Goal: Task Accomplishment & Management: Use online tool/utility

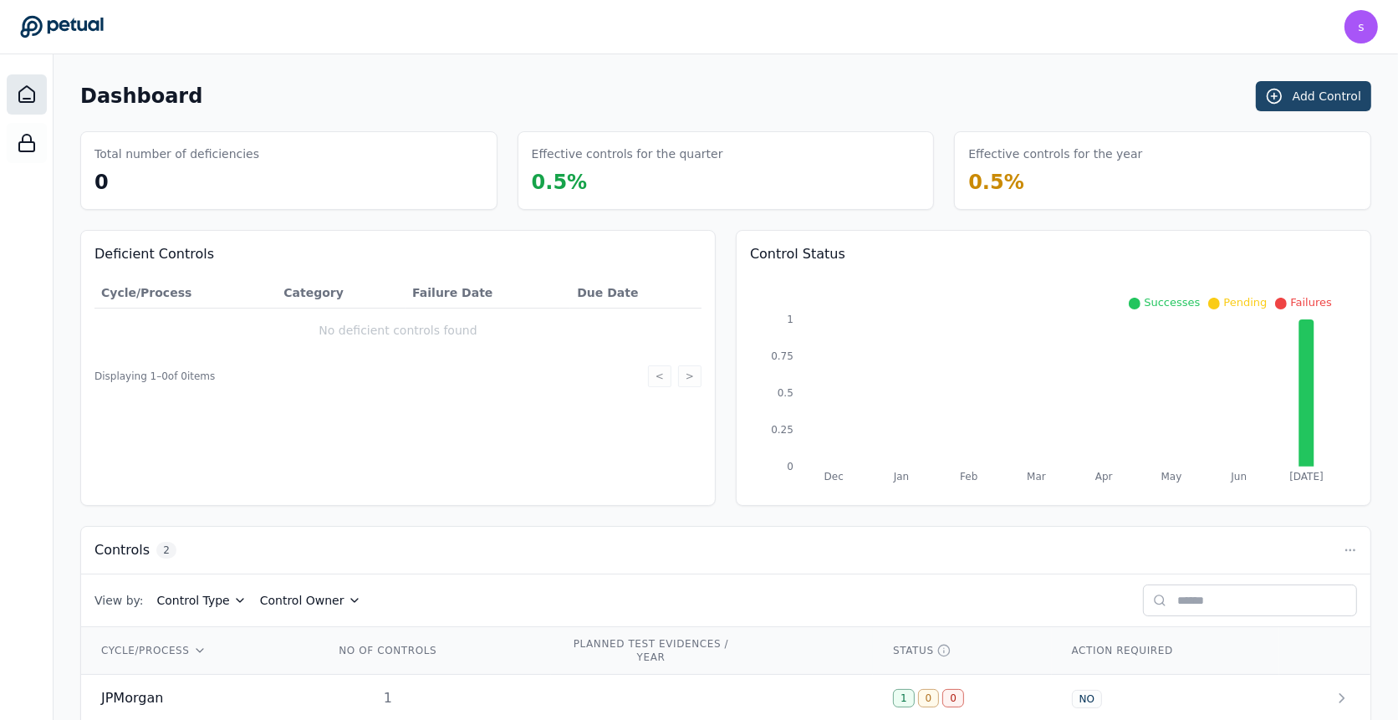
click at [1327, 94] on button "Add Control" at bounding box center [1313, 96] width 115 height 30
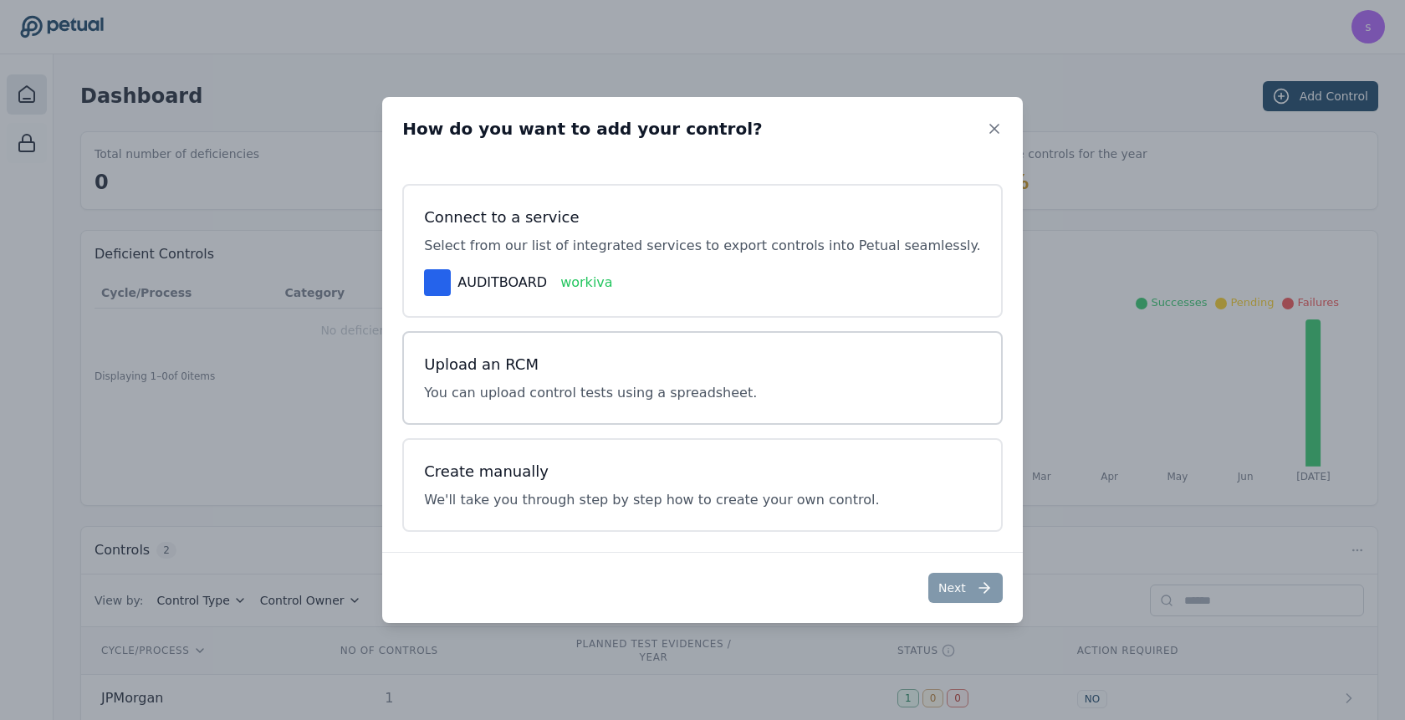
click at [707, 339] on div "Upload an RCM You can upload control tests using a spreadsheet." at bounding box center [701, 378] width 599 height 94
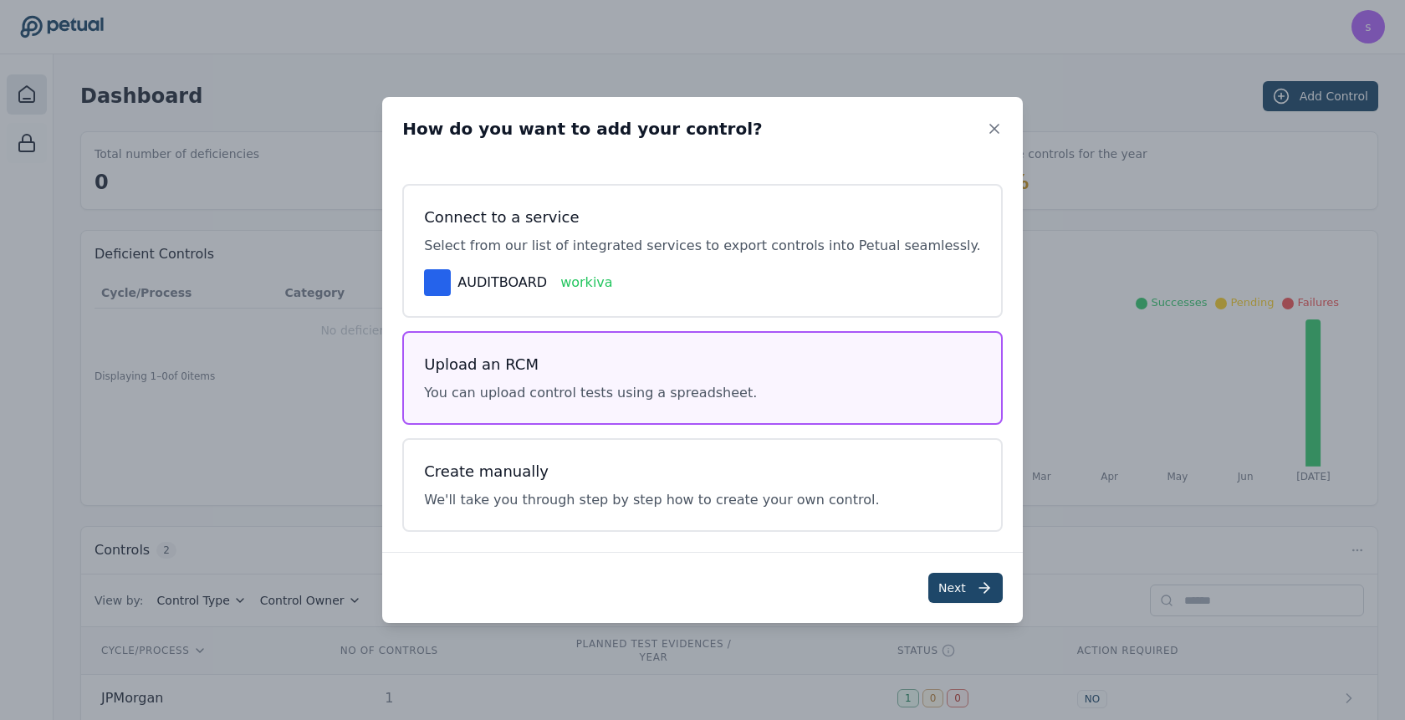
click at [928, 586] on button "Next" at bounding box center [965, 588] width 74 height 30
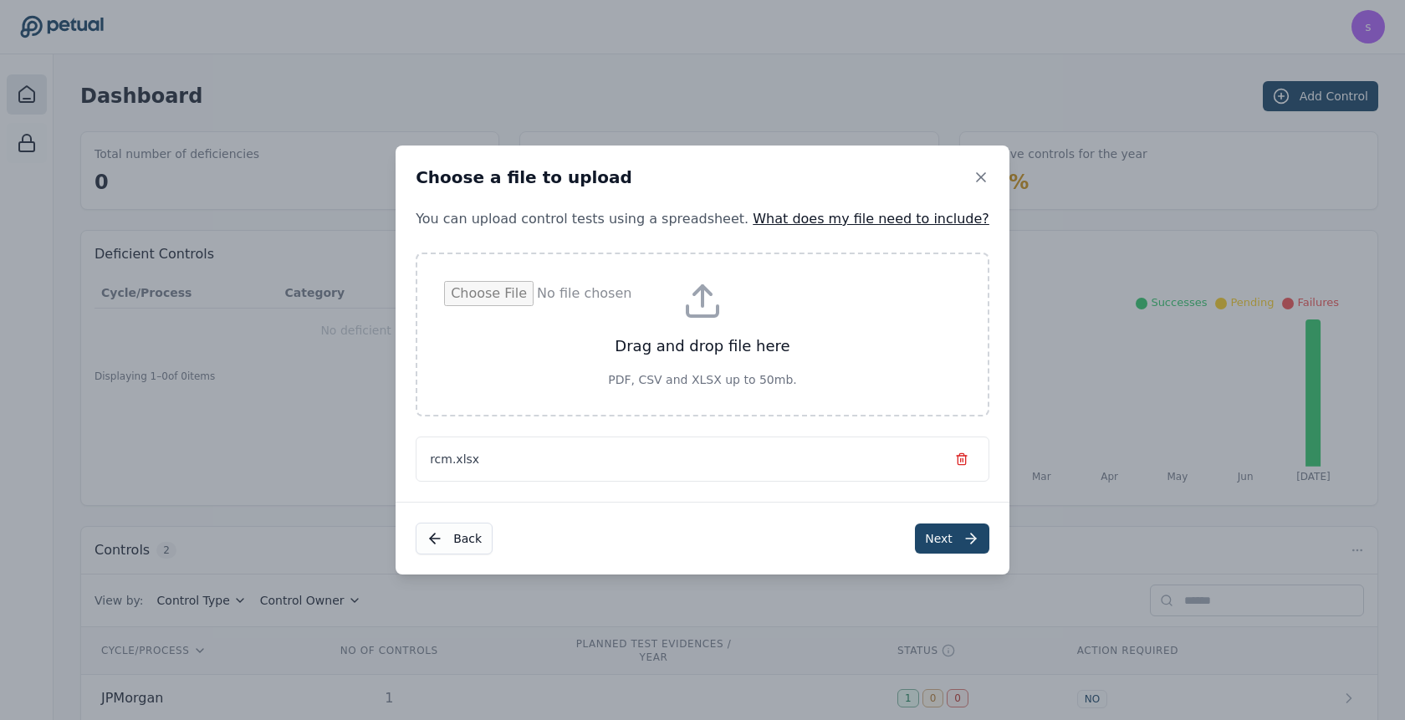
click at [915, 543] on button "Next" at bounding box center [952, 538] width 74 height 30
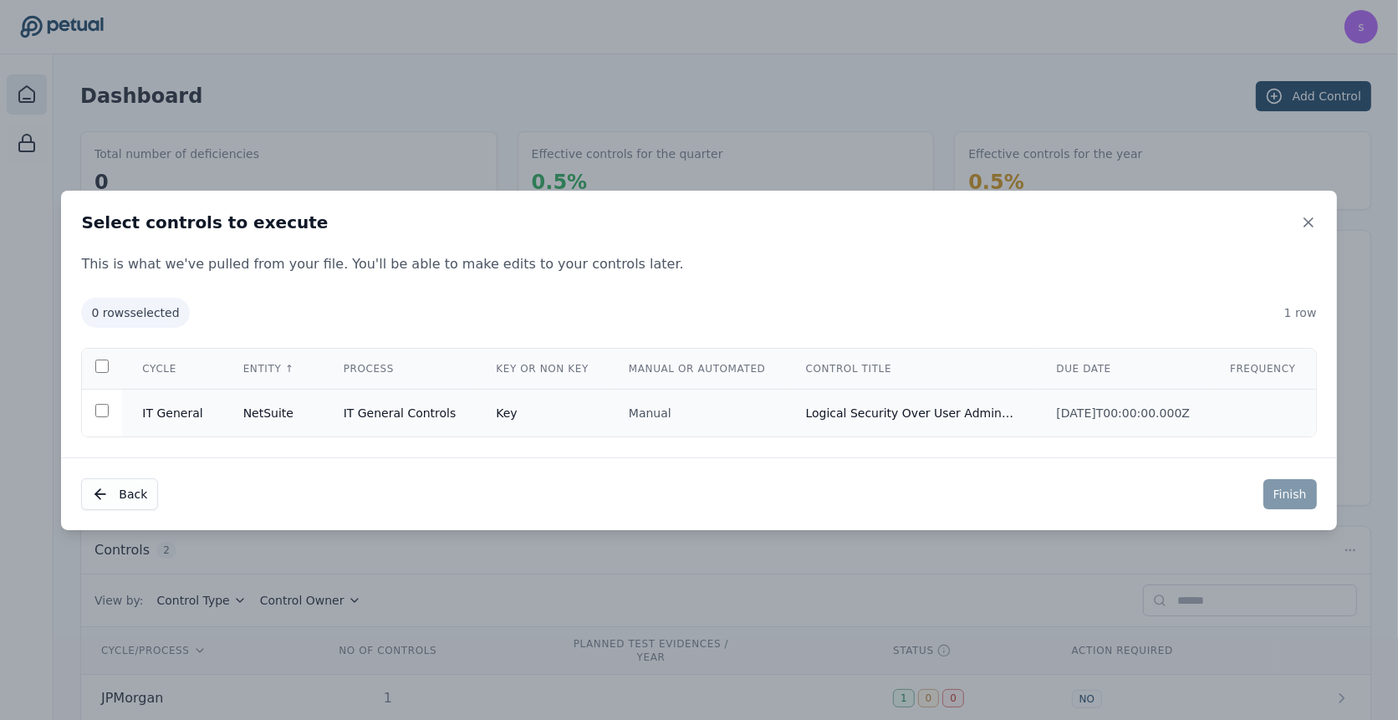
click at [609, 430] on td "Manual" at bounding box center [697, 413] width 177 height 48
click at [1281, 497] on button "Finish" at bounding box center [1290, 494] width 54 height 30
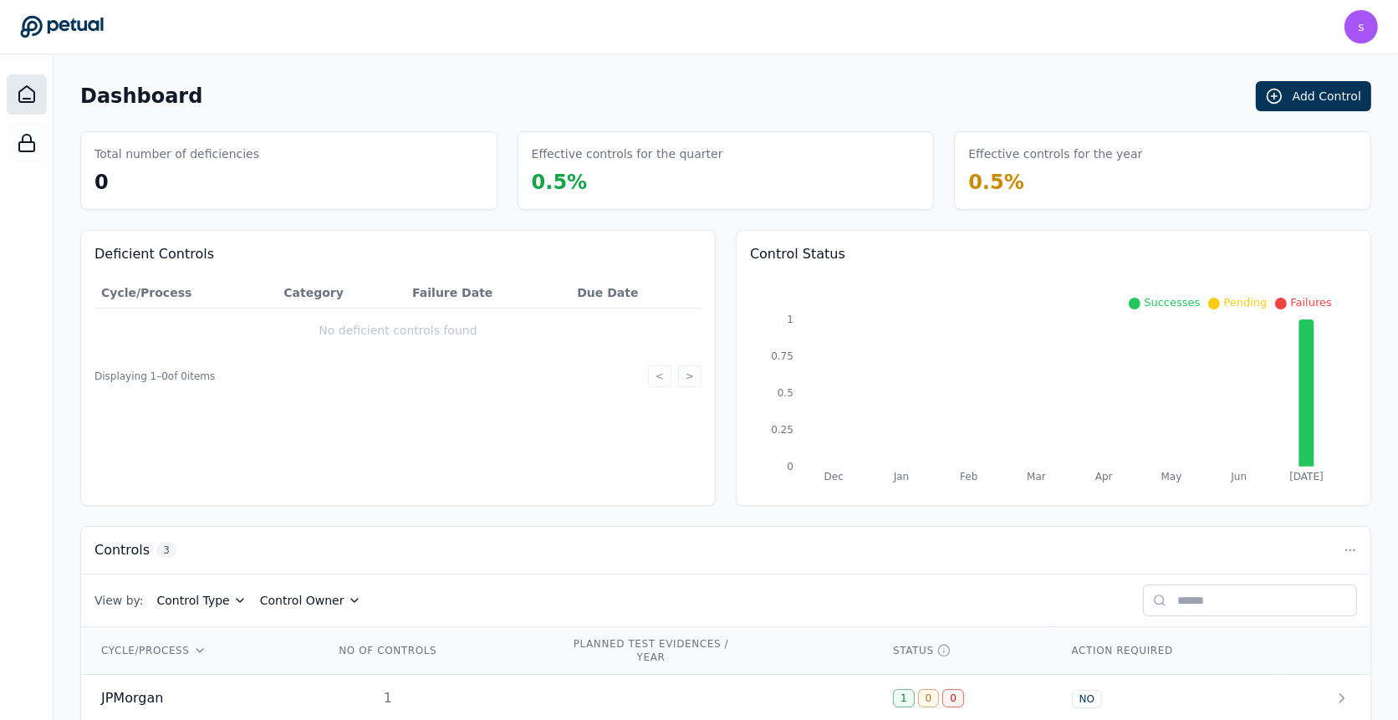
scroll to position [120, 0]
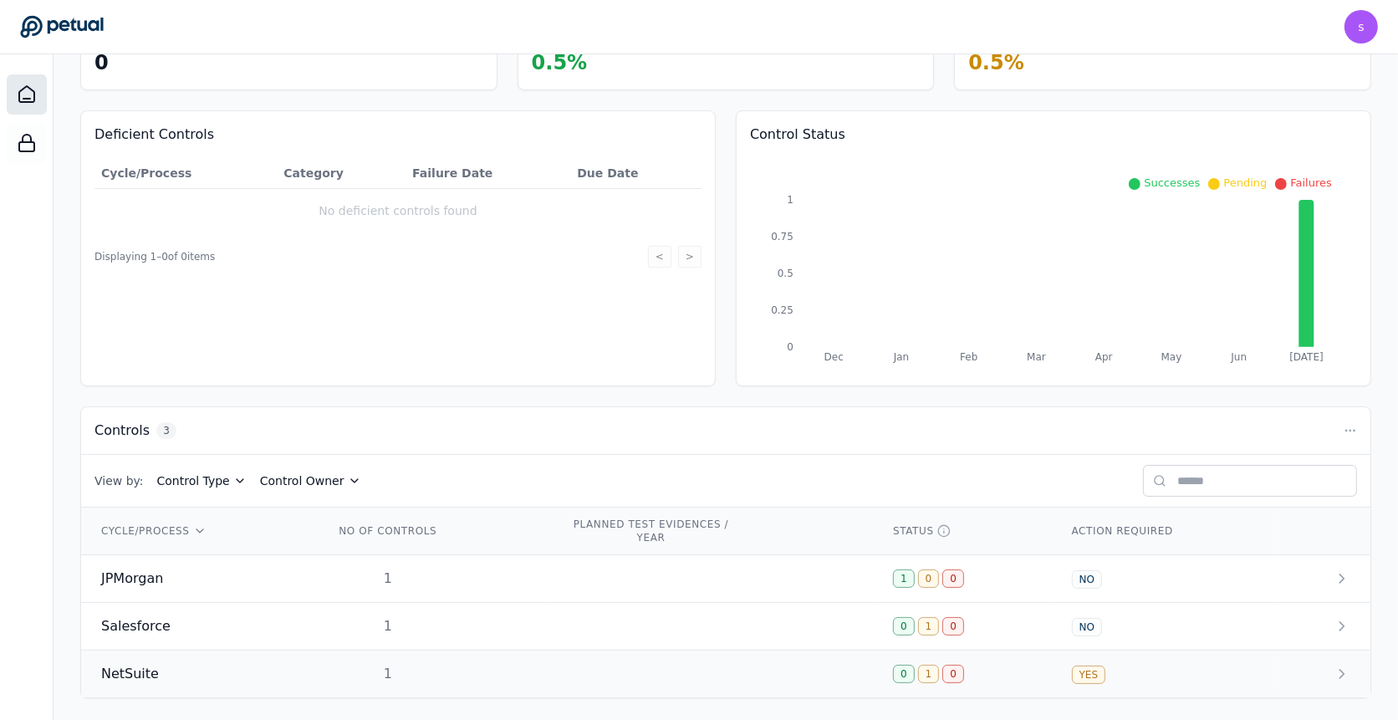
click at [625, 662] on td at bounding box center [712, 674] width 323 height 48
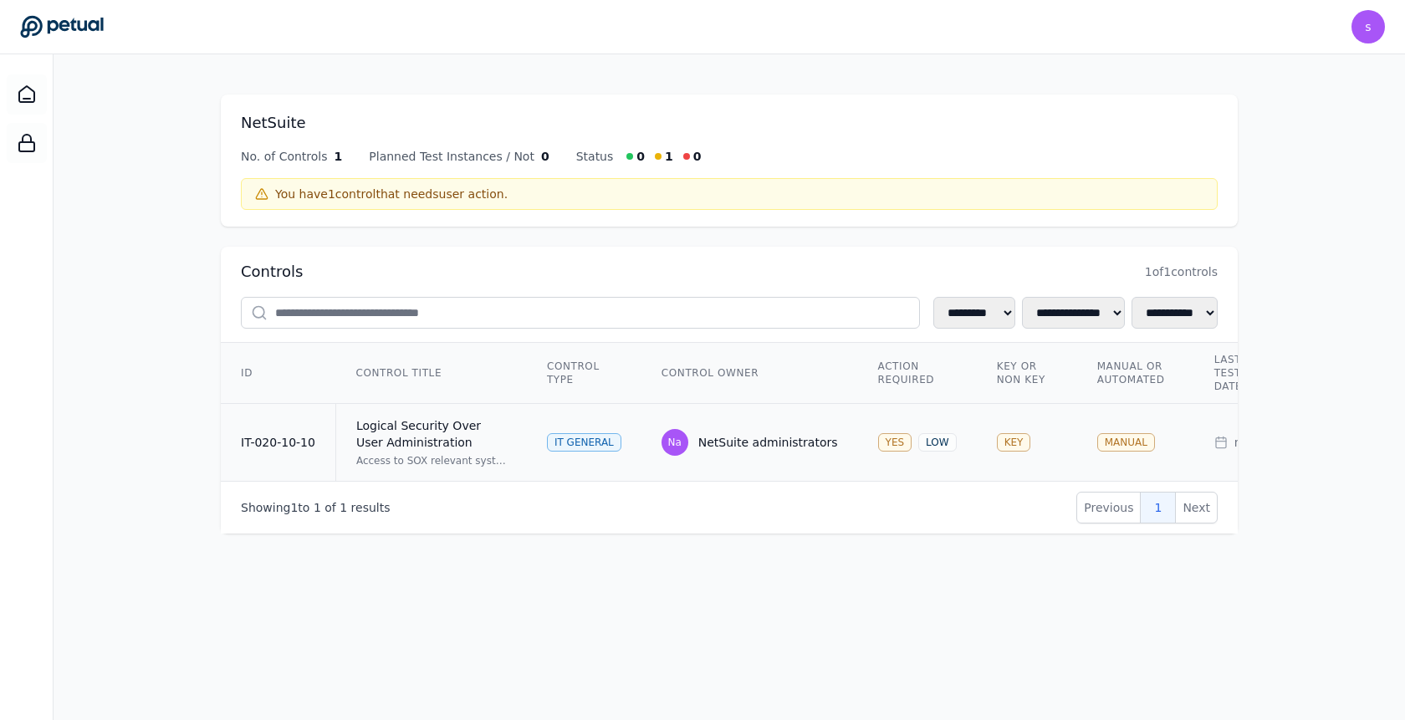
click at [584, 430] on td "IT General" at bounding box center [584, 443] width 115 height 78
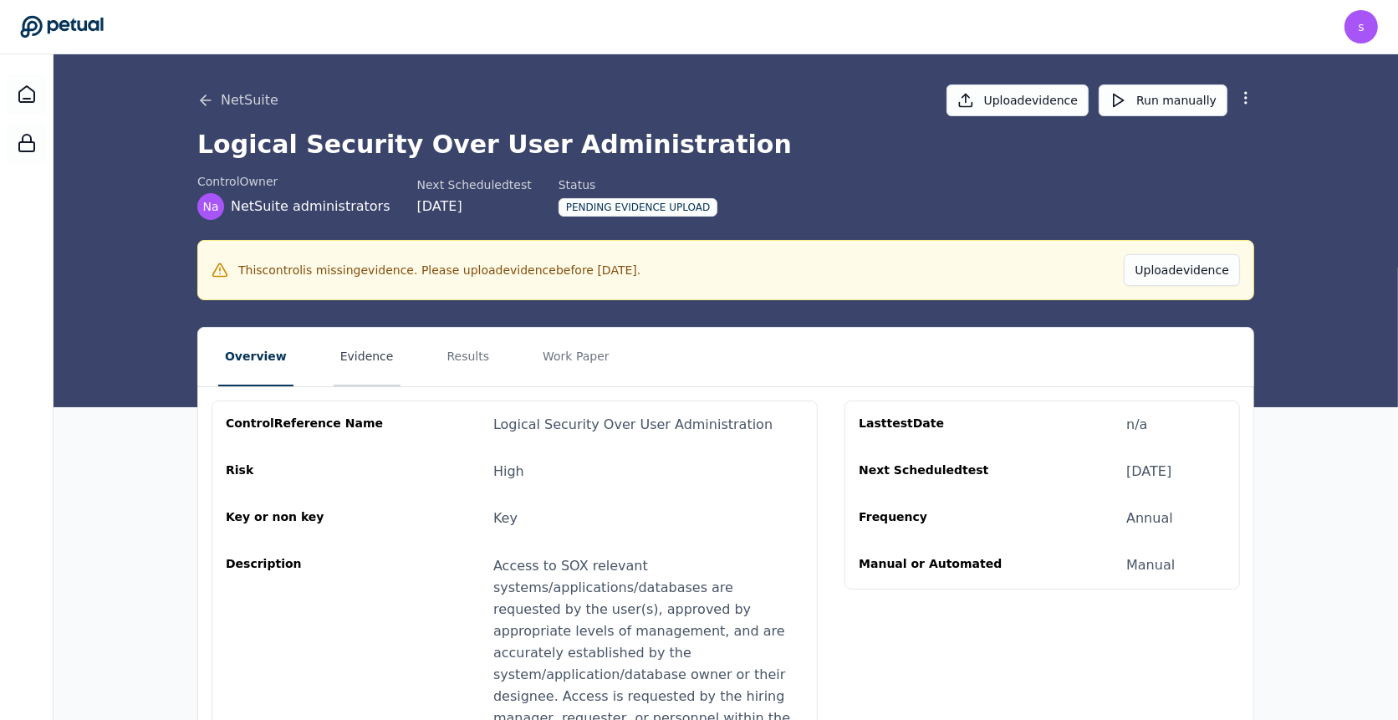
click at [374, 354] on button "Evidence" at bounding box center [367, 357] width 67 height 59
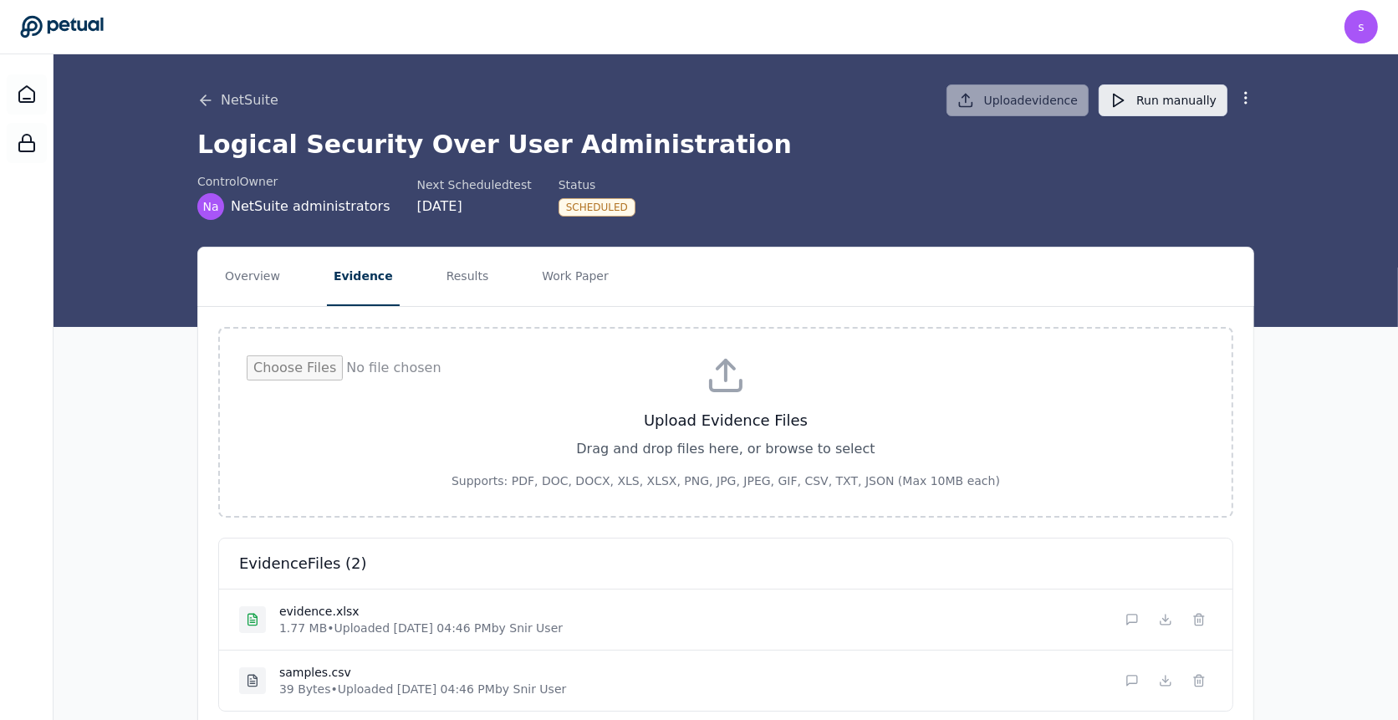
click at [1182, 105] on button "Run manually" at bounding box center [1163, 100] width 129 height 32
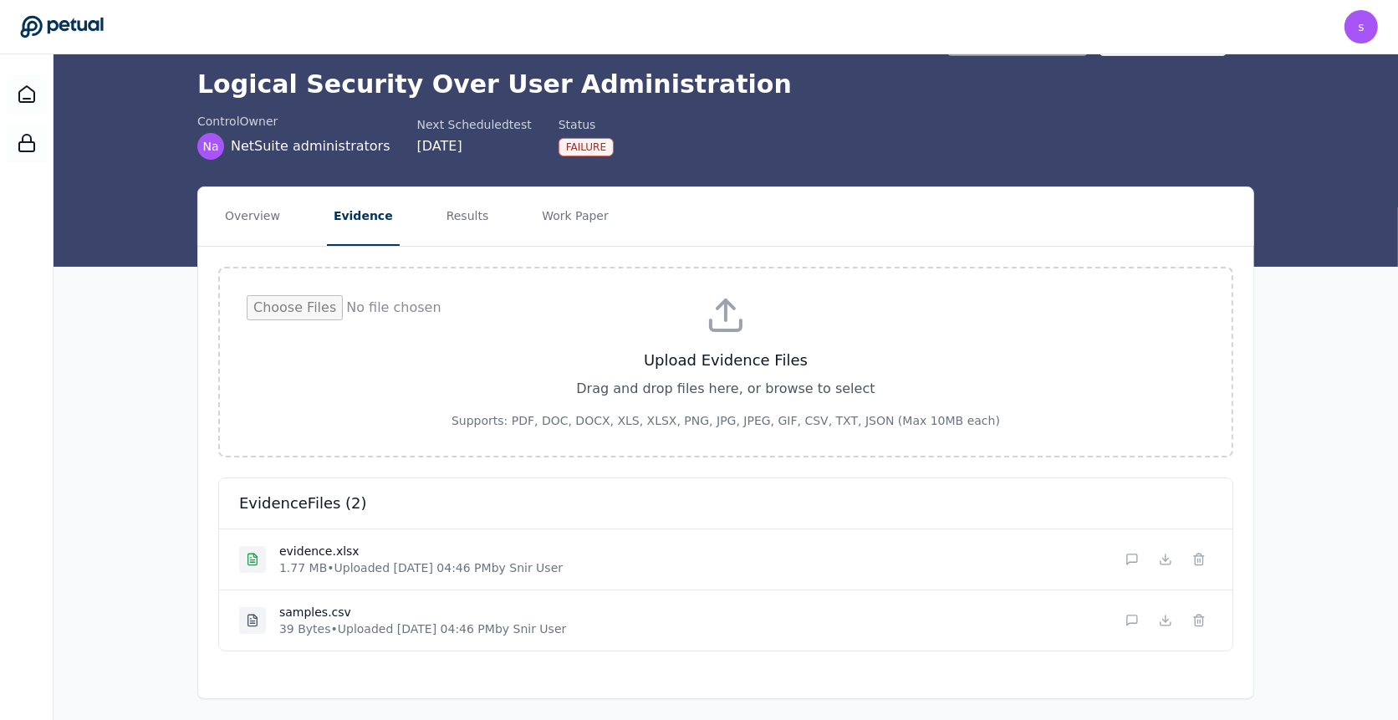
scroll to position [1, 0]
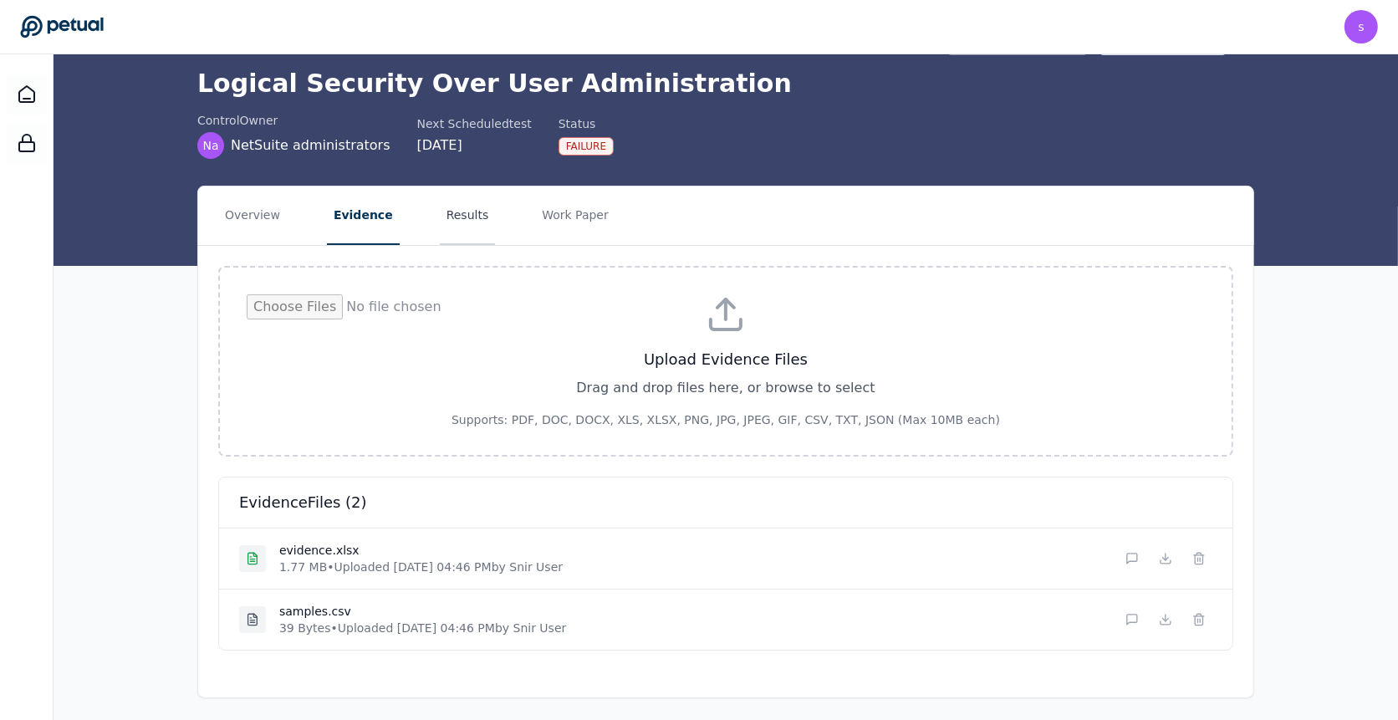
click at [463, 213] on button "Results" at bounding box center [468, 215] width 56 height 59
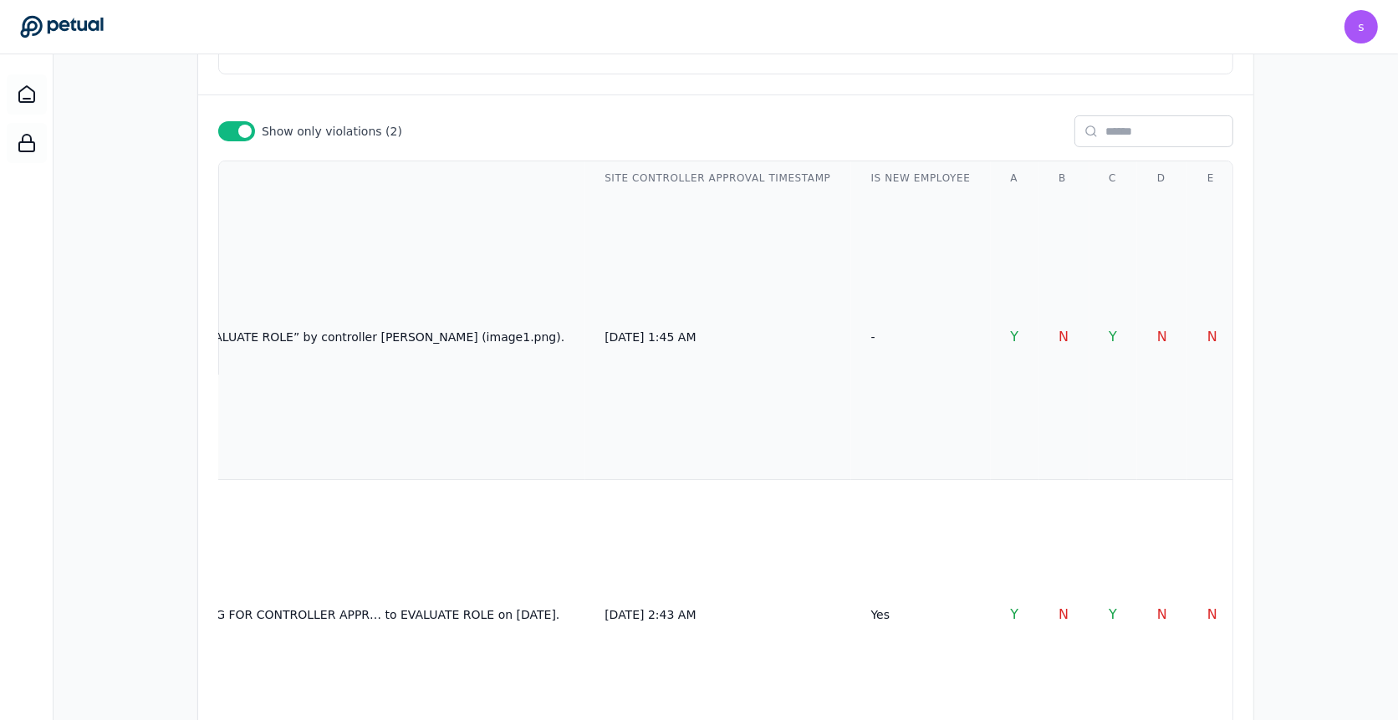
scroll to position [606, 0]
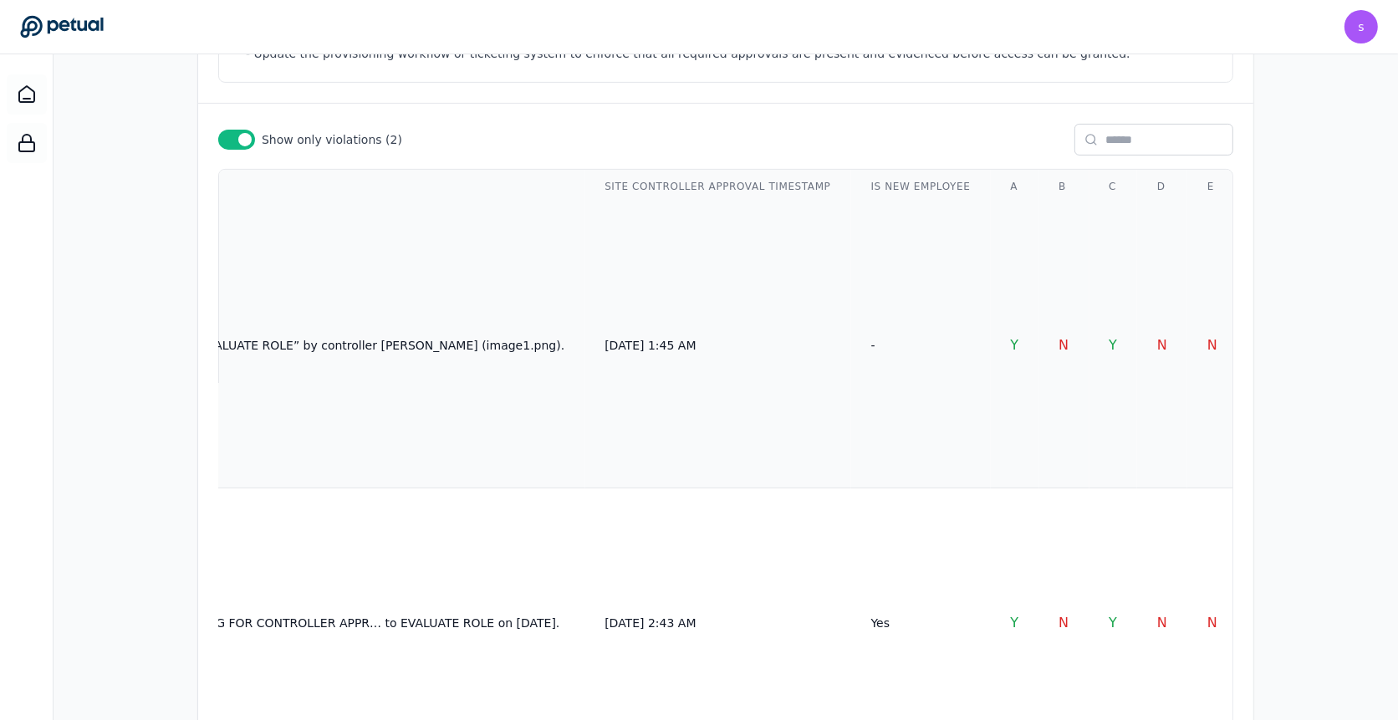
click at [851, 342] on td "-" at bounding box center [921, 345] width 140 height 285
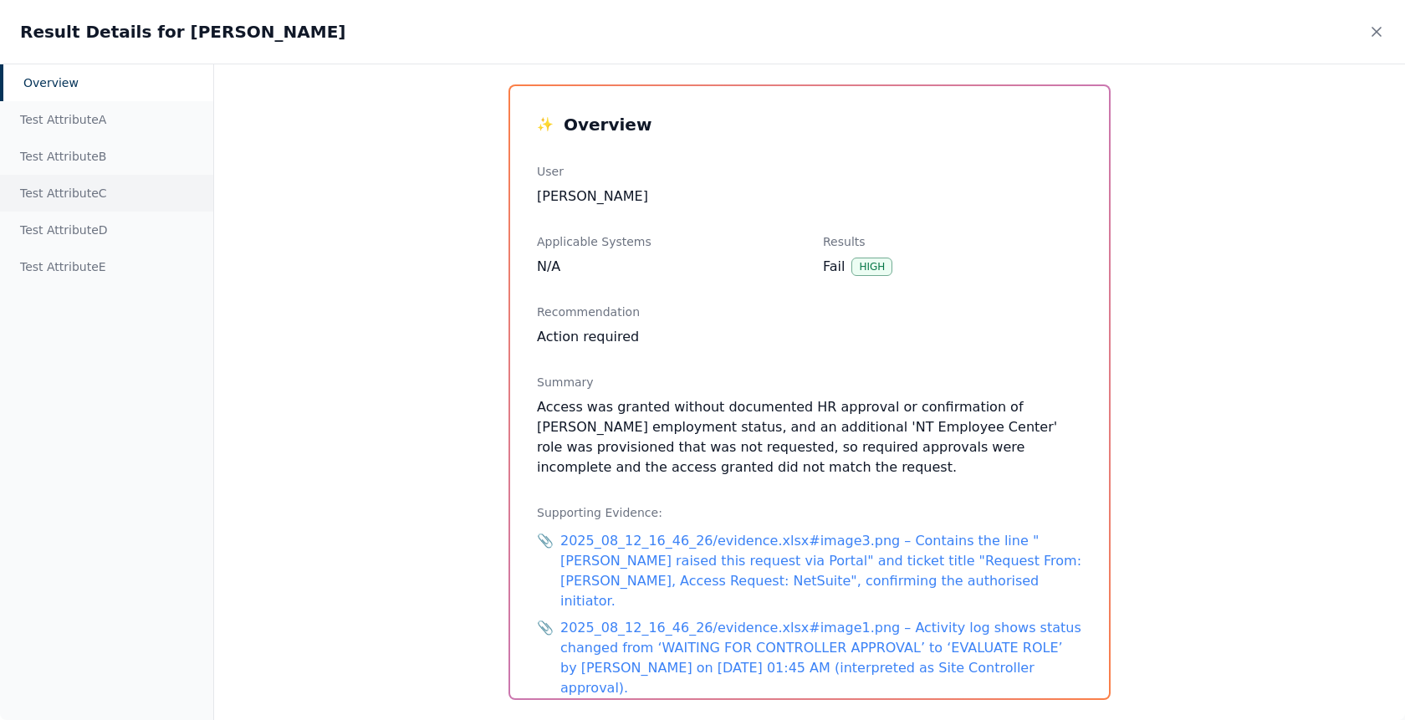
click at [59, 205] on div "Test Attribute C" at bounding box center [106, 193] width 213 height 37
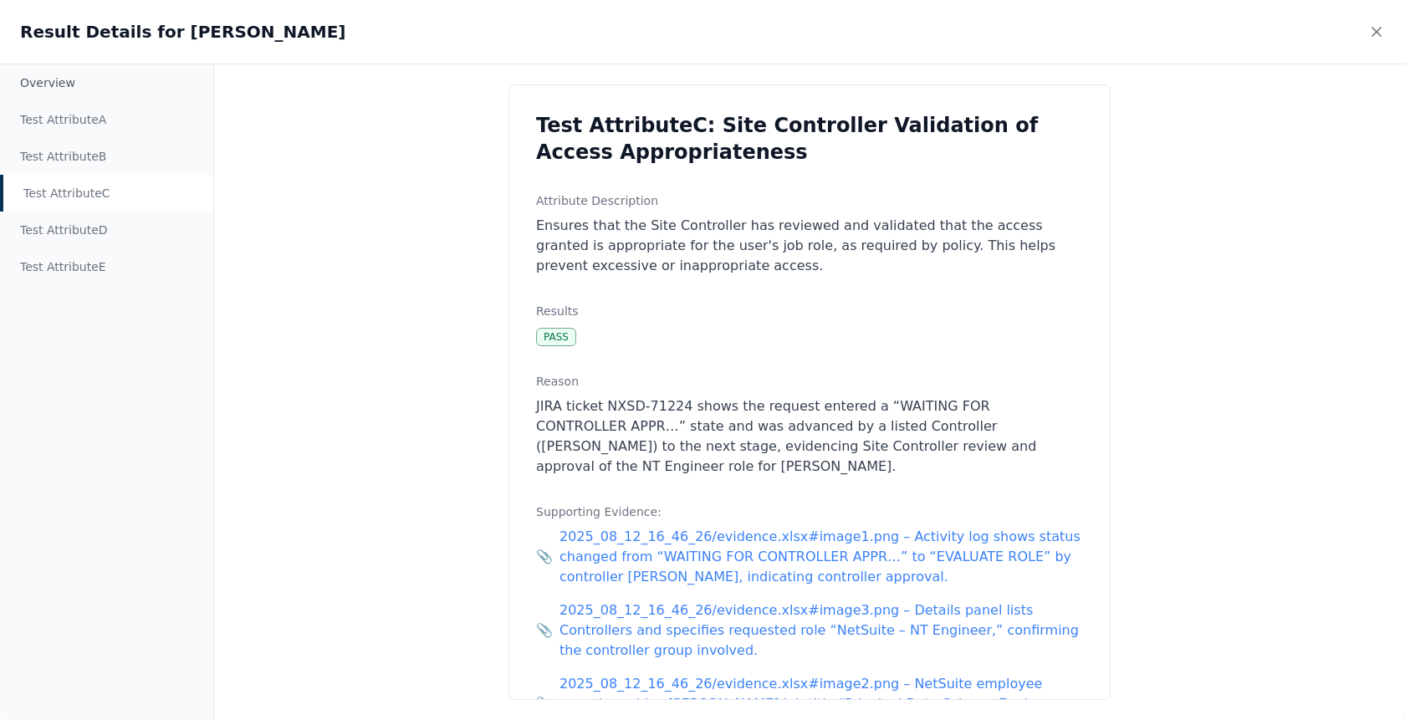
drag, startPoint x: 722, startPoint y: 461, endPoint x: 616, endPoint y: 408, distance: 117.8
click at [616, 408] on p "JIRA ticket NXSD-71224 shows the request entered a “WAITING FOR CONTROLLER APPR…" at bounding box center [809, 436] width 547 height 80
click at [1365, 30] on div "Result Details for Dunbar, Ricky" at bounding box center [702, 32] width 1405 height 64
click at [1368, 31] on icon at bounding box center [1376, 31] width 17 height 17
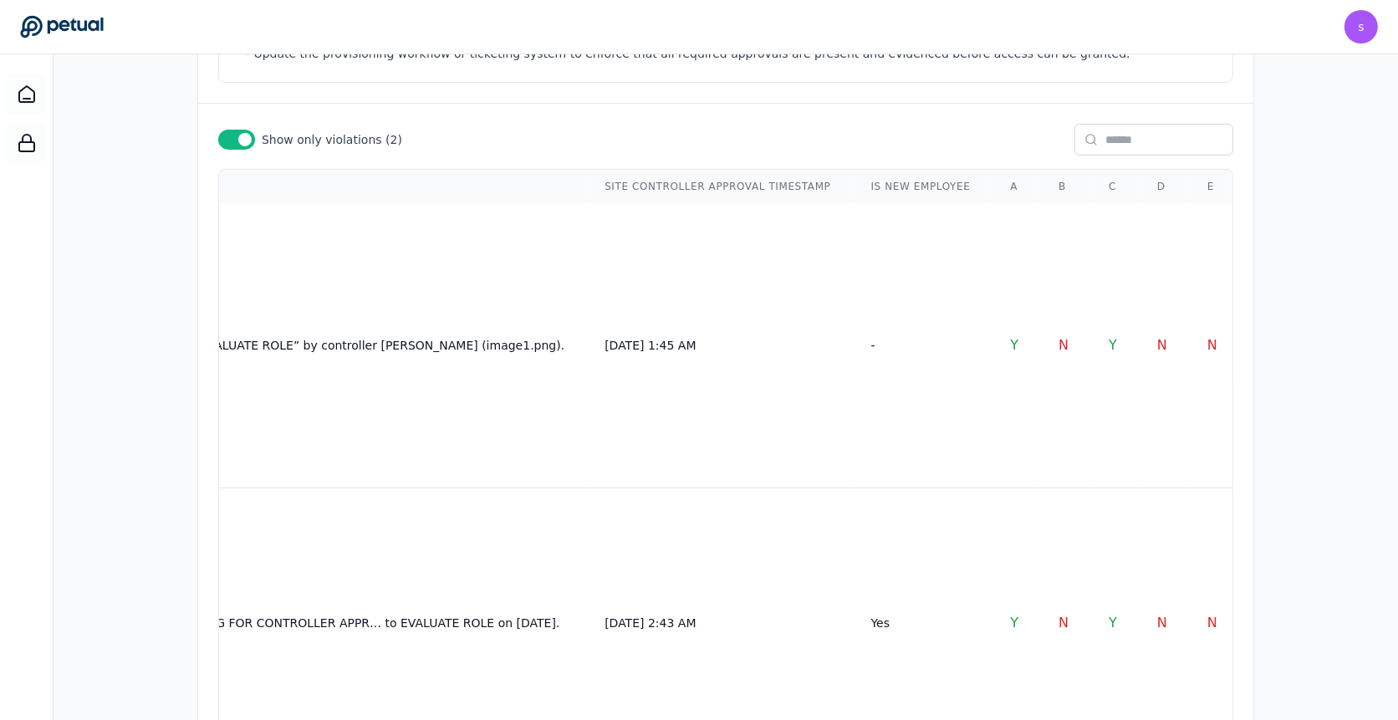
scroll to position [0, 0]
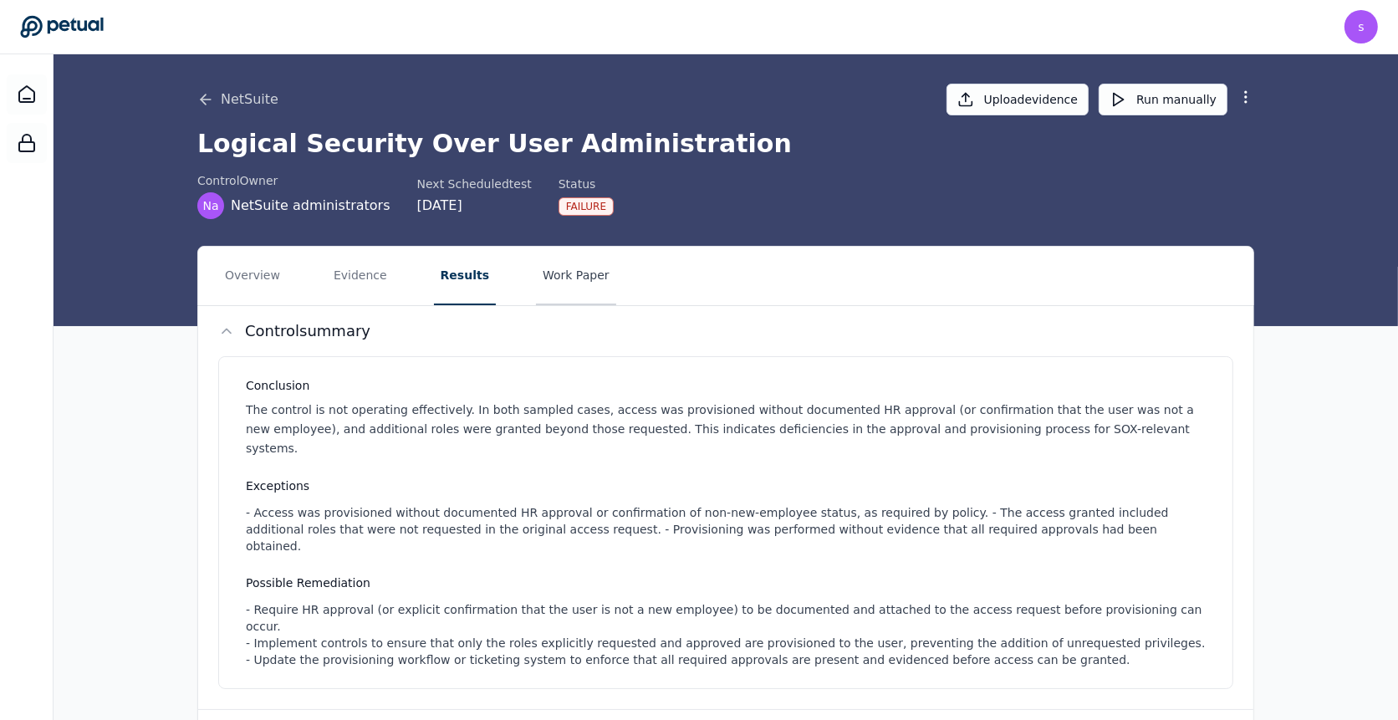
click at [570, 293] on button "Work Paper" at bounding box center [576, 276] width 80 height 59
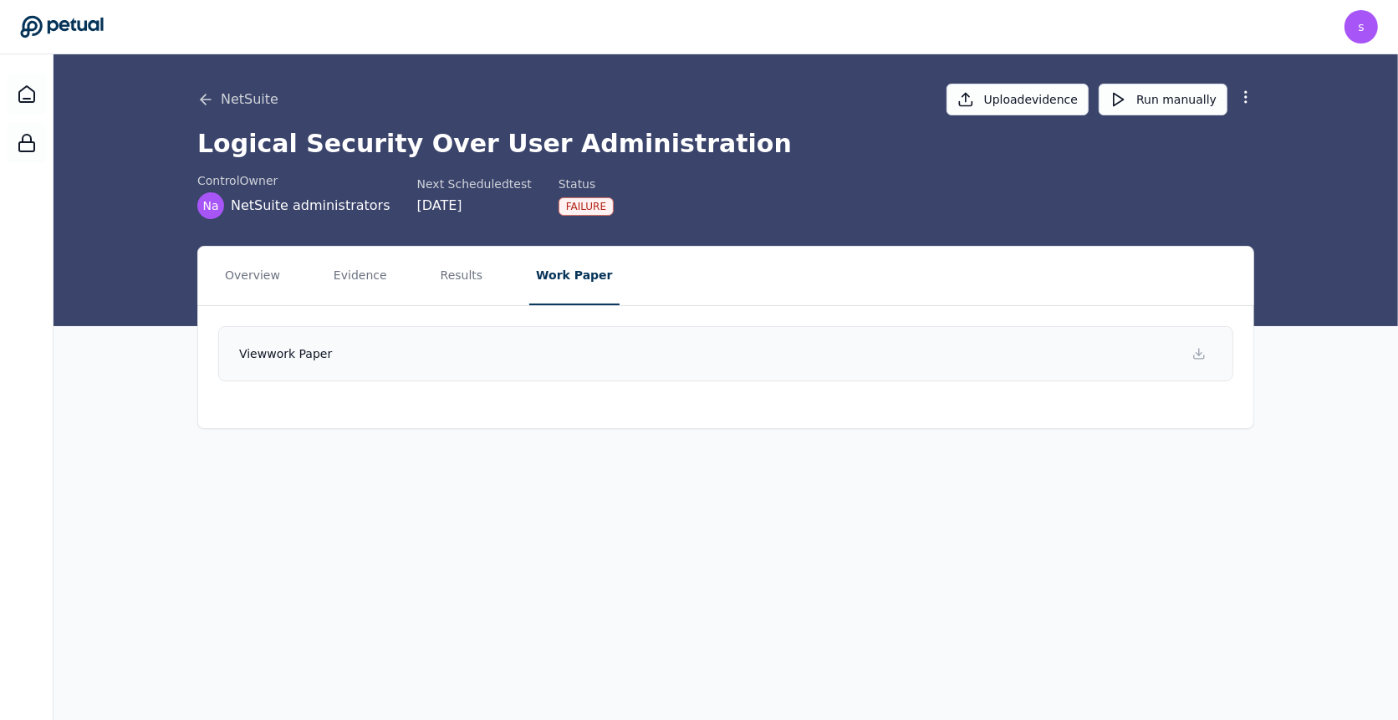
click at [674, 358] on link "View work paper" at bounding box center [725, 353] width 1015 height 55
click at [434, 285] on button "Results" at bounding box center [462, 276] width 56 height 59
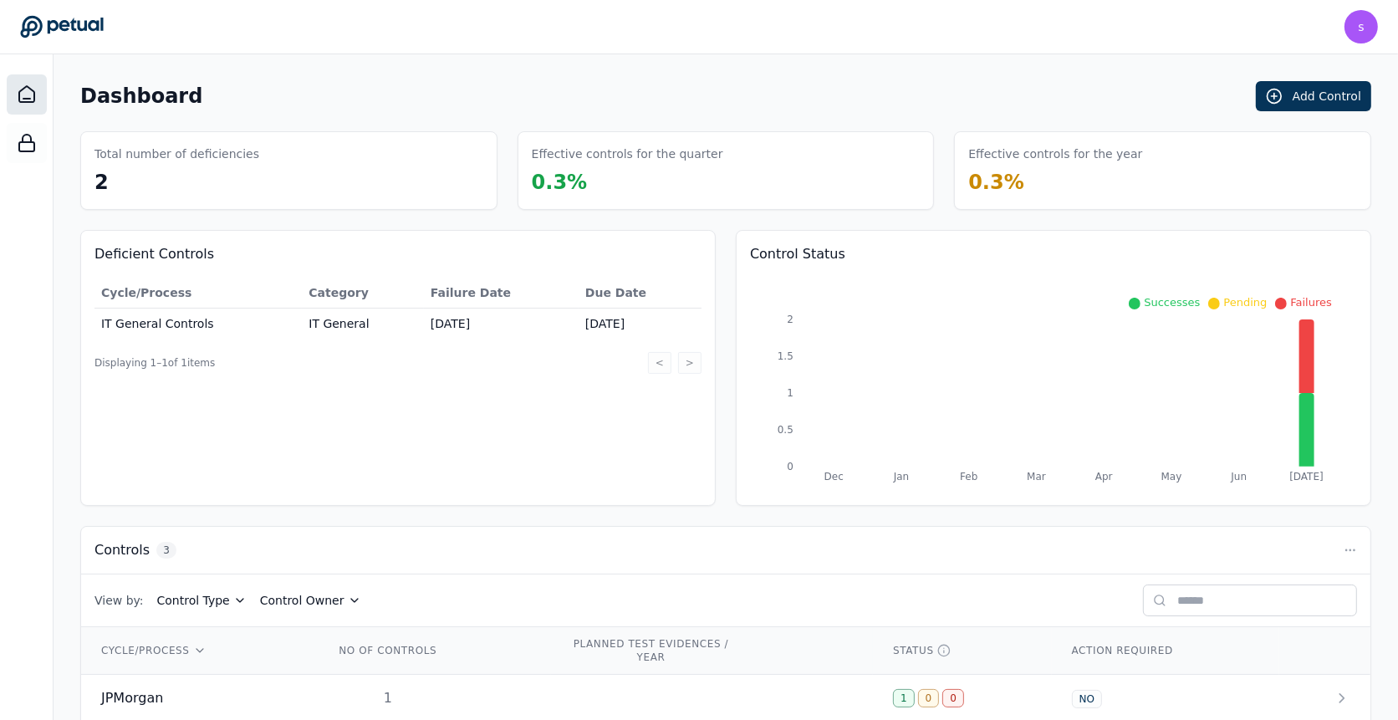
scroll to position [120, 0]
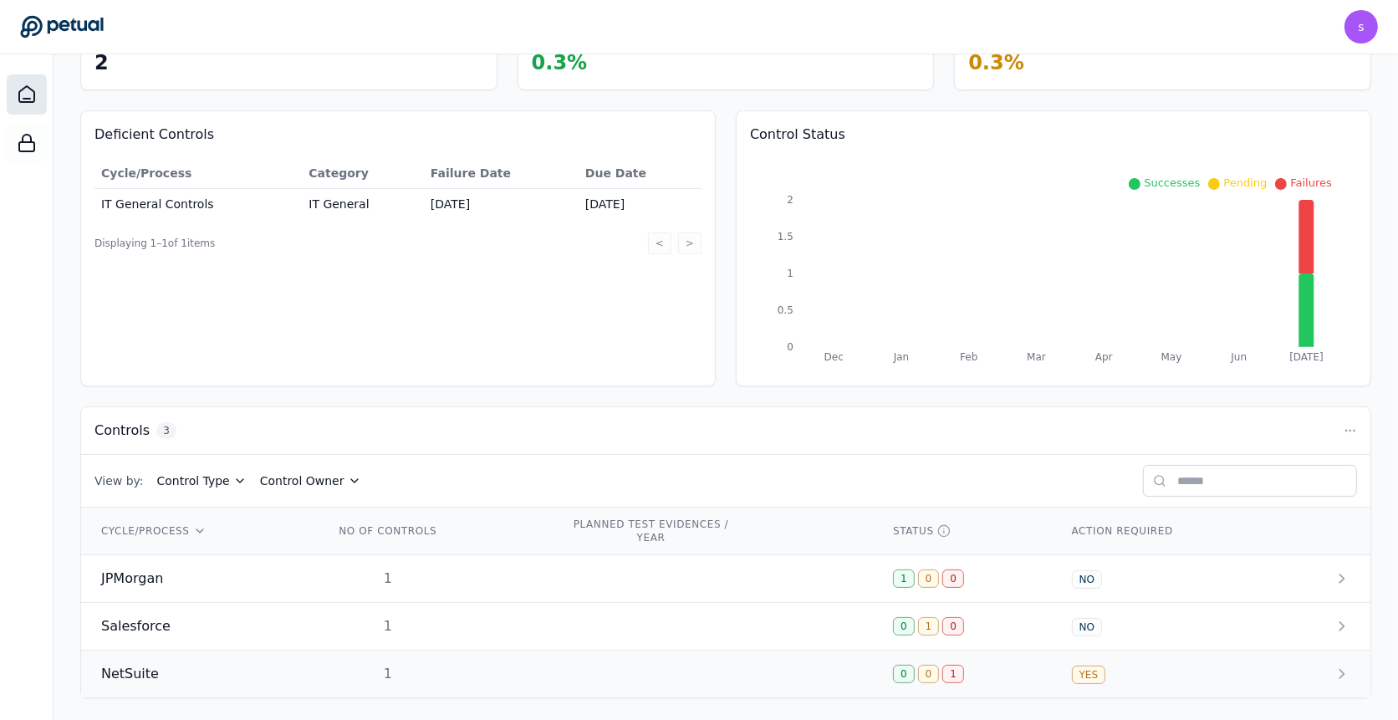
click at [701, 650] on td at bounding box center [712, 674] width 323 height 48
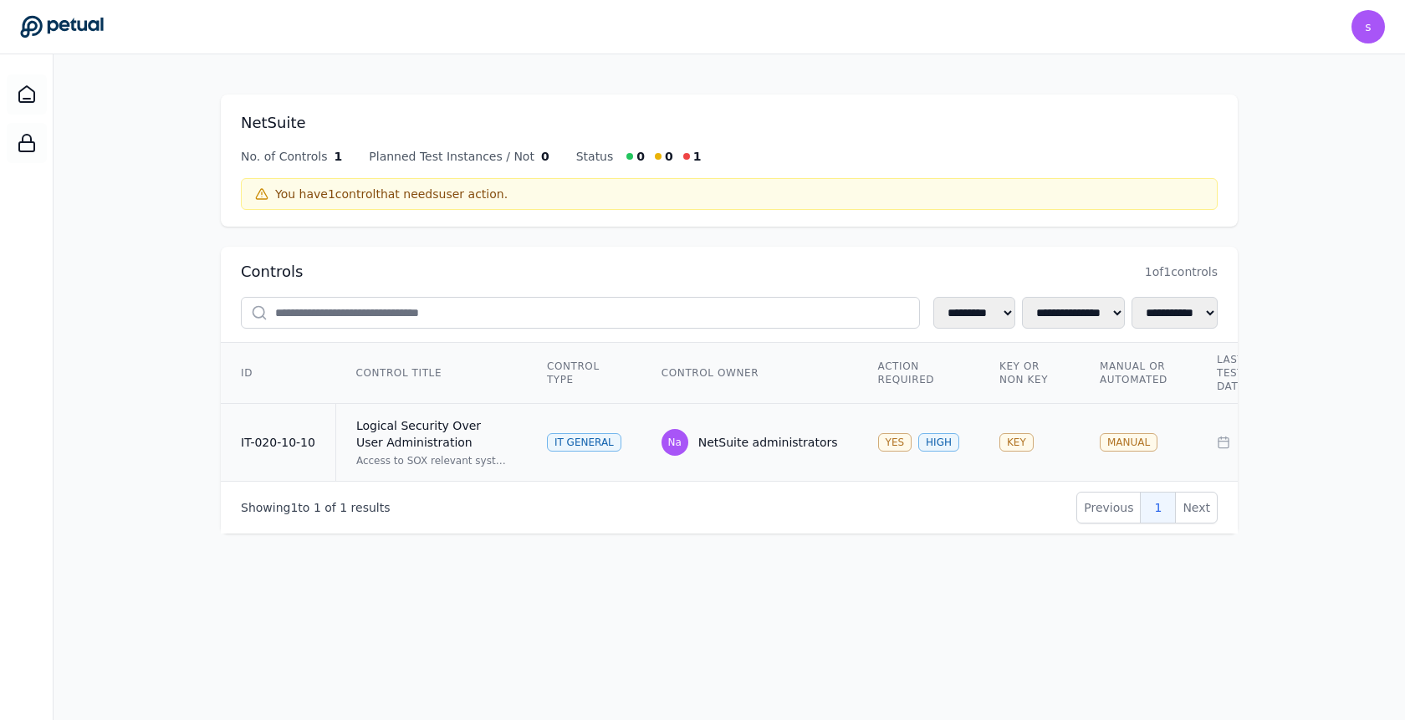
click at [774, 404] on td "Na NetSuite administrators" at bounding box center [749, 443] width 217 height 78
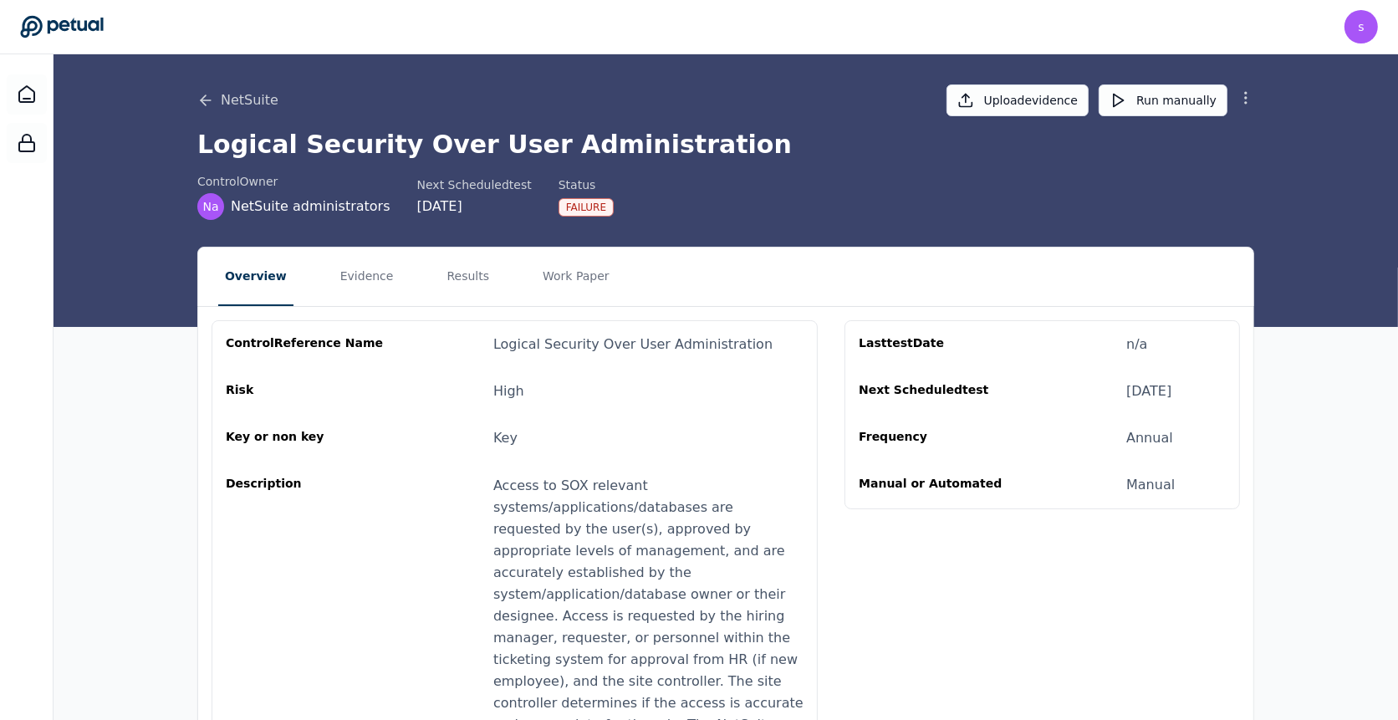
click at [1237, 96] on icon at bounding box center [1245, 97] width 17 height 17
click at [1224, 150] on button "Remove control" at bounding box center [1187, 137] width 135 height 30
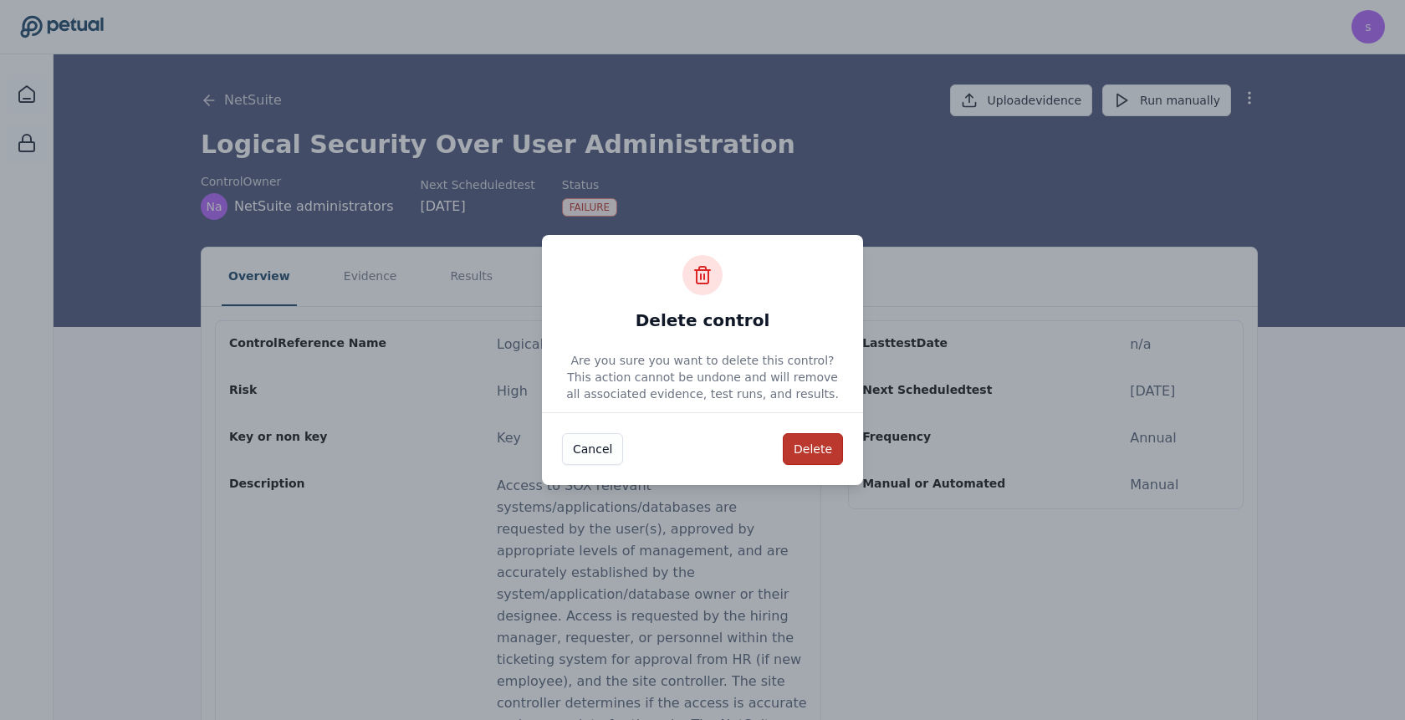
click at [816, 459] on button "Delete" at bounding box center [813, 449] width 60 height 32
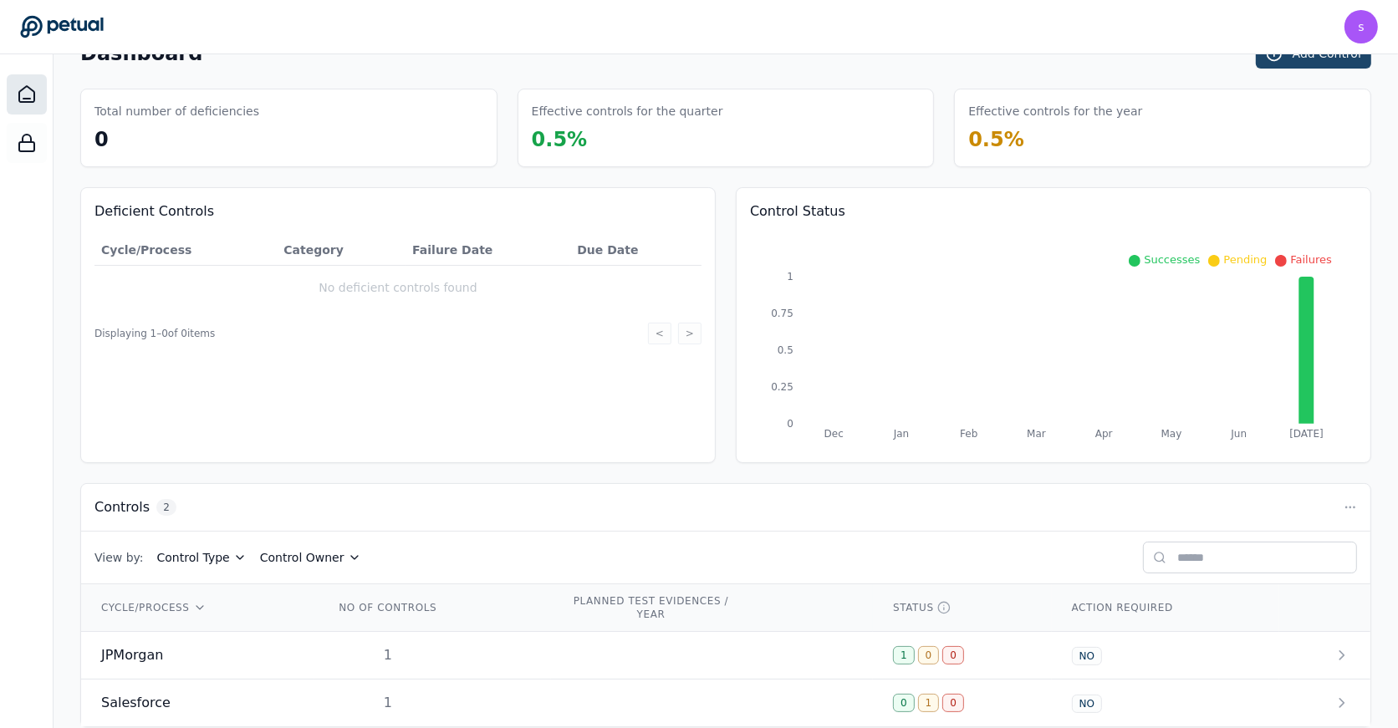
scroll to position [12, 0]
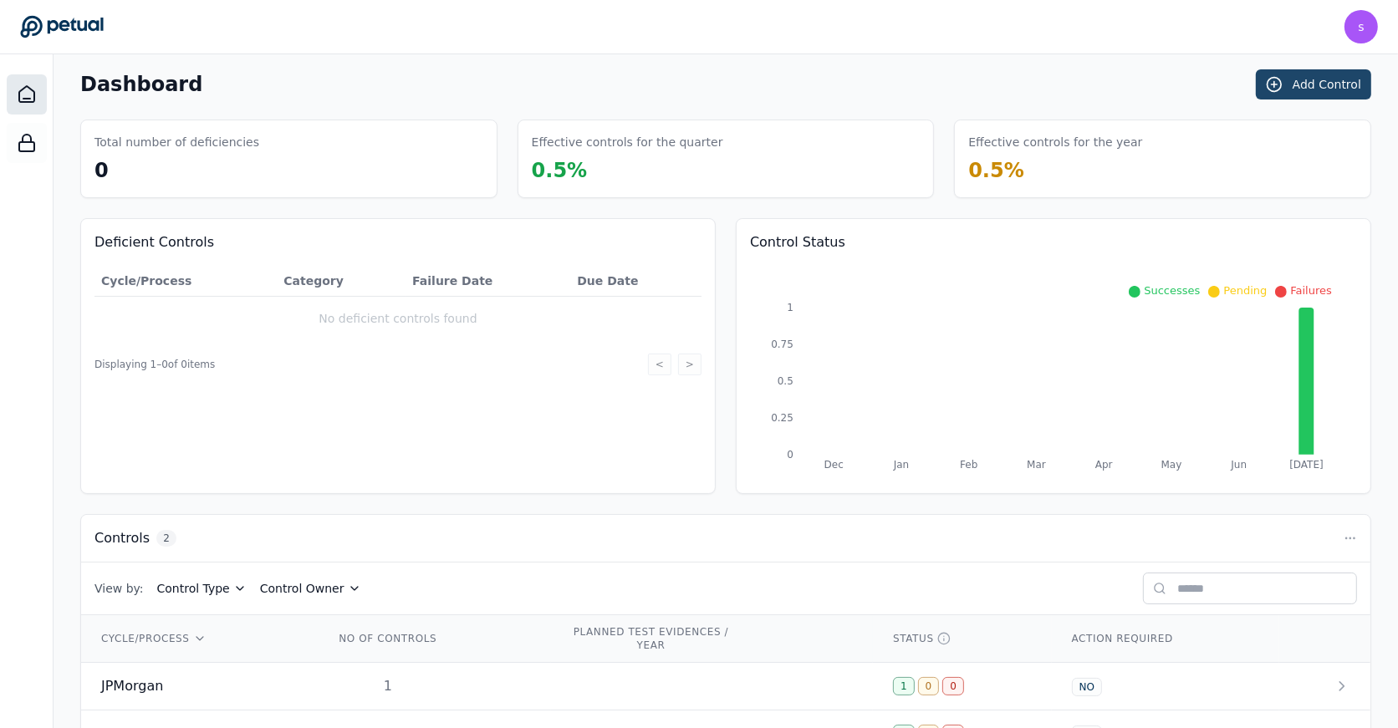
click at [1324, 80] on button "Add Control" at bounding box center [1313, 84] width 115 height 30
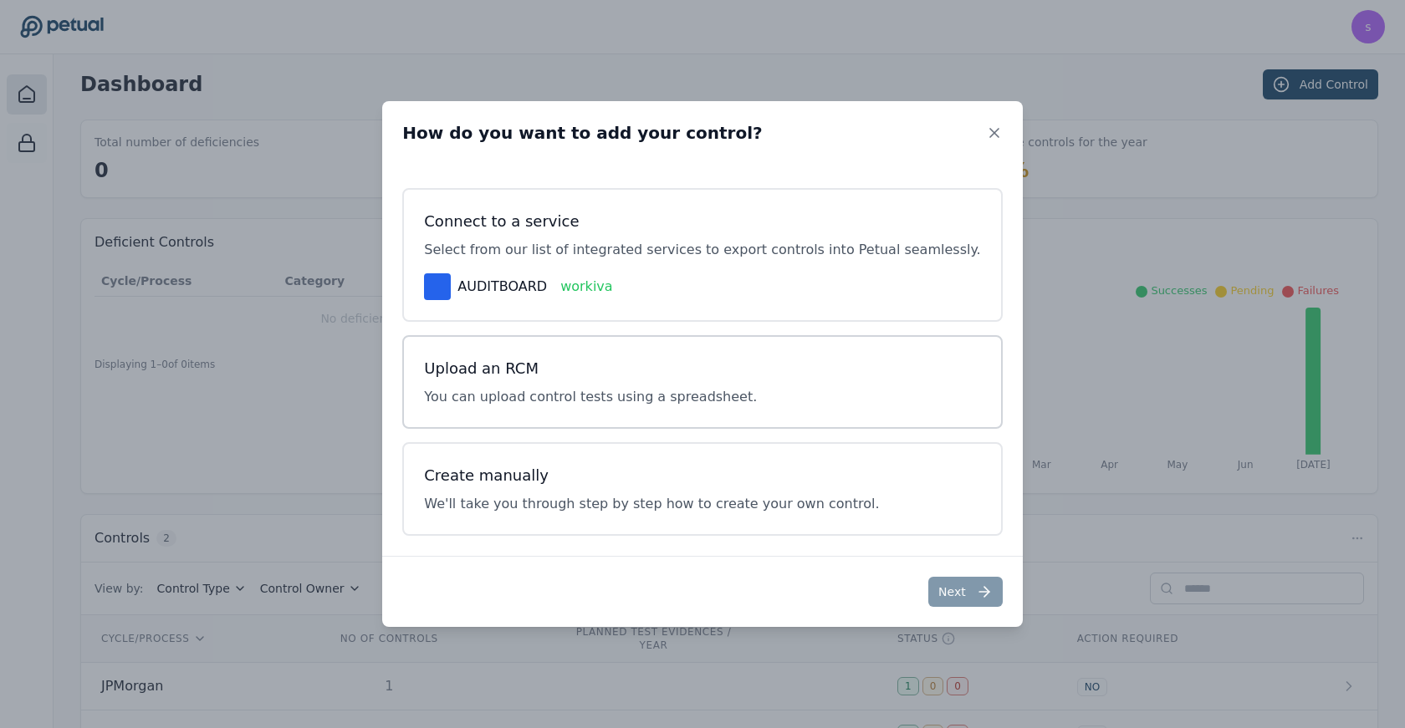
click at [569, 400] on p "You can upload control tests using a spreadsheet." at bounding box center [590, 397] width 333 height 20
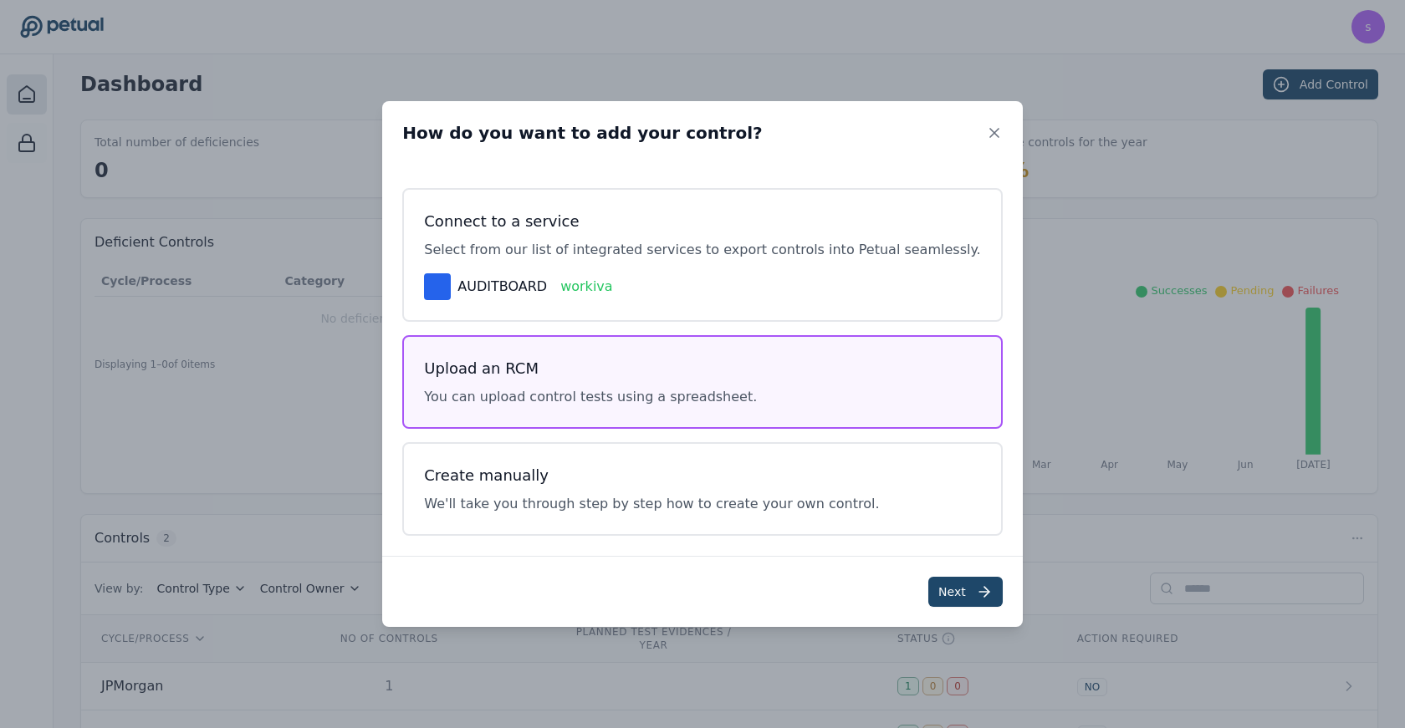
click at [938, 590] on button "Next" at bounding box center [965, 592] width 74 height 30
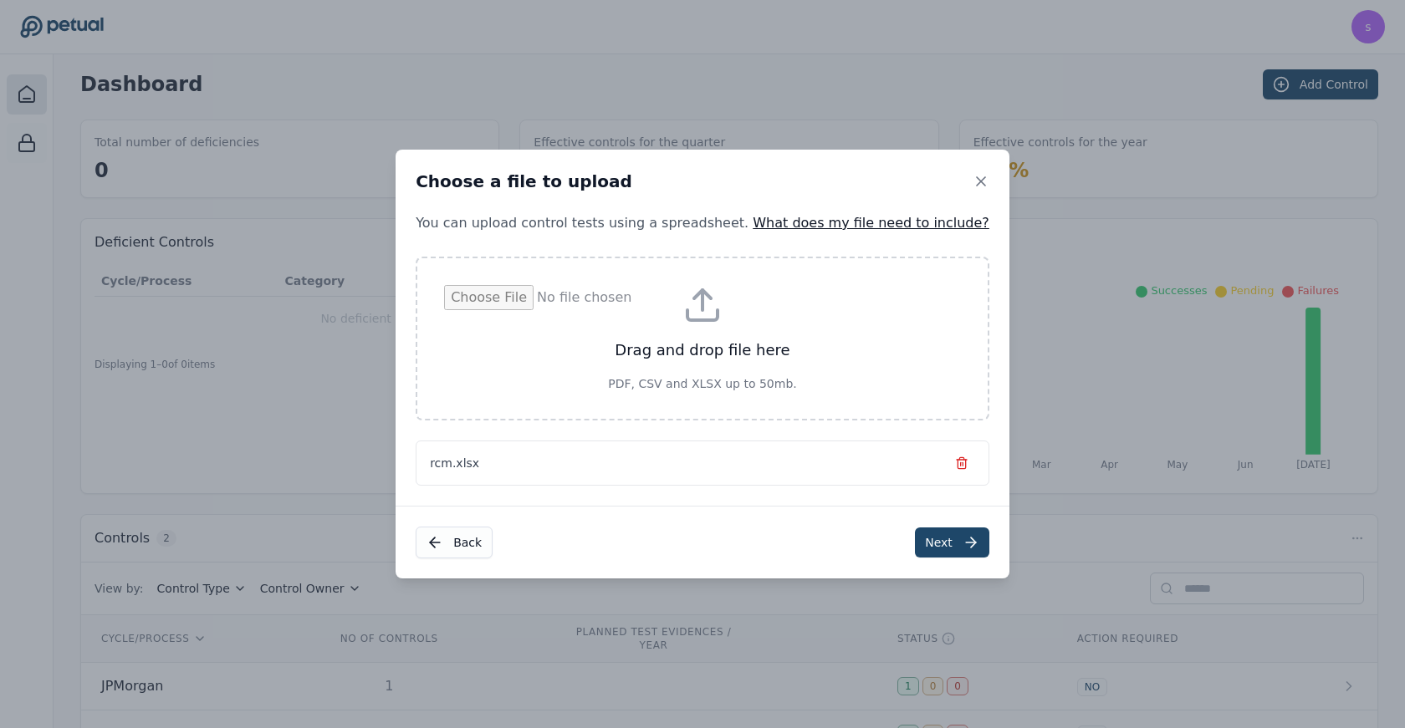
click at [926, 544] on button "Next" at bounding box center [952, 543] width 74 height 30
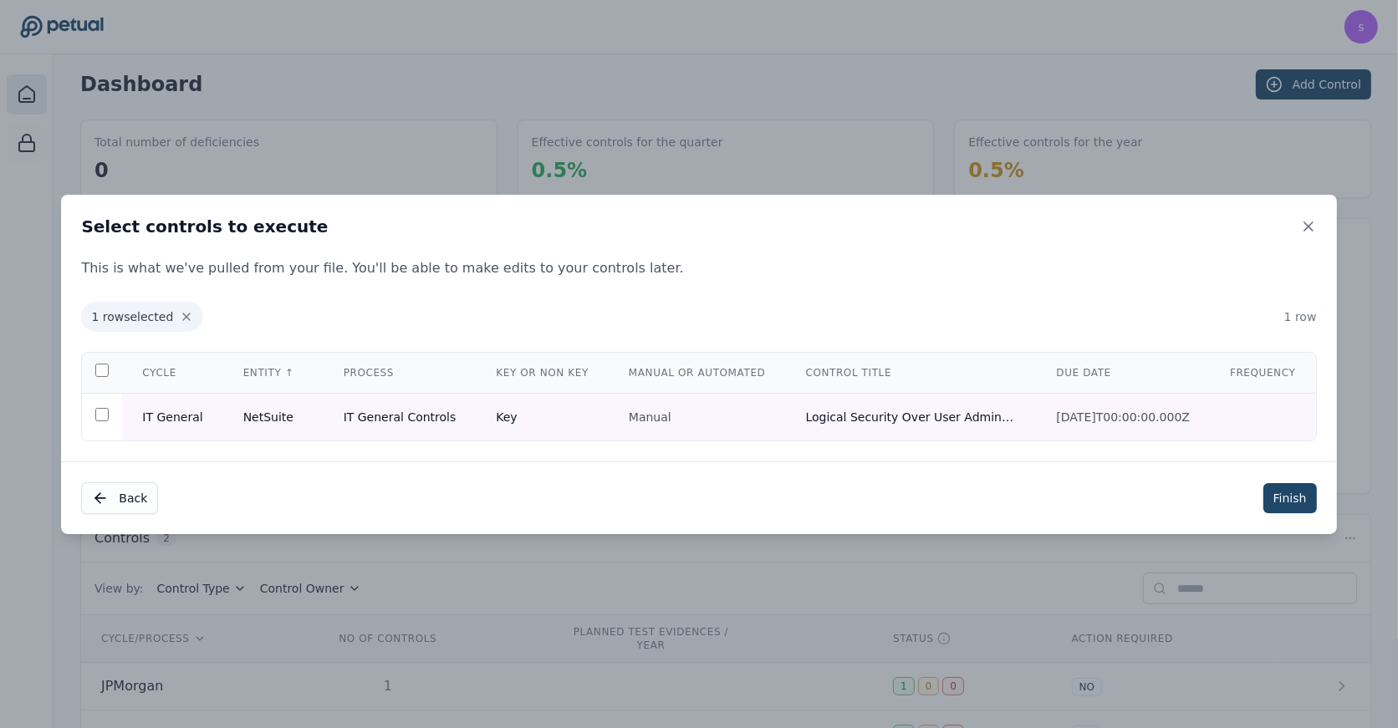
click at [1296, 492] on button "Finish" at bounding box center [1290, 498] width 54 height 30
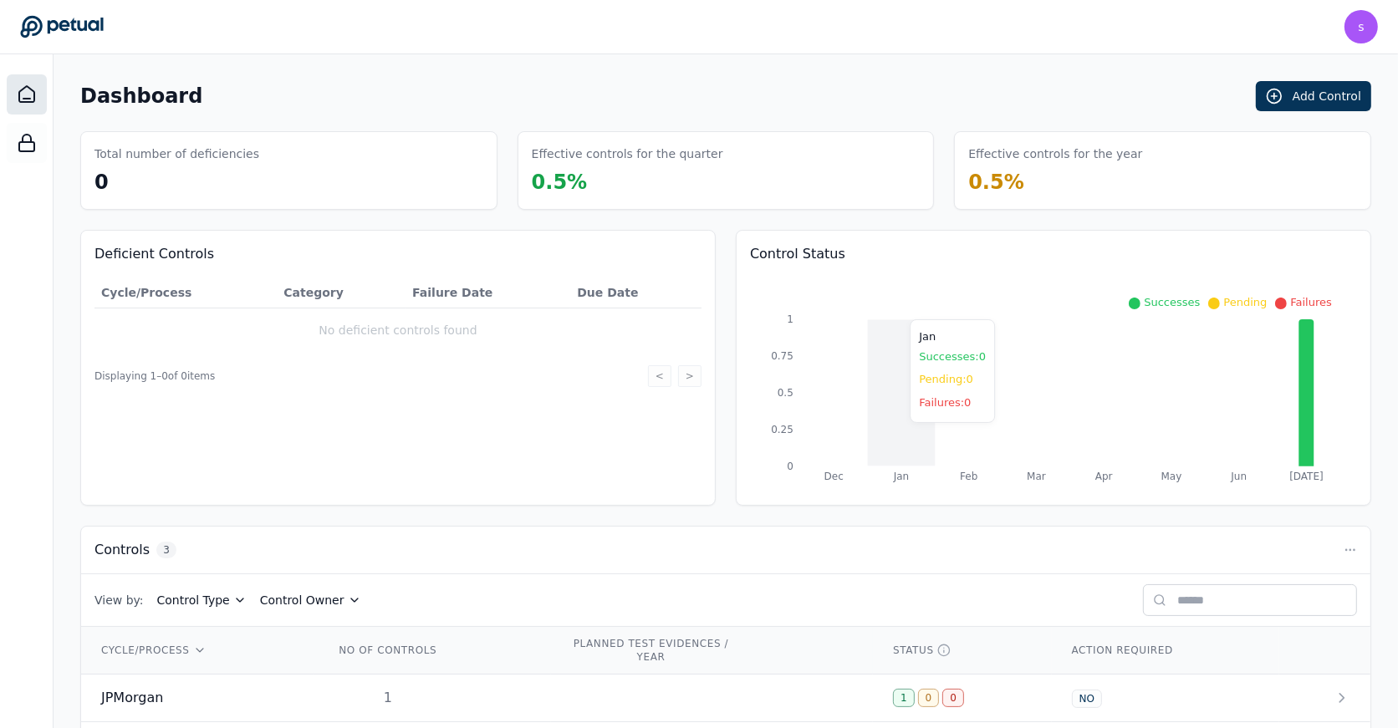
scroll to position [111, 0]
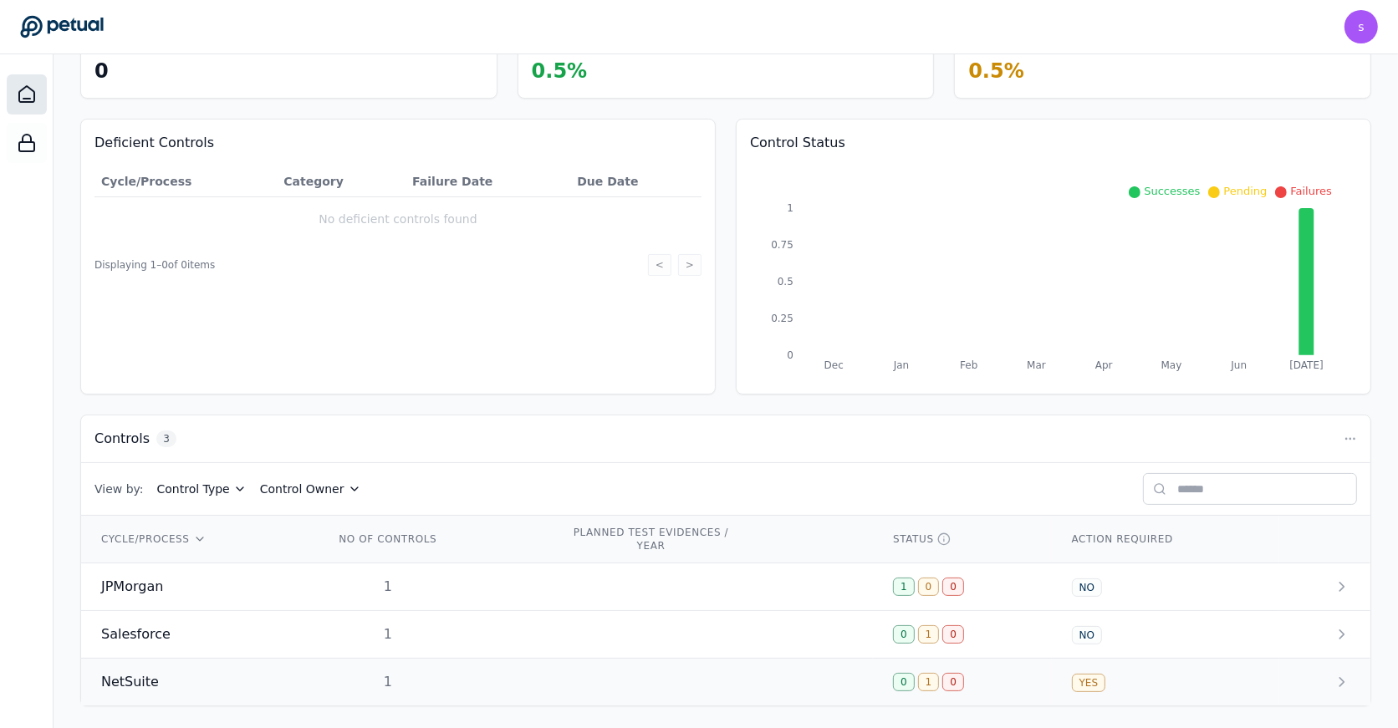
click at [324, 668] on td "1" at bounding box center [432, 683] width 237 height 48
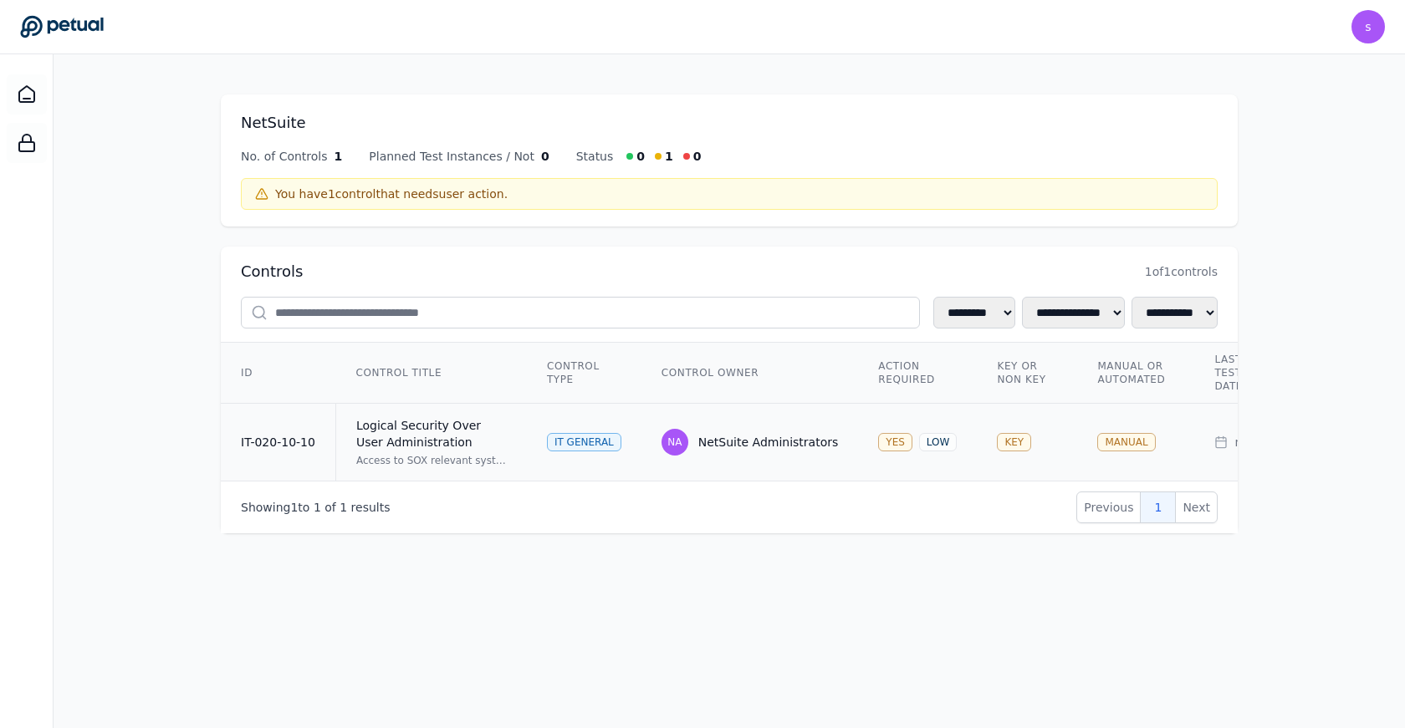
click at [485, 447] on div "Logical Security Over User Administration" at bounding box center [431, 433] width 150 height 33
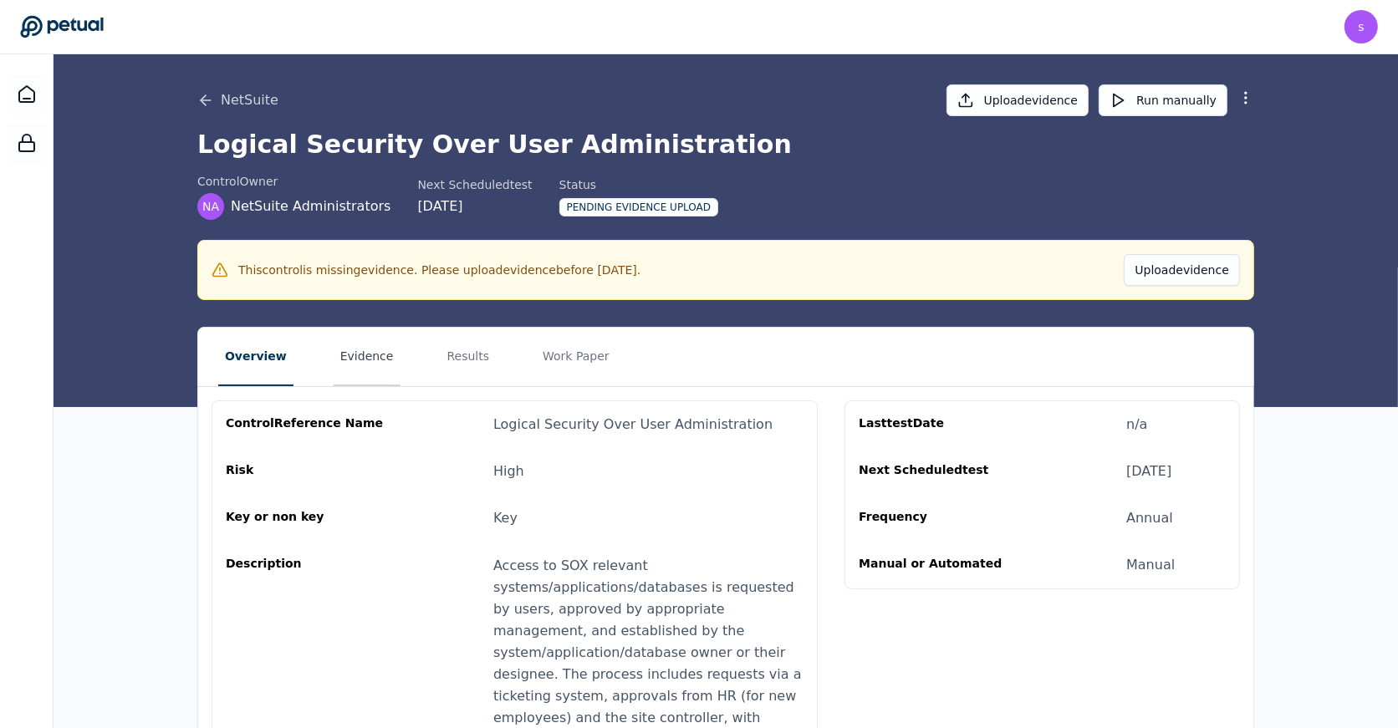
click at [377, 364] on button "Evidence" at bounding box center [367, 357] width 67 height 59
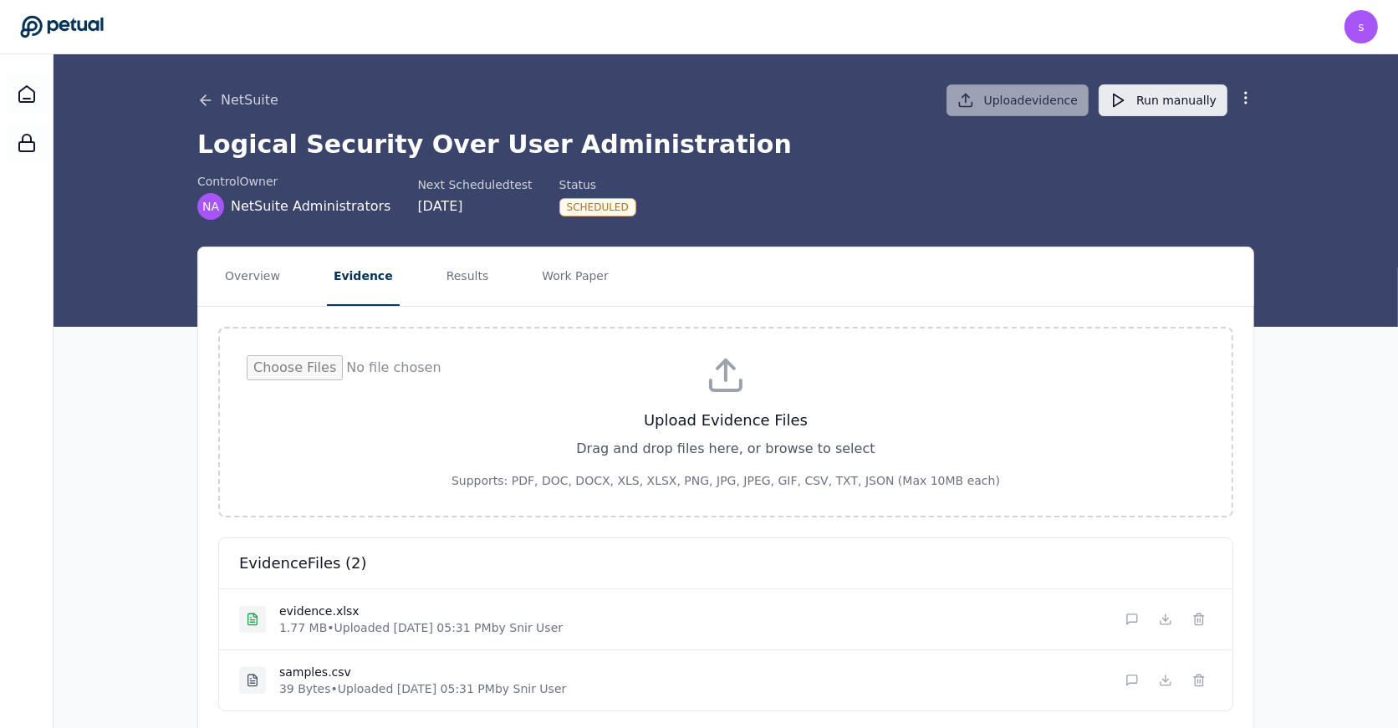
click at [1177, 103] on button "Run manually" at bounding box center [1163, 100] width 129 height 32
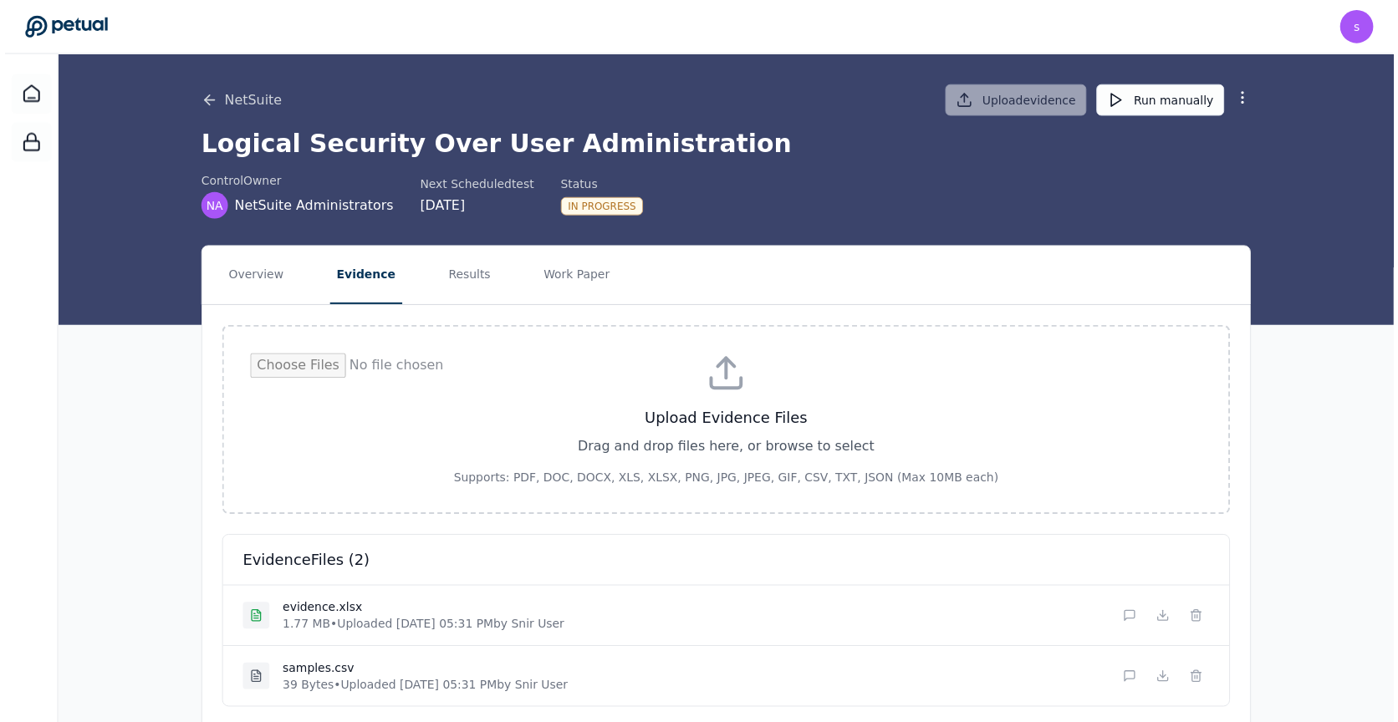
scroll to position [53, 0]
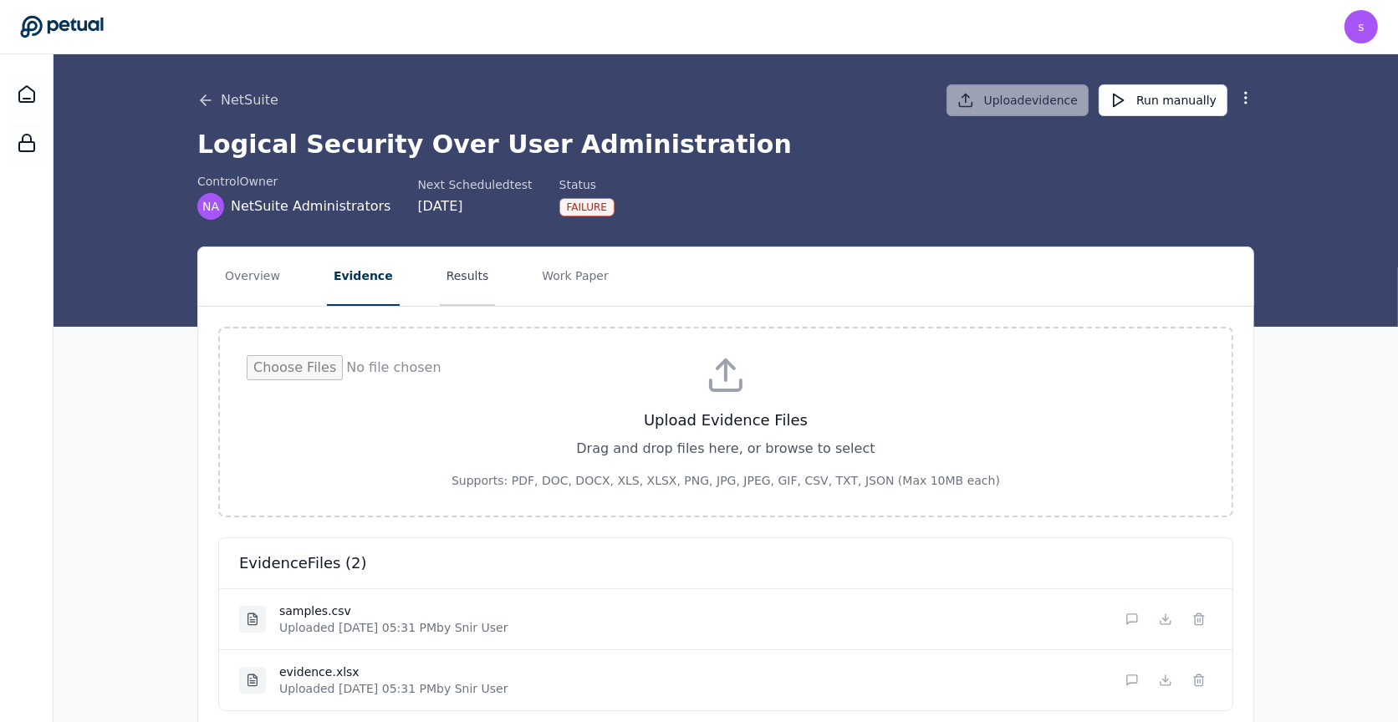
click at [451, 289] on button "Results" at bounding box center [468, 276] width 56 height 59
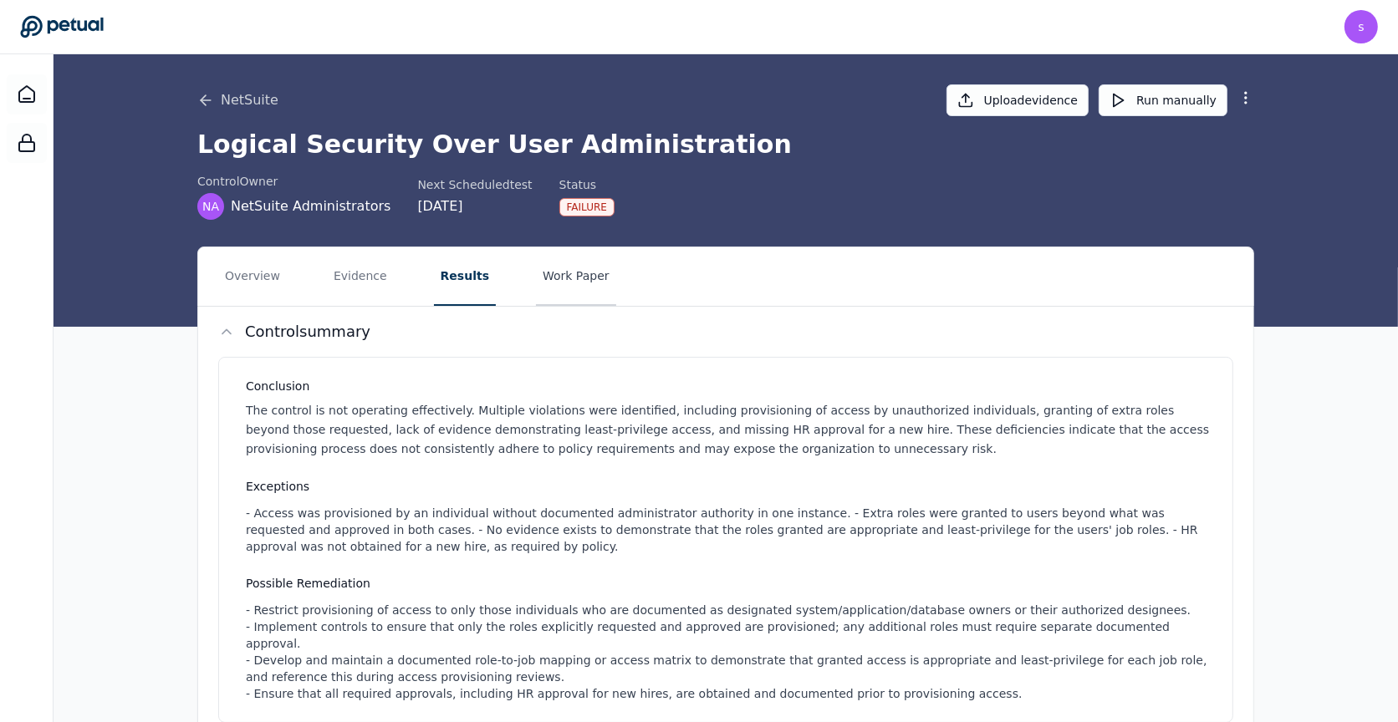
click at [536, 266] on button "Work Paper" at bounding box center [576, 276] width 80 height 59
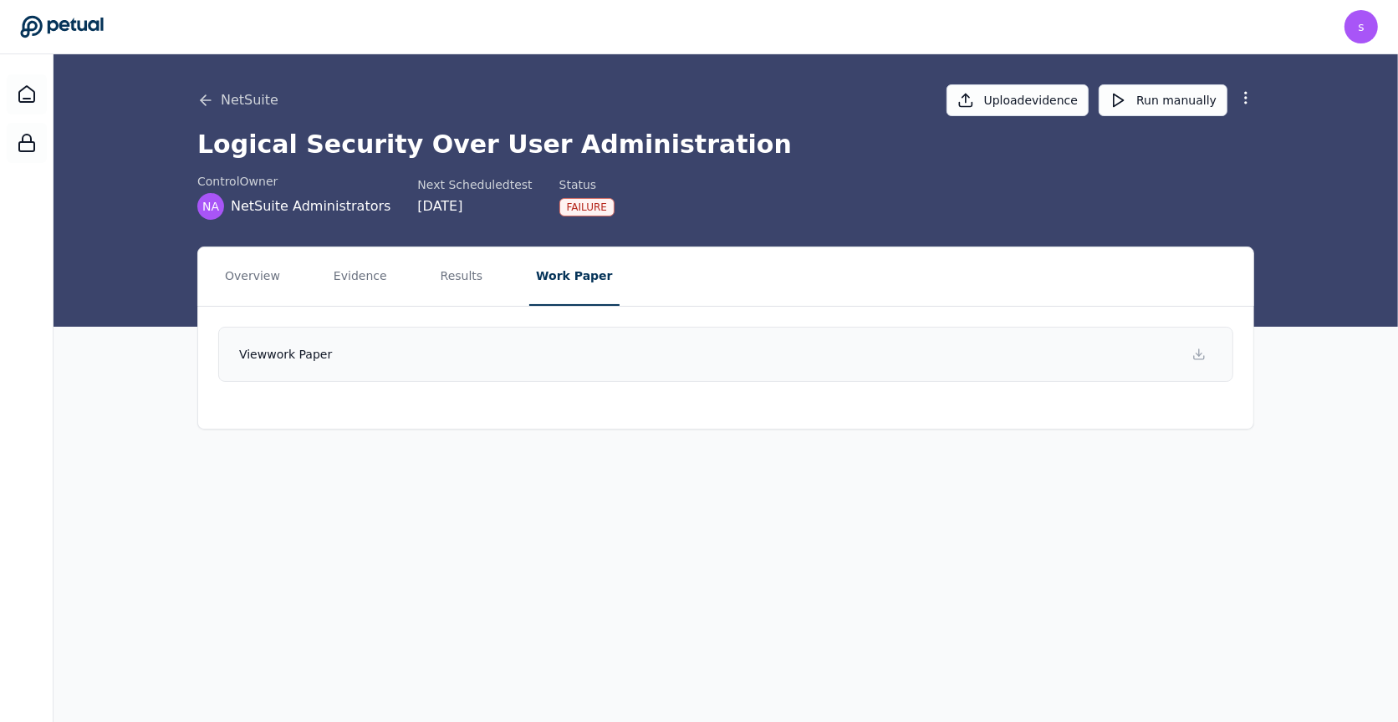
click at [676, 358] on link "View work paper" at bounding box center [725, 354] width 1015 height 55
click at [685, 502] on div "NetSuite Upload evidence Run manually Logical Security Over User Administration…" at bounding box center [726, 388] width 1344 height 669
click at [855, 511] on div "NetSuite Upload evidence Run manually Logical Security Over User Administration…" at bounding box center [726, 388] width 1344 height 669
click at [731, 500] on div "NetSuite Upload evidence Run manually Logical Security Over User Administration…" at bounding box center [726, 388] width 1344 height 669
click at [734, 365] on link "View work paper" at bounding box center [725, 354] width 1015 height 55
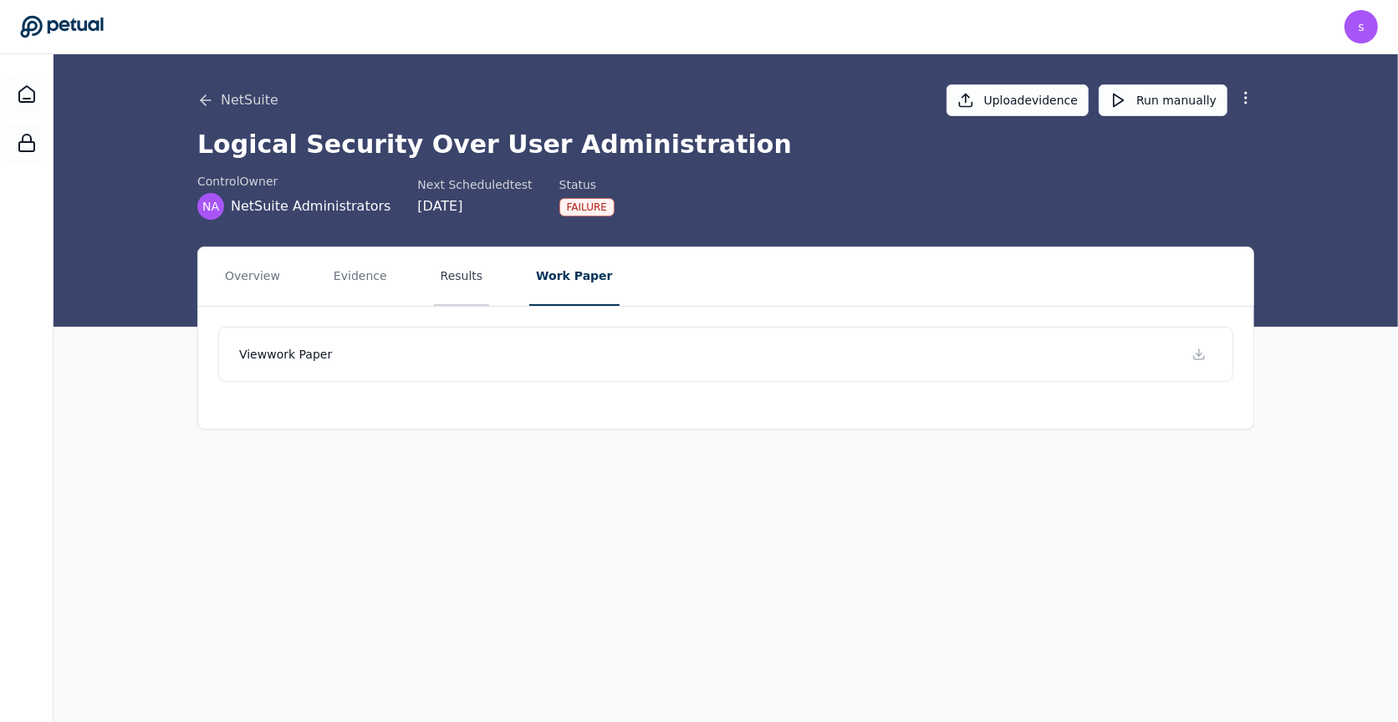
click at [452, 280] on button "Results" at bounding box center [462, 276] width 56 height 59
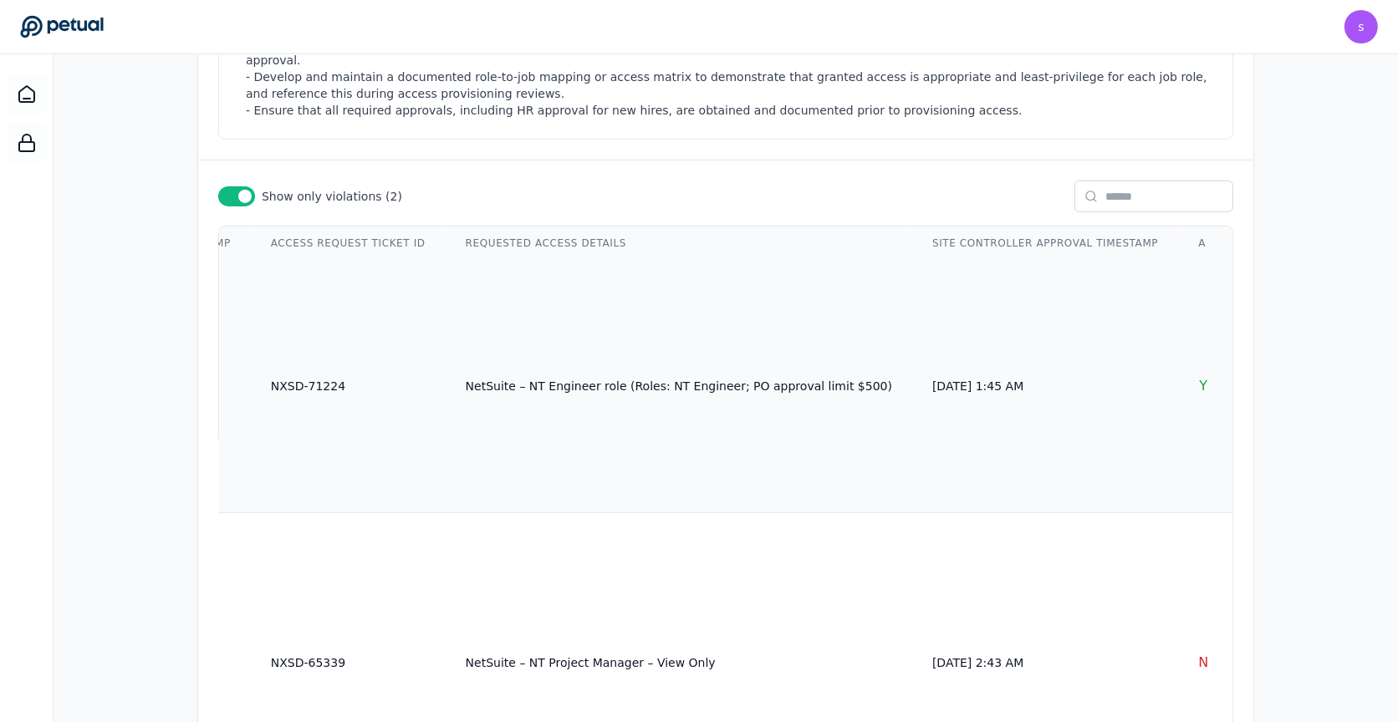
scroll to position [0, 2402]
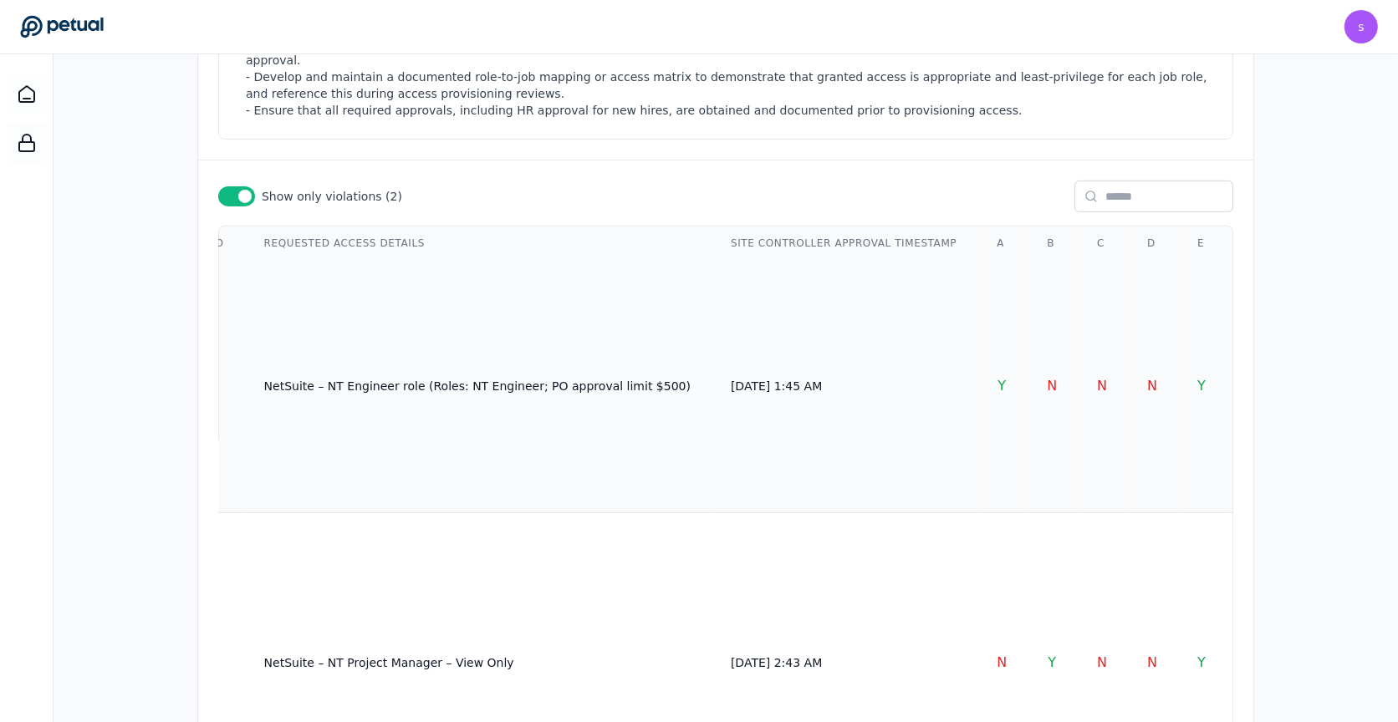
click at [1028, 296] on td "N" at bounding box center [1053, 386] width 50 height 253
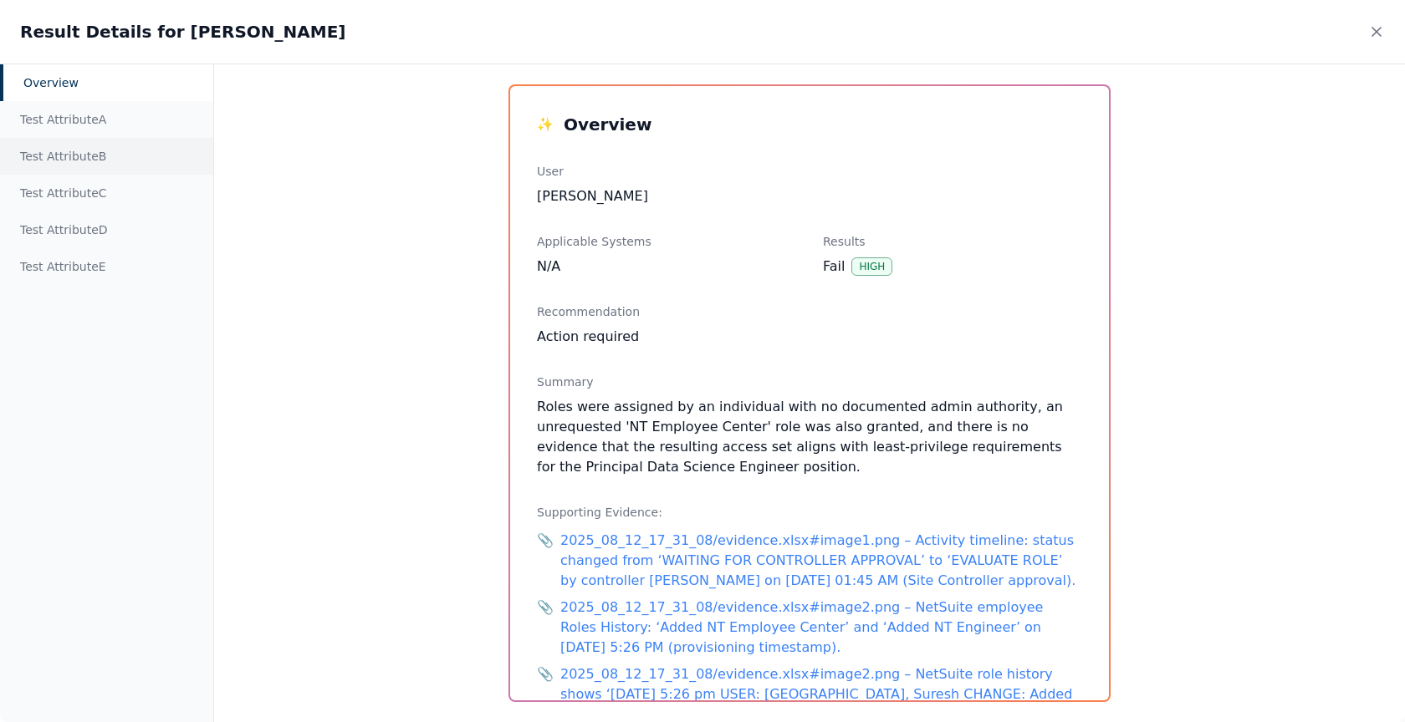
click at [115, 156] on div "Test Attribute B" at bounding box center [106, 156] width 213 height 37
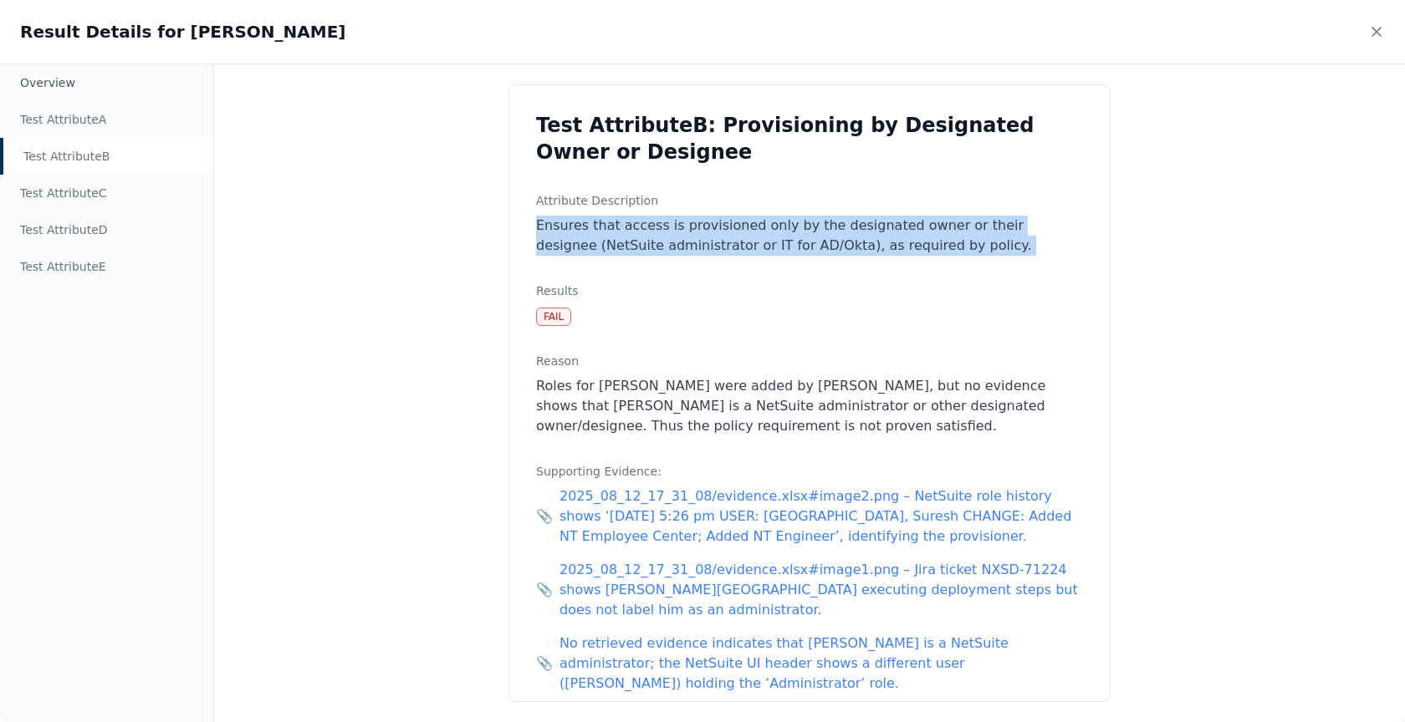
drag, startPoint x: 530, startPoint y: 222, endPoint x: 954, endPoint y: 262, distance: 425.8
click at [954, 262] on div "Test Attribute B : Provisioning by Designated Owner or Designee Attribute Descr…" at bounding box center [809, 393] width 602 height 618
drag, startPoint x: 954, startPoint y: 248, endPoint x: 544, endPoint y: 226, distance: 410.3
click at [544, 225] on p "Ensures that access is provisioned only by the designated owner or their design…" at bounding box center [809, 236] width 547 height 40
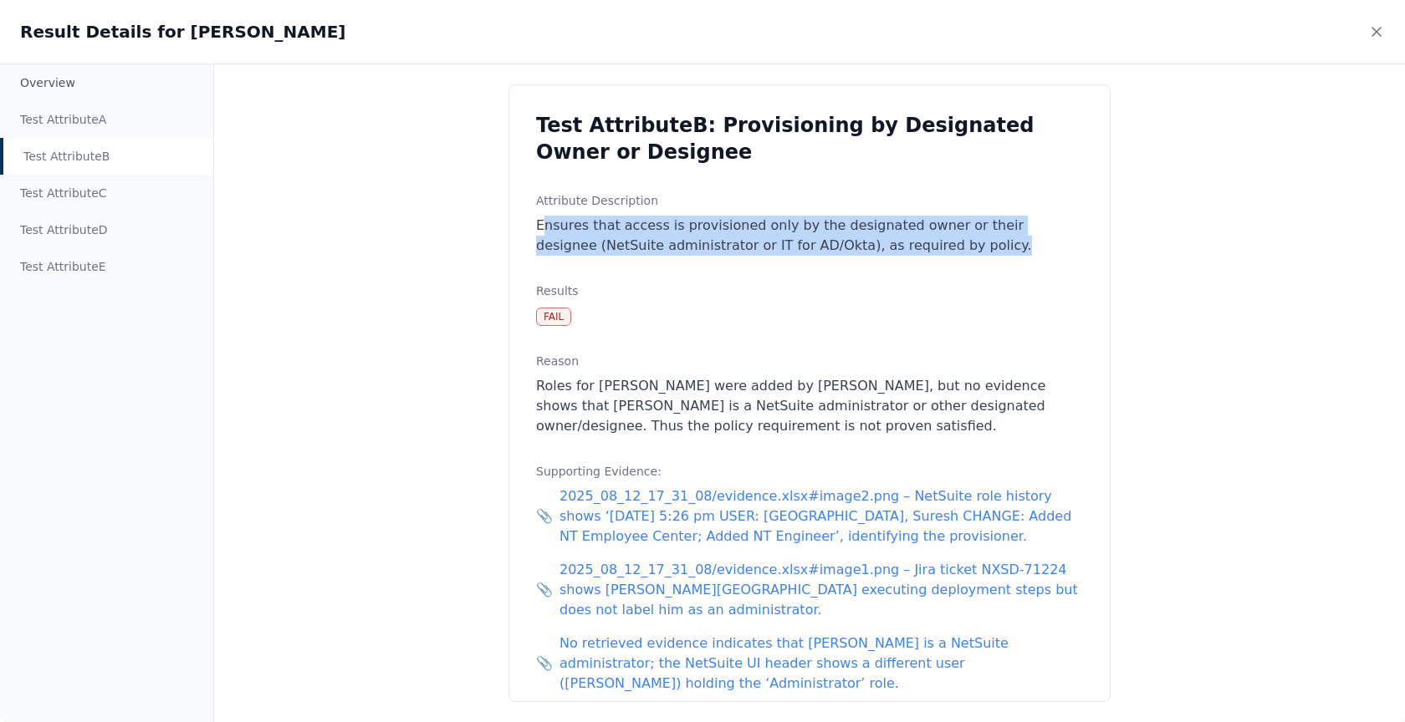
click at [549, 237] on p "Ensures that access is provisioned only by the designated owner or their design…" at bounding box center [809, 236] width 547 height 40
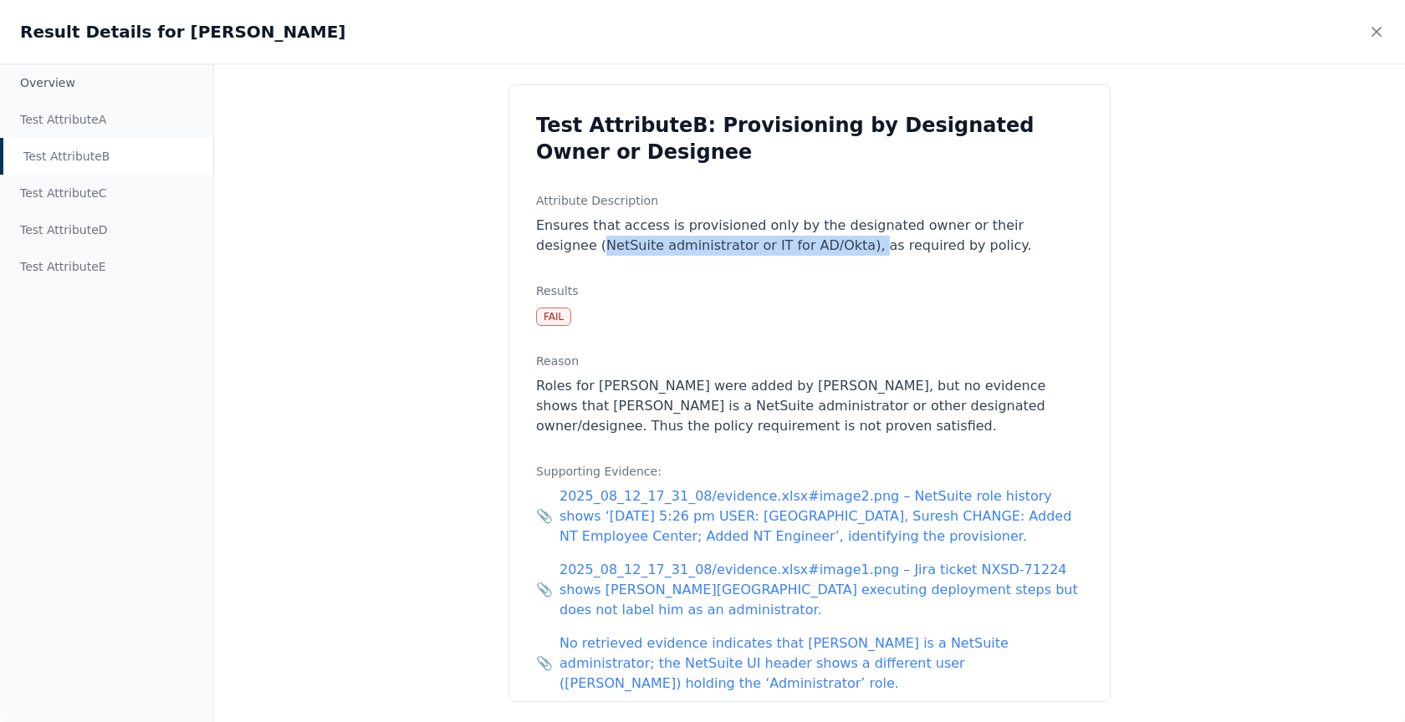
drag, startPoint x: 549, startPoint y: 237, endPoint x: 788, endPoint y: 236, distance: 239.1
click at [788, 236] on p "Ensures that access is provisioned only by the designated owner or their design…" at bounding box center [809, 236] width 547 height 40
click at [722, 248] on p "Ensures that access is provisioned only by the designated owner or their design…" at bounding box center [809, 236] width 547 height 40
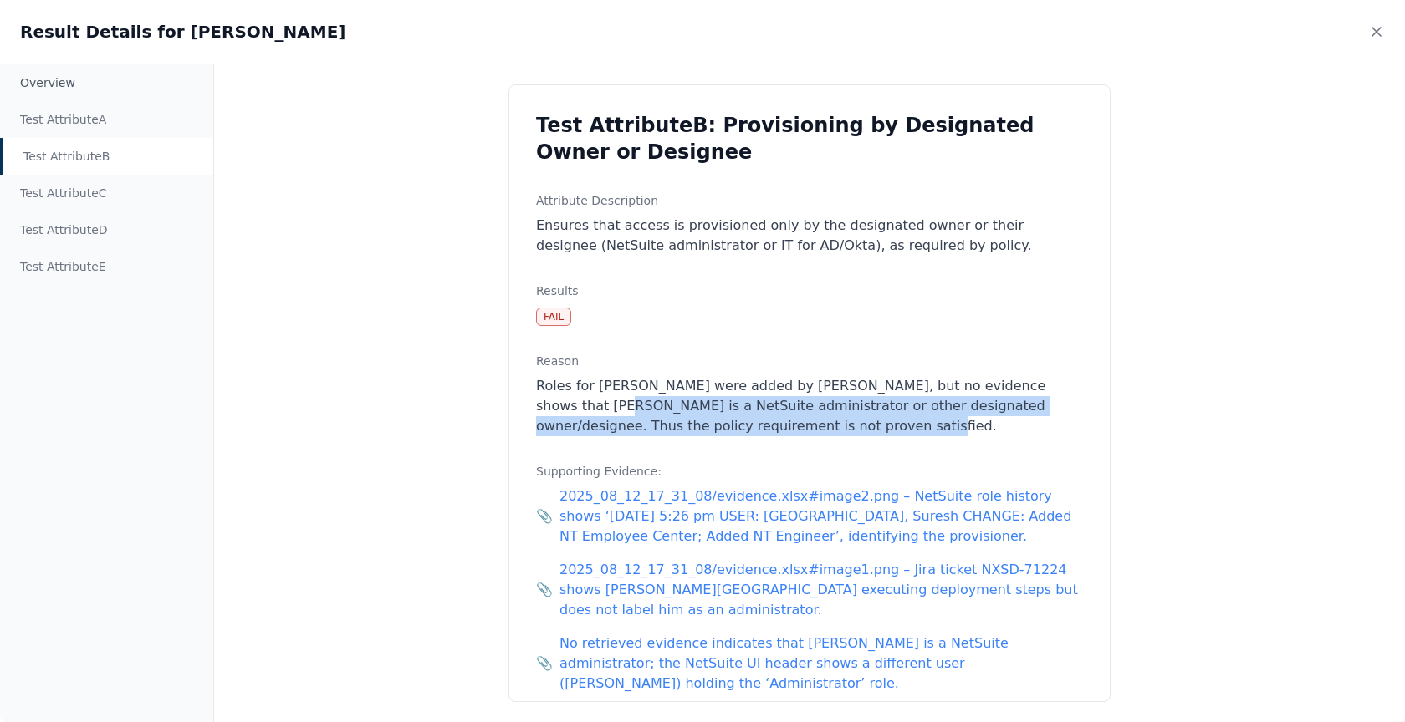
drag, startPoint x: 811, startPoint y: 422, endPoint x: 541, endPoint y: 400, distance: 270.9
click at [541, 400] on p "Roles for [PERSON_NAME] were added by [PERSON_NAME], but no evidence shows that…" at bounding box center [809, 406] width 547 height 60
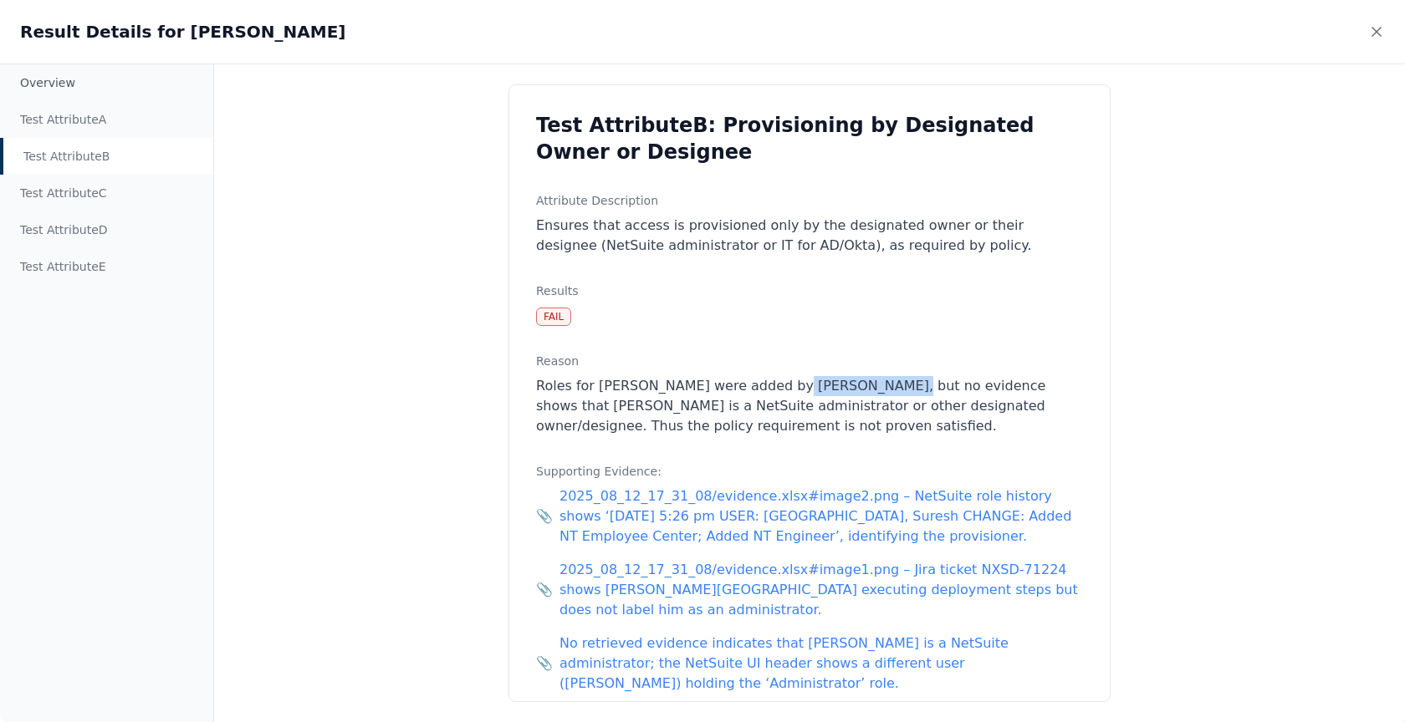
drag, startPoint x: 768, startPoint y: 381, endPoint x: 873, endPoint y: 383, distance: 105.4
click at [873, 383] on p "Roles for [PERSON_NAME] were added by [PERSON_NAME], but no evidence shows that…" at bounding box center [809, 406] width 547 height 60
click at [117, 187] on div "Test Attribute C" at bounding box center [106, 193] width 213 height 37
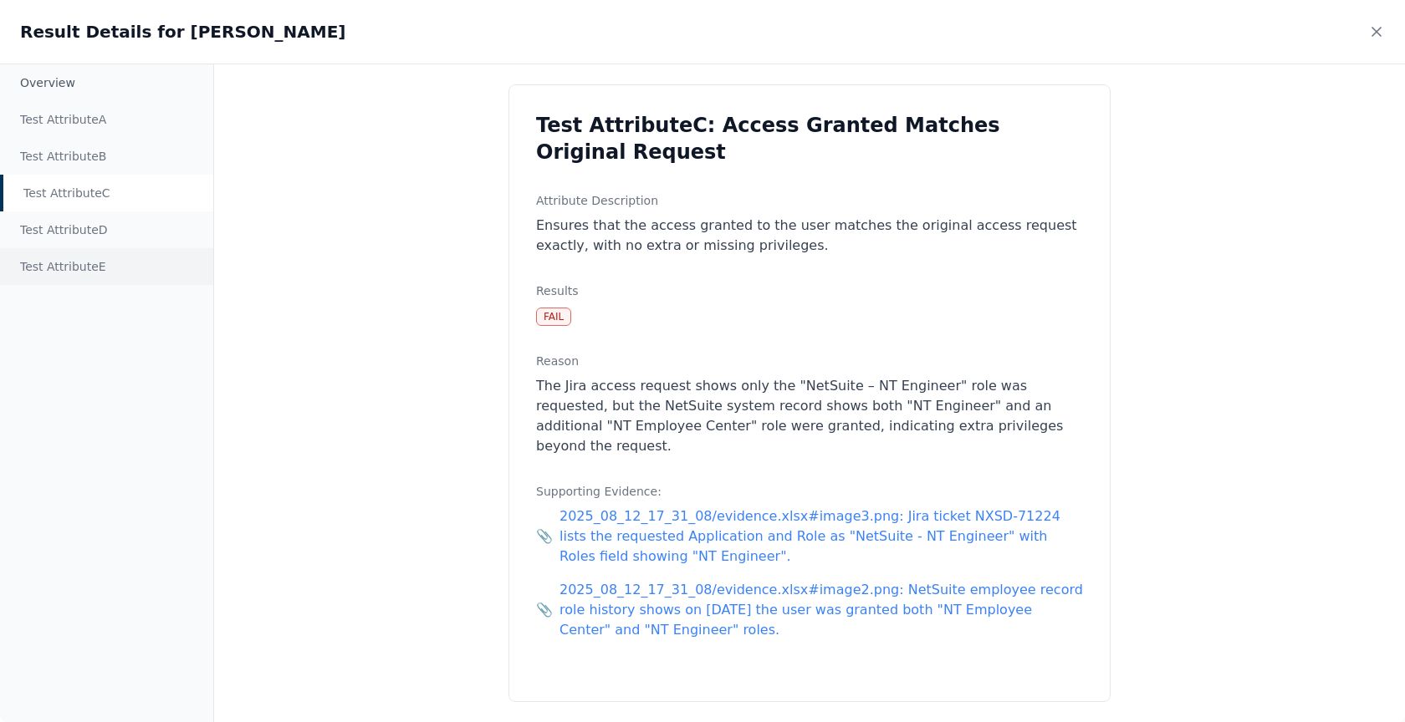
click at [102, 260] on div "Test Attribute E" at bounding box center [106, 266] width 213 height 37
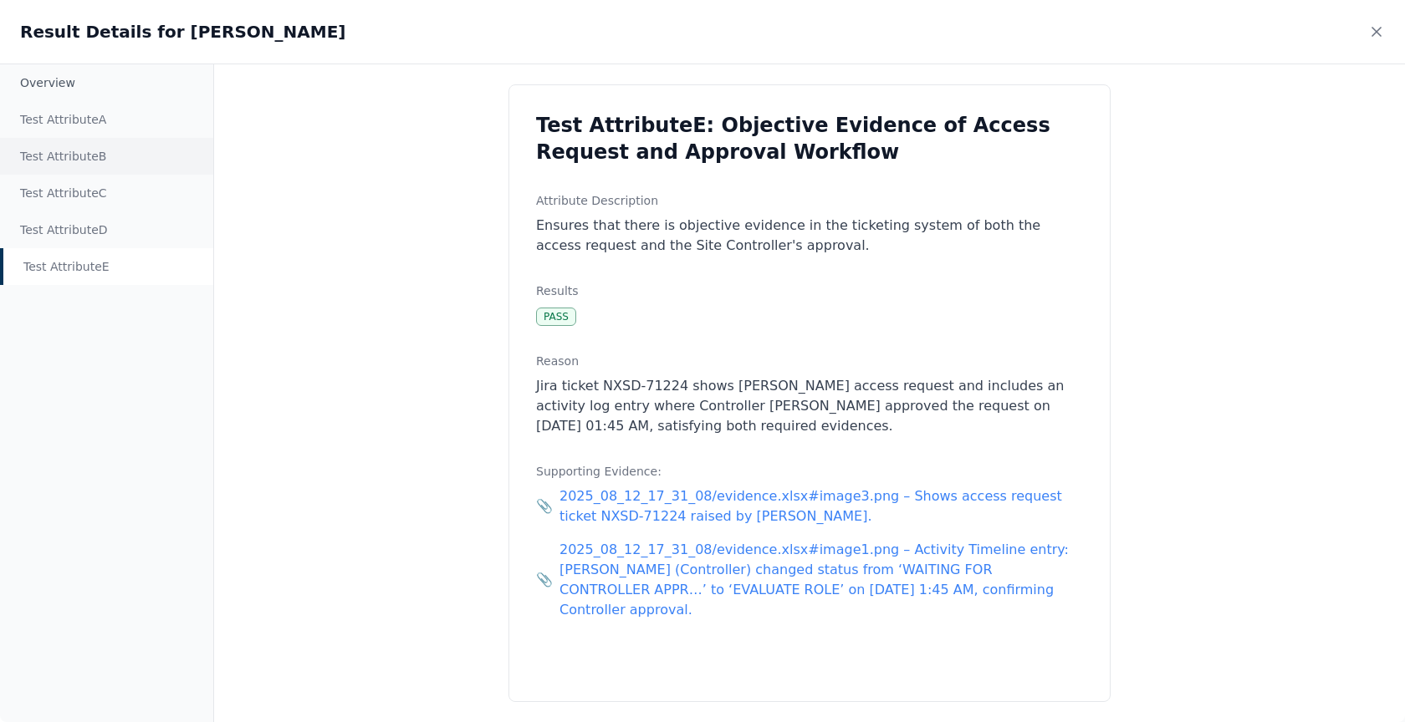
click at [119, 138] on div "Test Attribute B" at bounding box center [106, 156] width 213 height 37
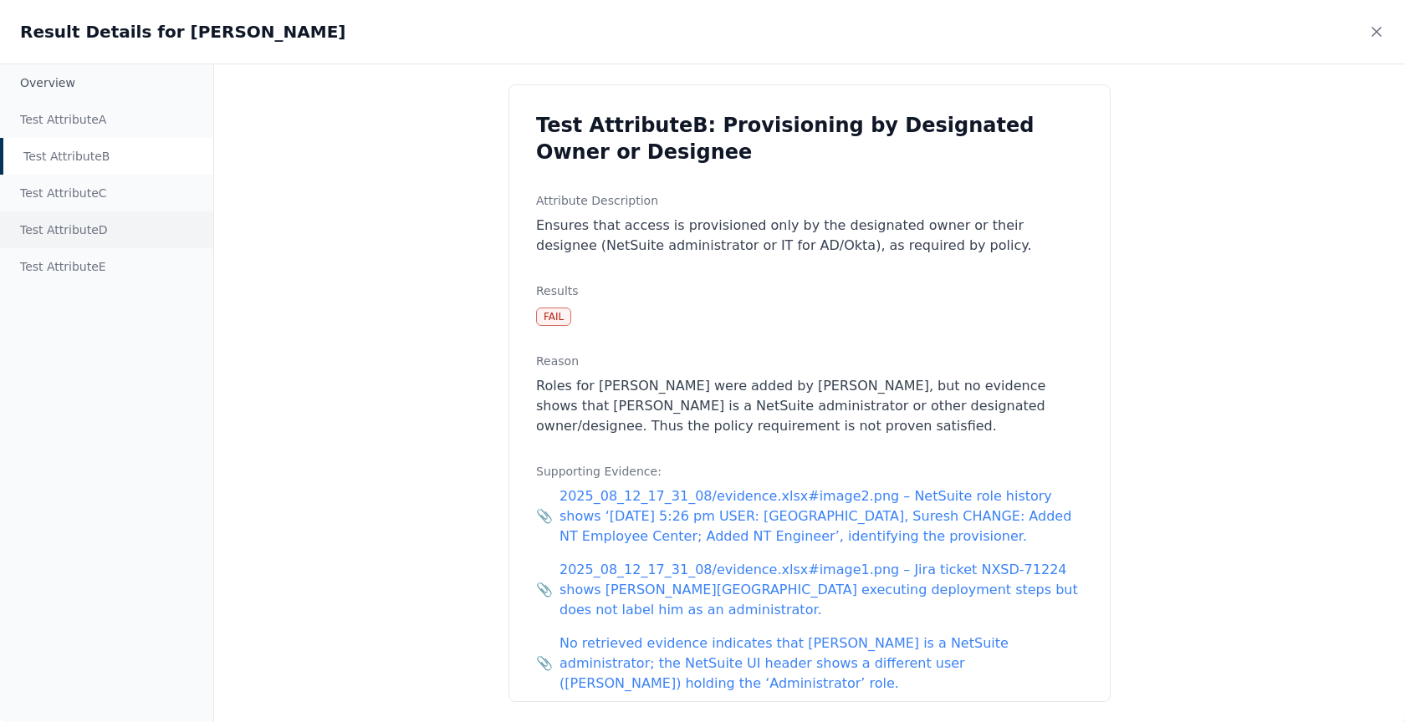
click at [121, 223] on div "Test Attribute D" at bounding box center [106, 230] width 213 height 37
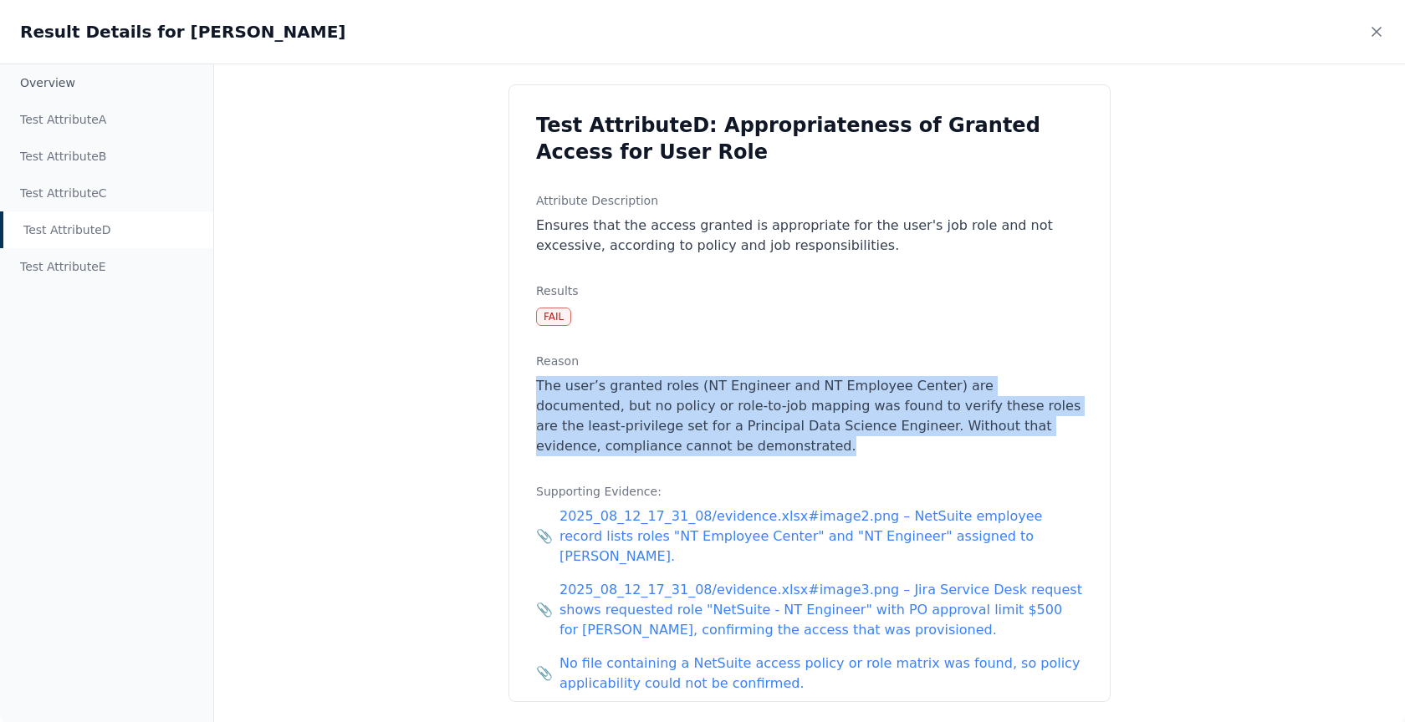
drag, startPoint x: 747, startPoint y: 453, endPoint x: 538, endPoint y: 373, distance: 223.9
click at [538, 373] on div "Reason The user’s granted roles (NT Engineer and NT Employee Center) are docume…" at bounding box center [809, 405] width 547 height 104
drag, startPoint x: 538, startPoint y: 373, endPoint x: 778, endPoint y: 445, distance: 250.5
click at [778, 445] on div "Reason The user’s granted roles (NT Engineer and NT Employee Center) are docume…" at bounding box center [809, 405] width 547 height 104
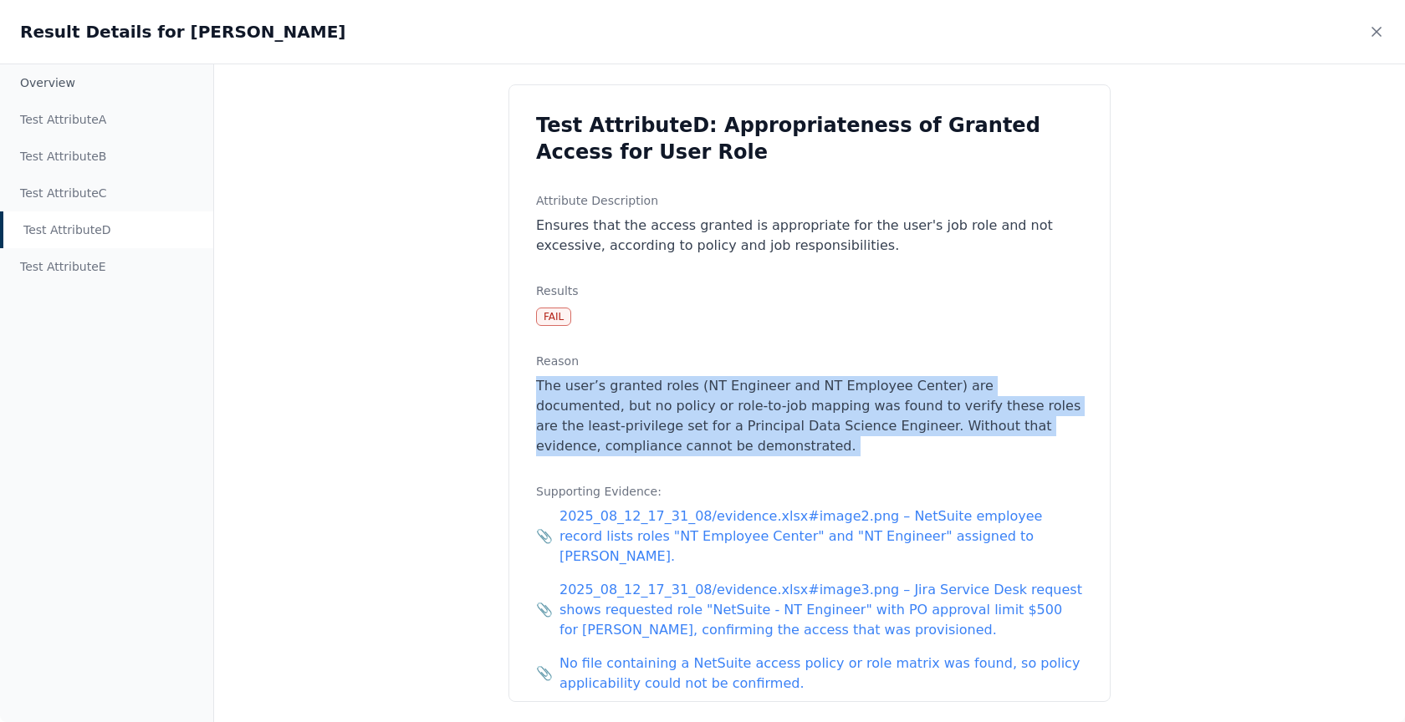
click at [778, 445] on p "The user’s granted roles (NT Engineer and NT Employee Center) are documented, b…" at bounding box center [809, 416] width 547 height 80
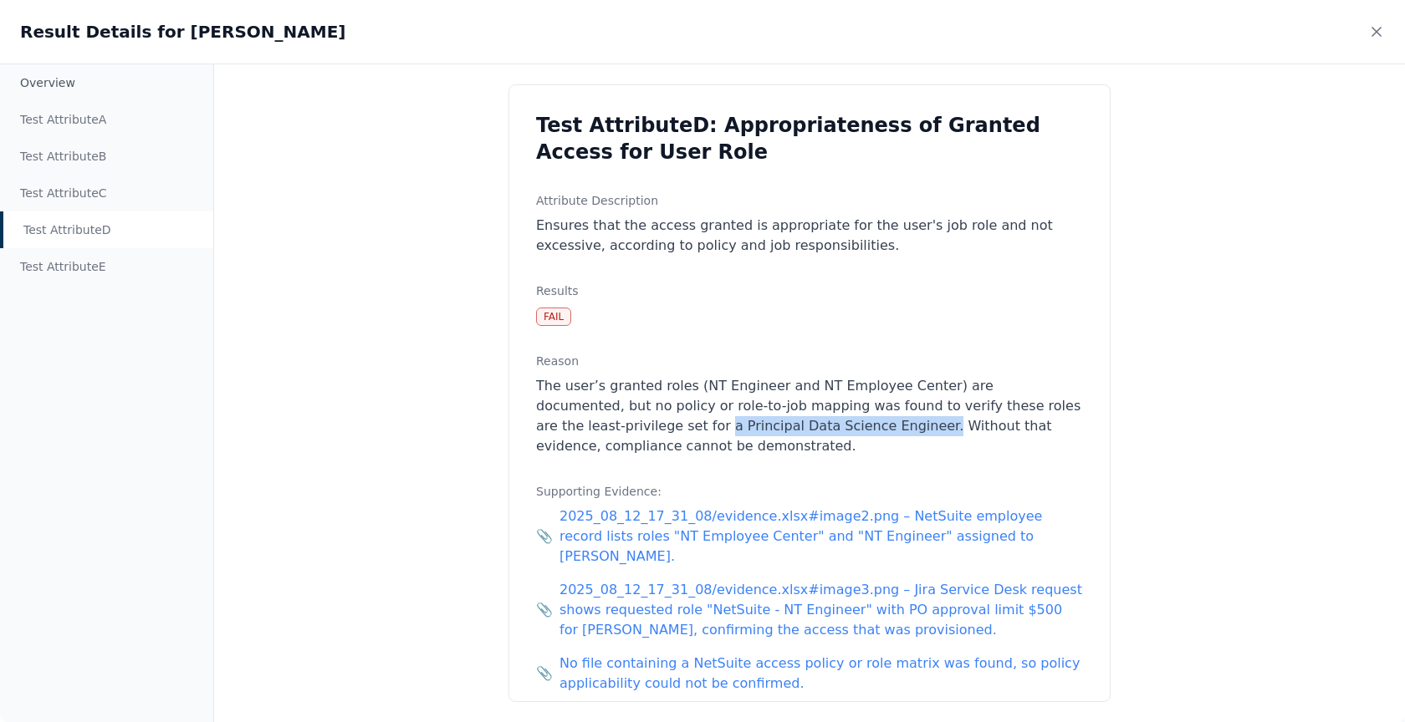
drag, startPoint x: 533, startPoint y: 422, endPoint x: 740, endPoint y: 425, distance: 206.5
click at [740, 425] on div "Test Attribute D : Appropriateness of Granted Access for User Role Attribute De…" at bounding box center [809, 393] width 602 height 618
click at [1375, 36] on icon at bounding box center [1376, 31] width 17 height 17
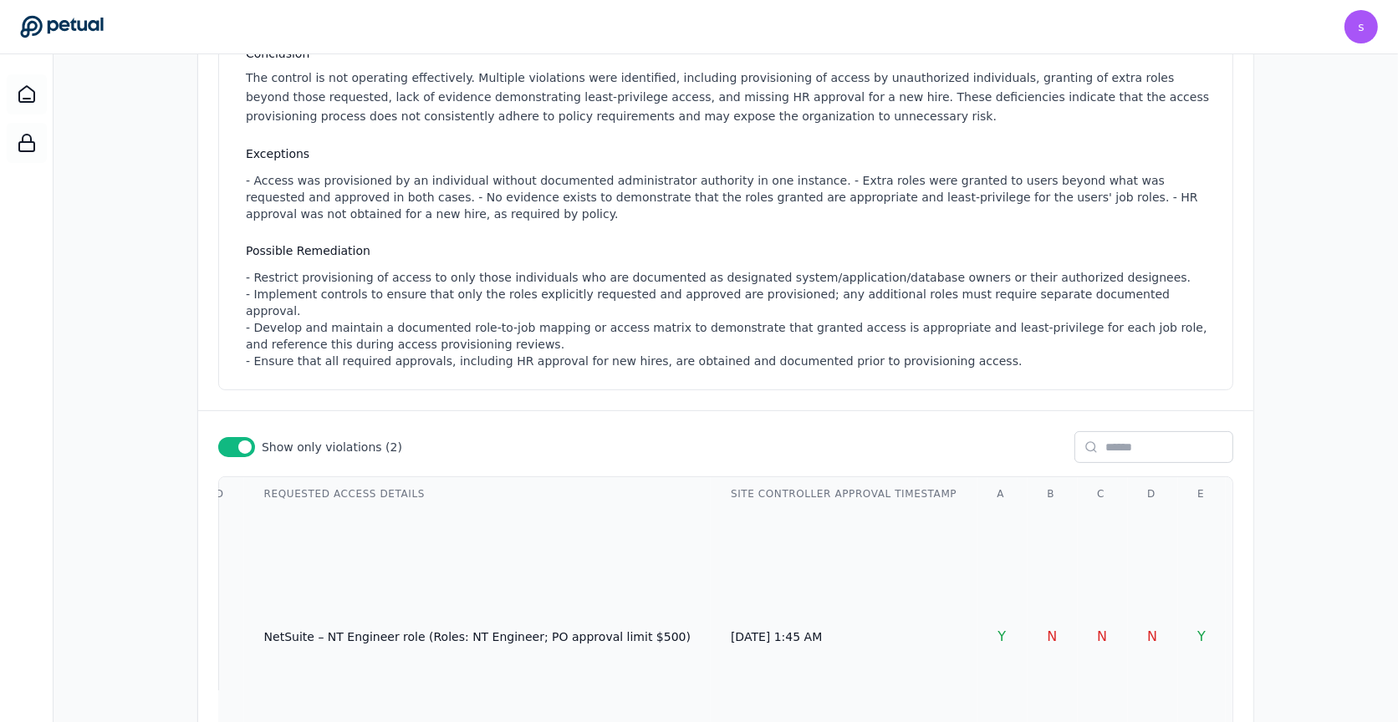
scroll to position [0, 0]
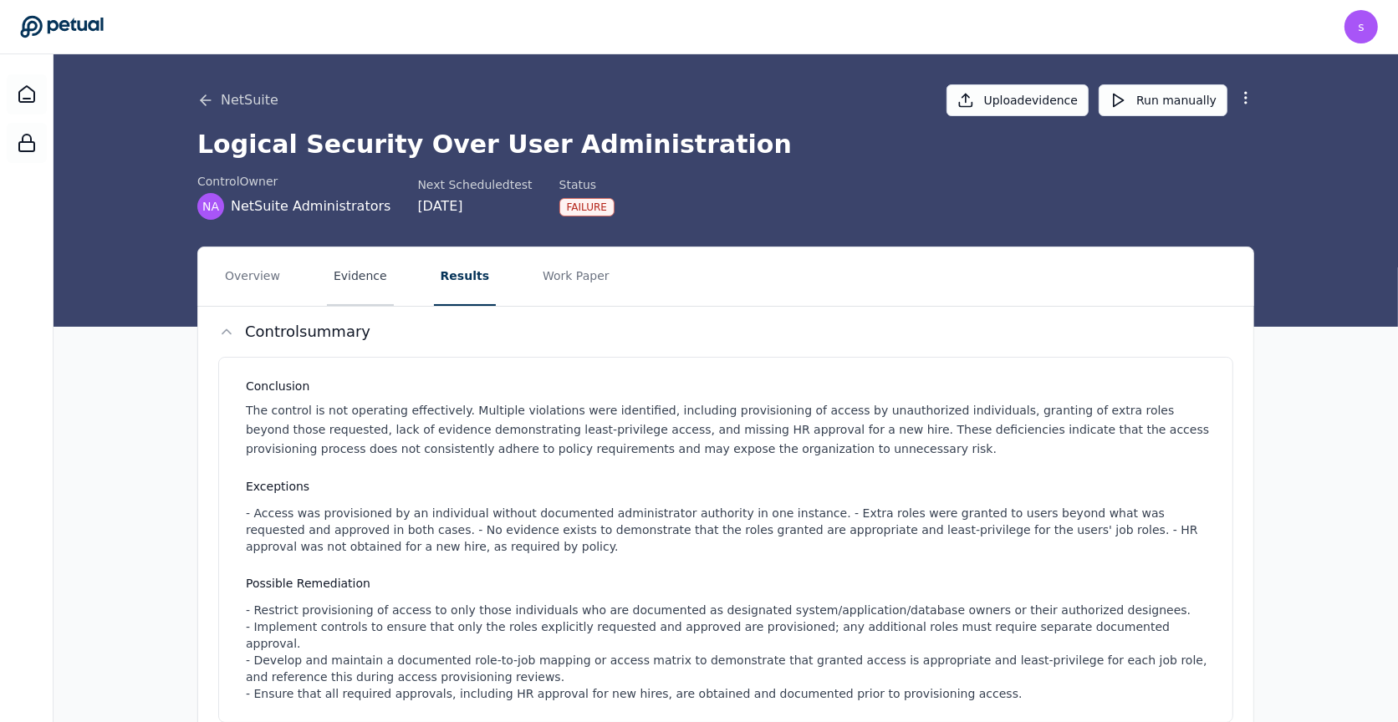
click at [359, 289] on button "Evidence" at bounding box center [360, 276] width 67 height 59
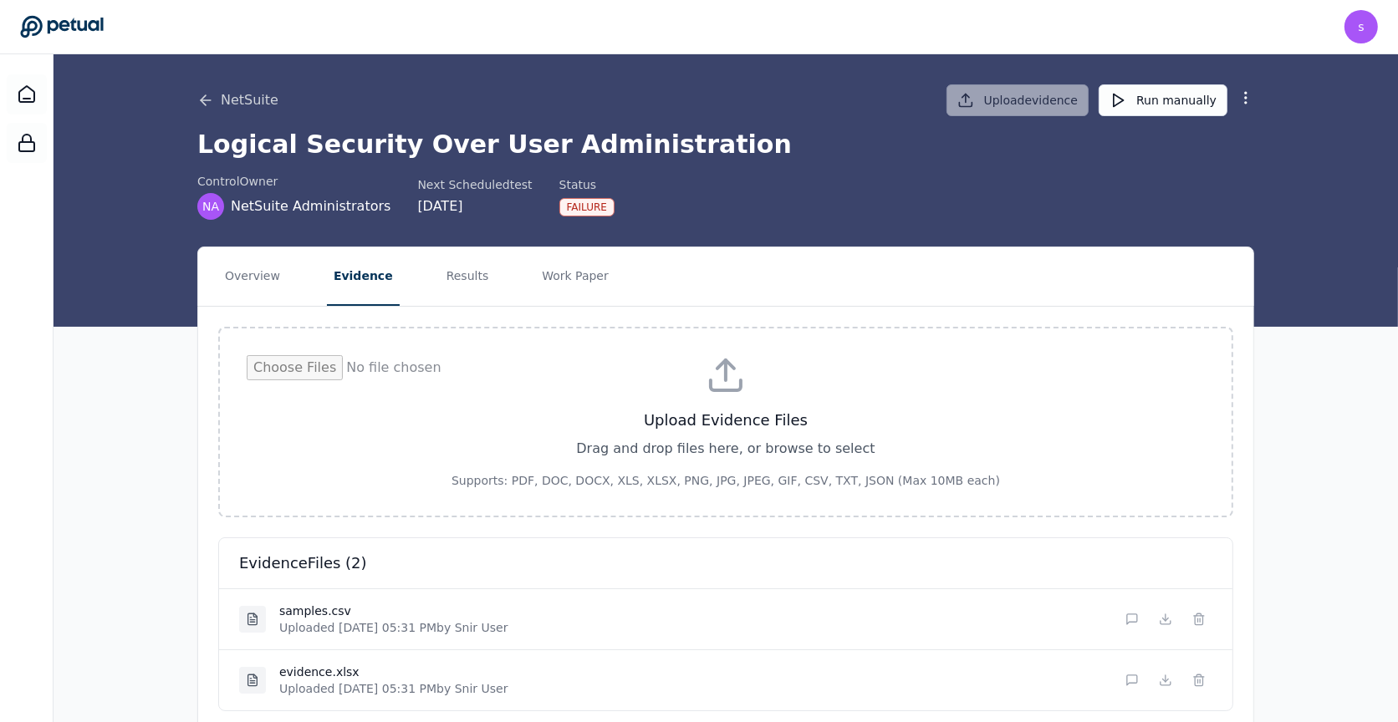
scroll to position [58, 0]
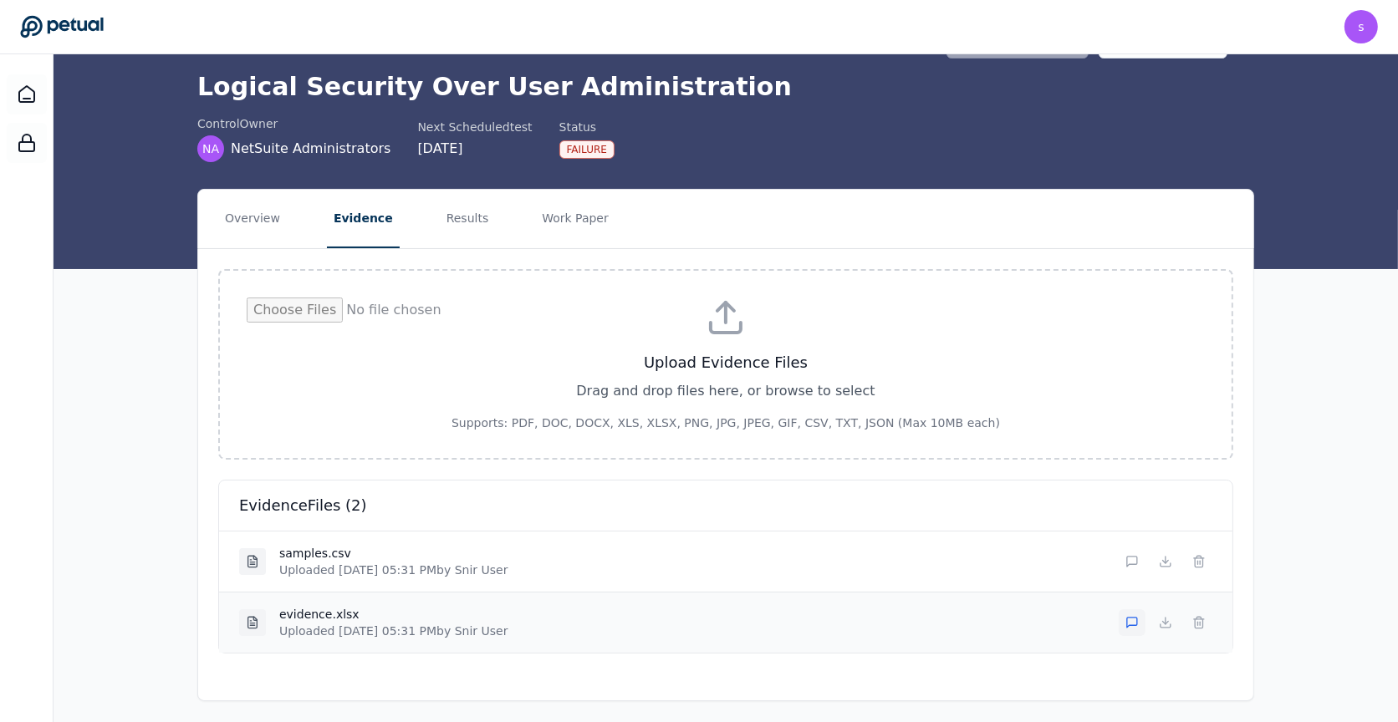
click at [1129, 620] on icon at bounding box center [1131, 622] width 13 height 13
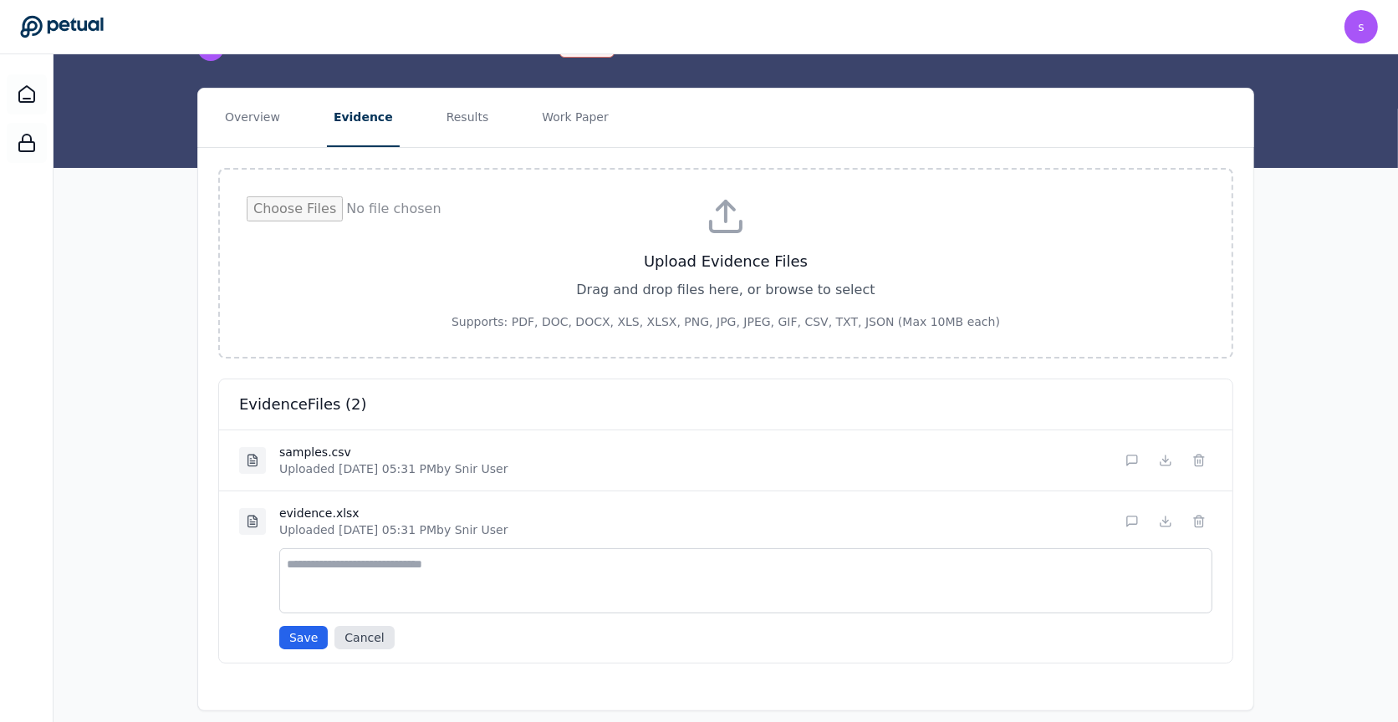
scroll to position [167, 0]
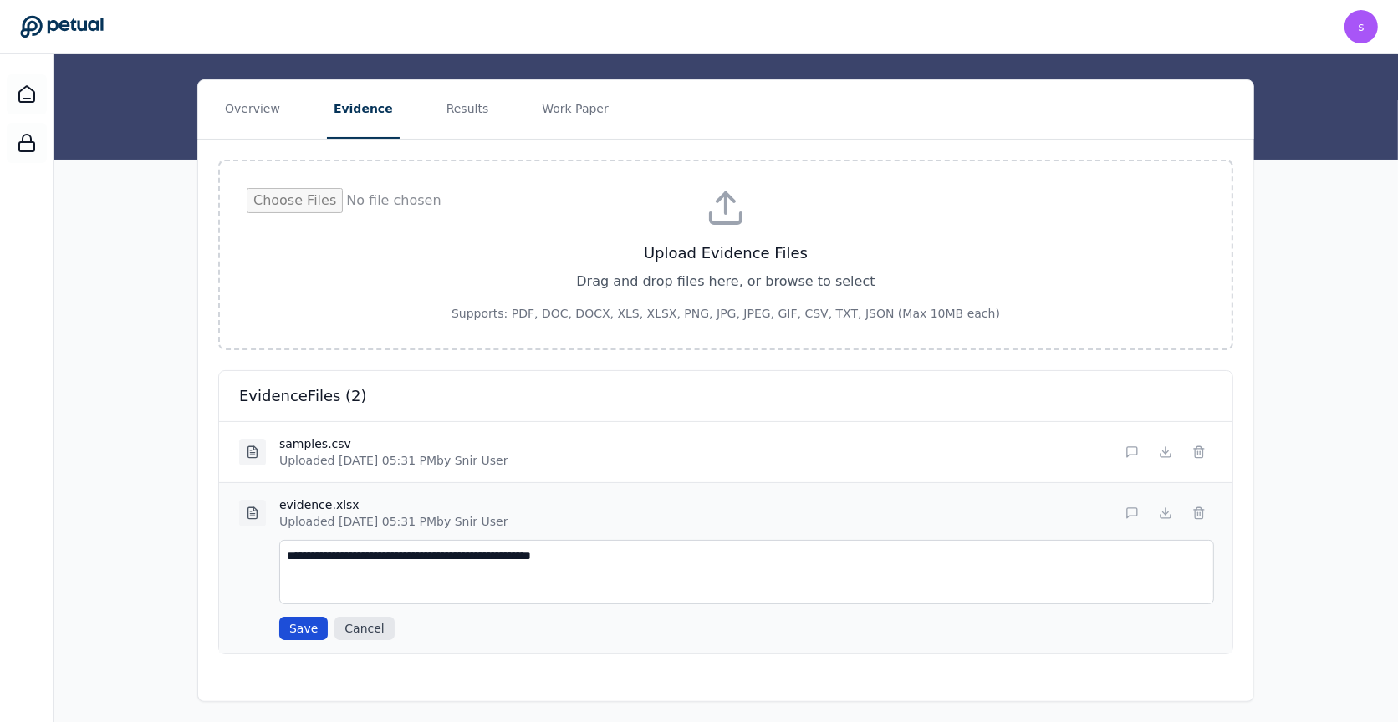
type textarea "**********"
click at [295, 629] on button "Save" at bounding box center [303, 628] width 48 height 23
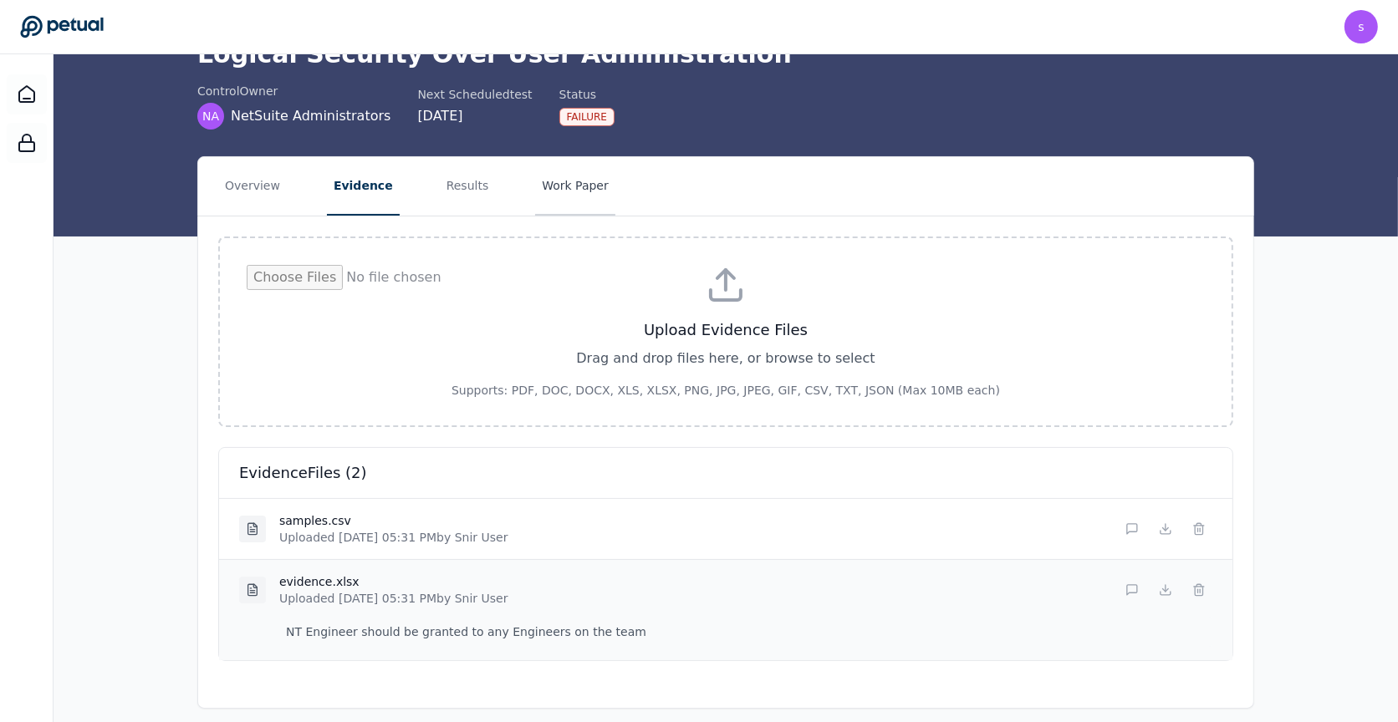
scroll to position [98, 0]
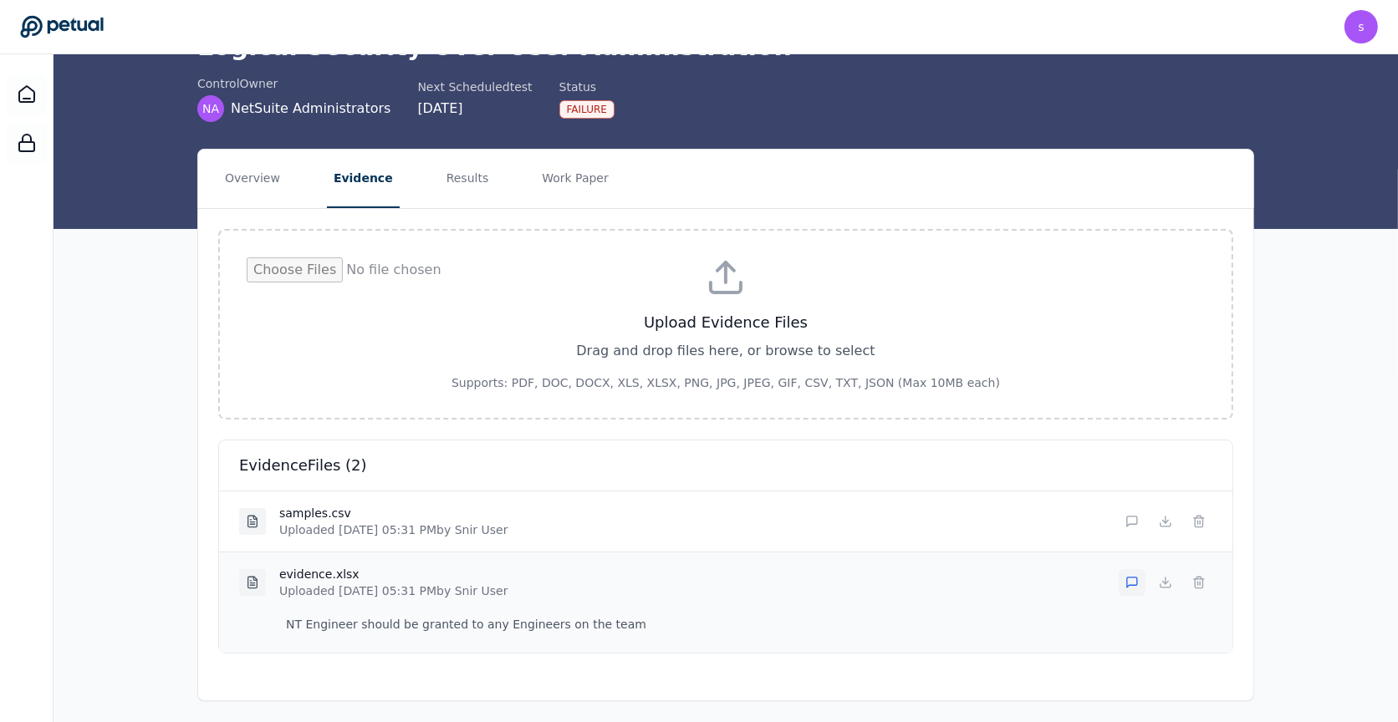
click at [1133, 585] on button at bounding box center [1132, 582] width 27 height 27
click at [786, 630] on textarea "**********" at bounding box center [746, 642] width 935 height 64
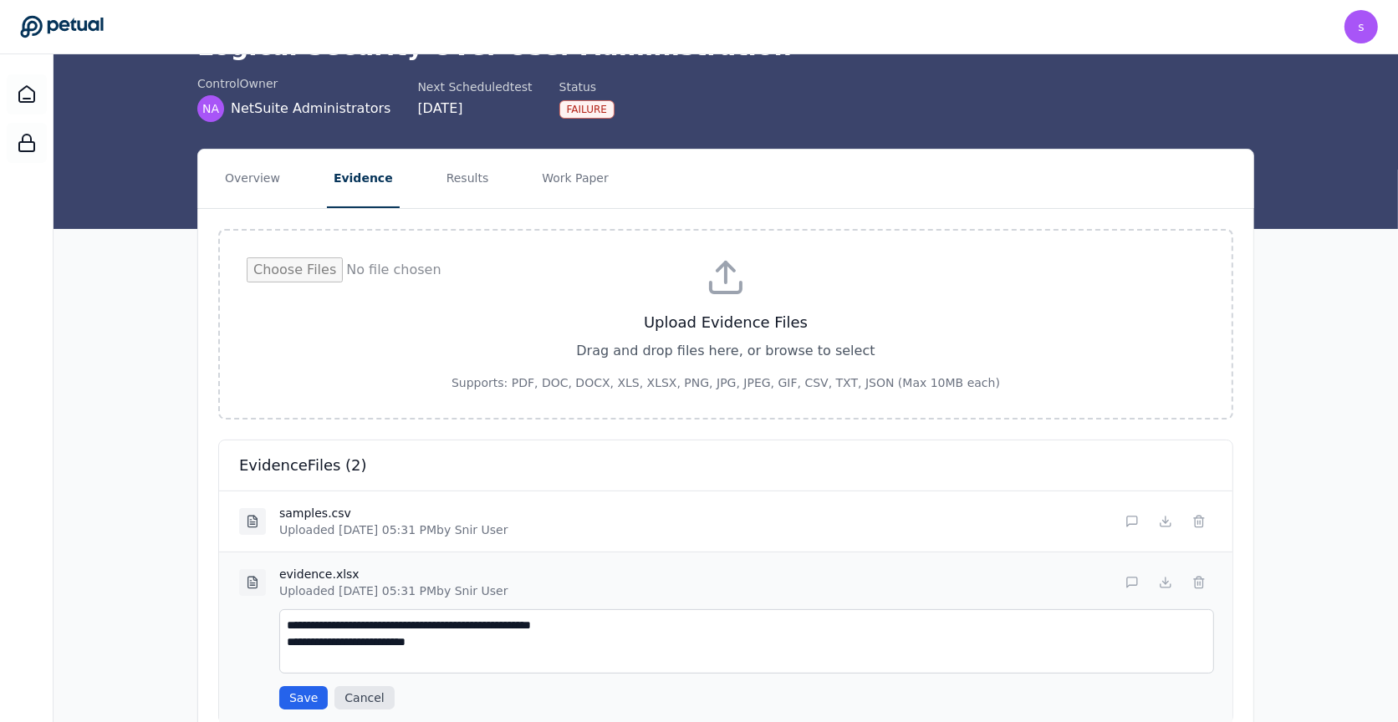
scroll to position [167, 0]
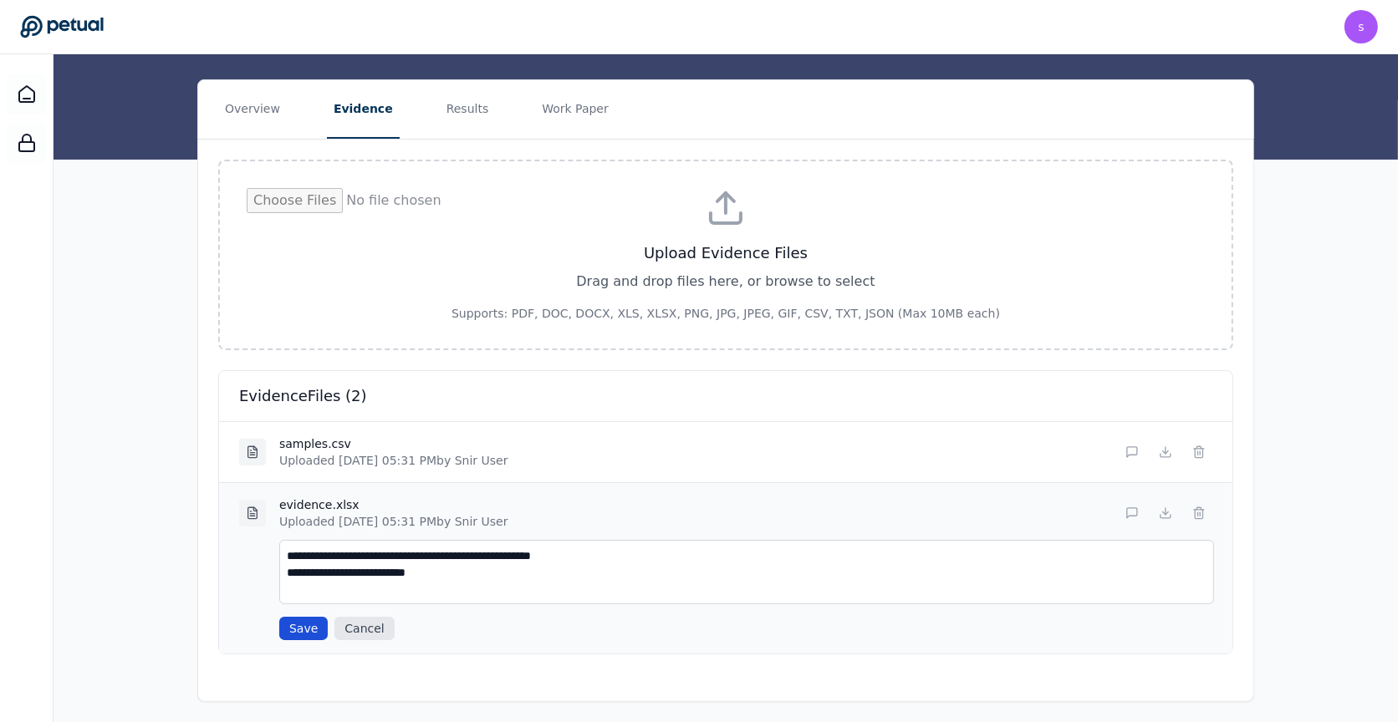
type textarea "**********"
click at [296, 631] on button "Save" at bounding box center [303, 628] width 48 height 23
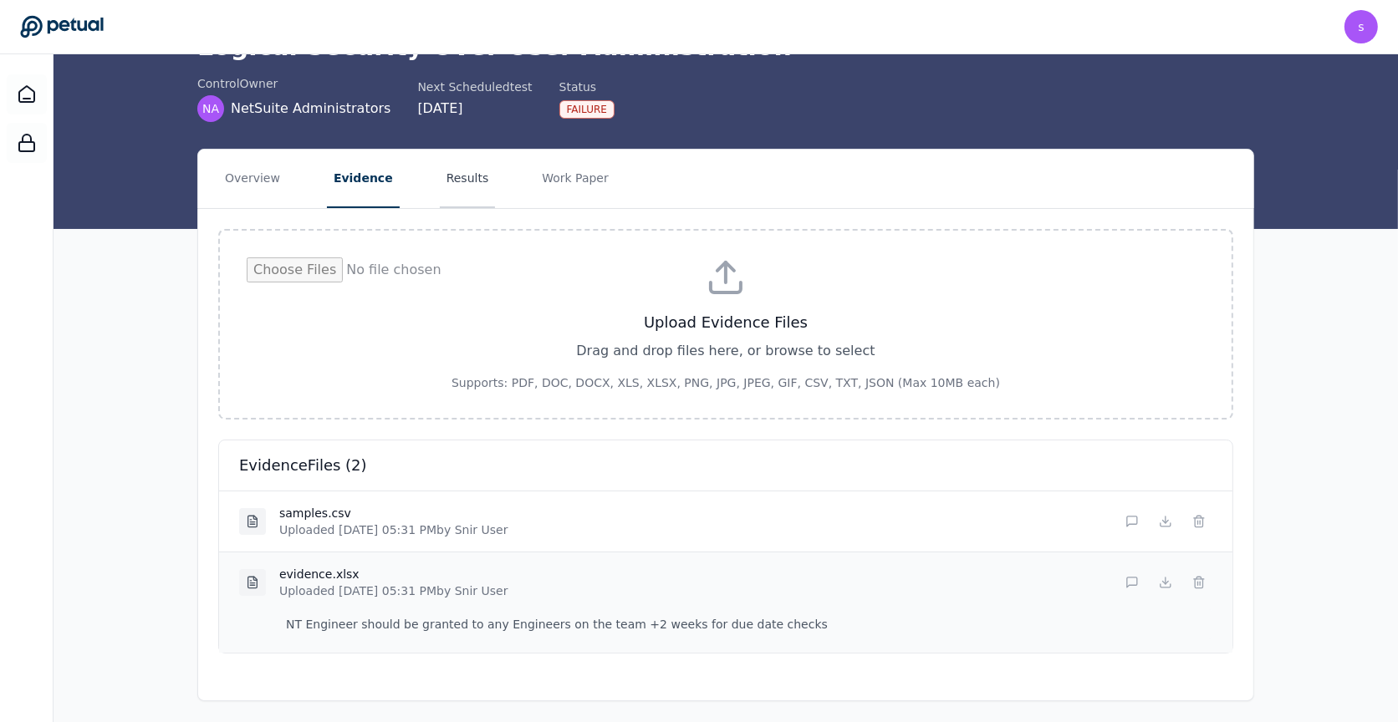
click at [440, 175] on button "Results" at bounding box center [468, 179] width 56 height 59
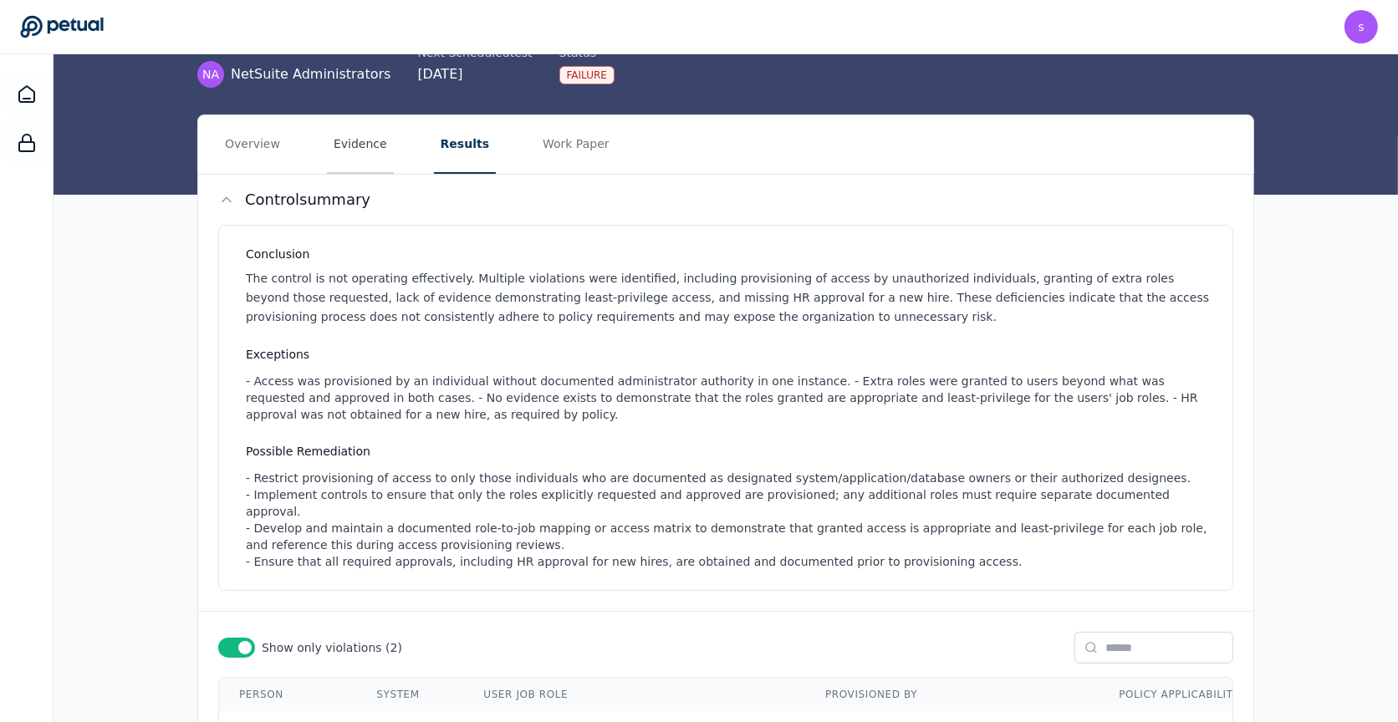
click at [334, 129] on button "Evidence" at bounding box center [360, 144] width 67 height 59
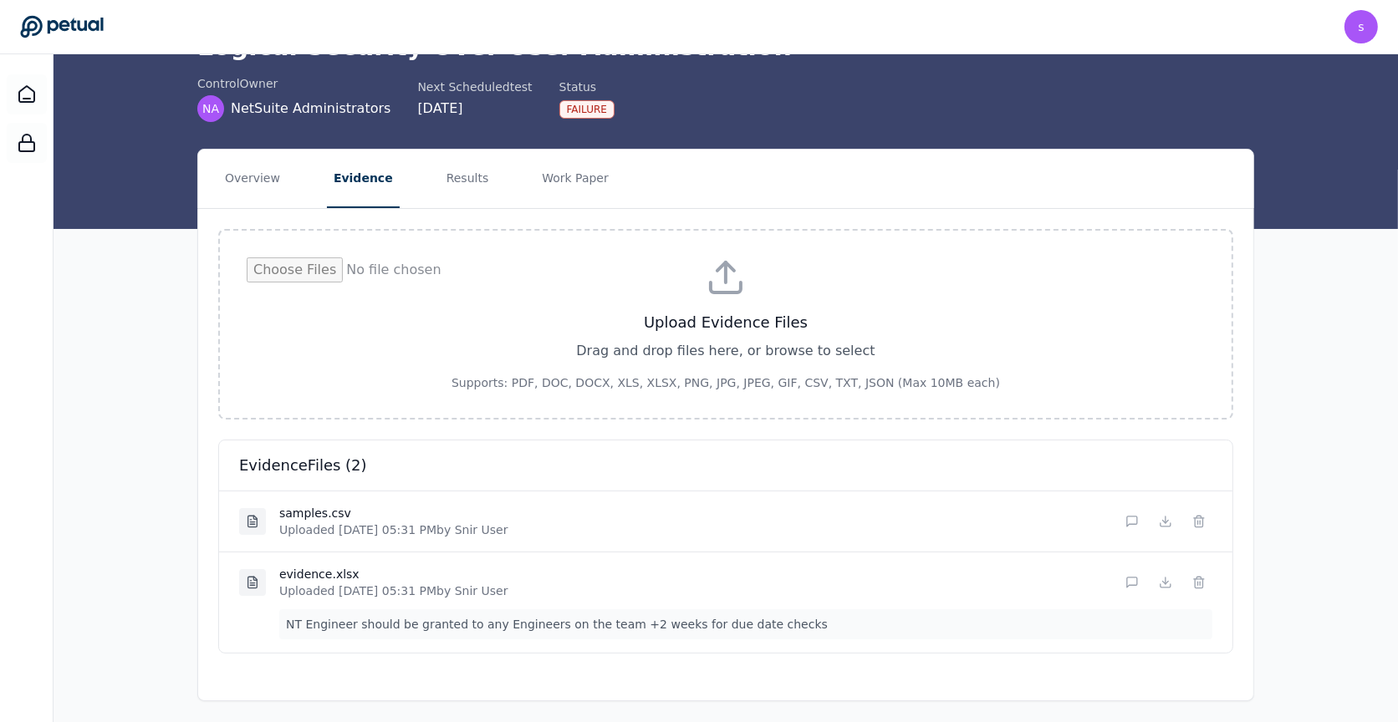
scroll to position [1, 0]
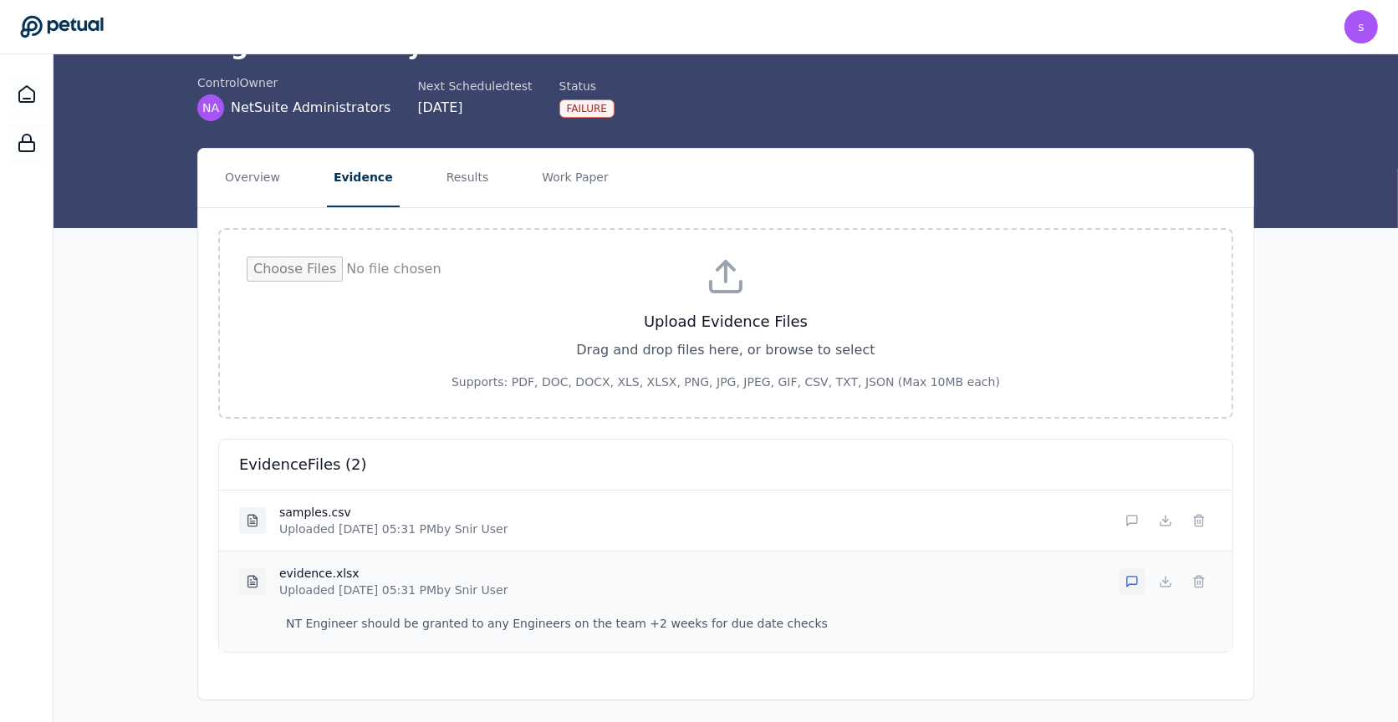
click at [1125, 575] on icon at bounding box center [1131, 581] width 13 height 13
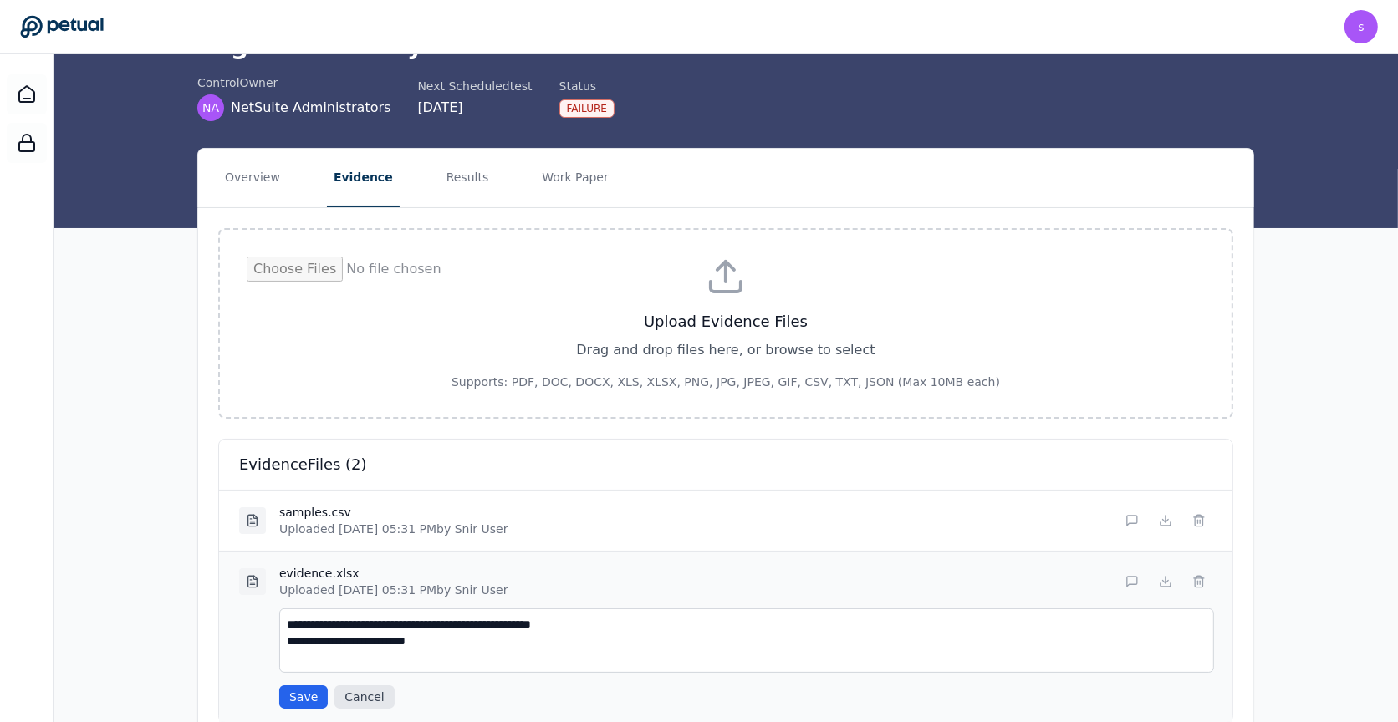
scroll to position [167, 0]
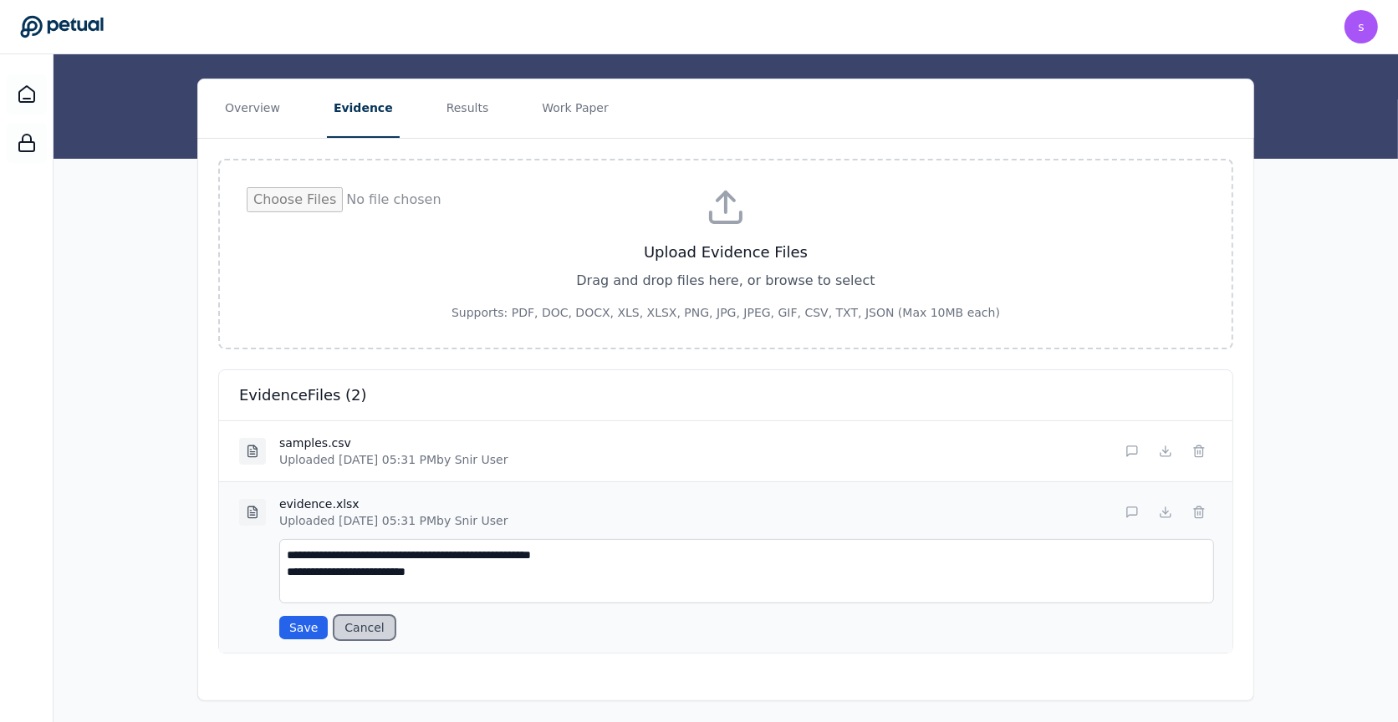
click at [364, 626] on button "Cancel" at bounding box center [363, 627] width 59 height 23
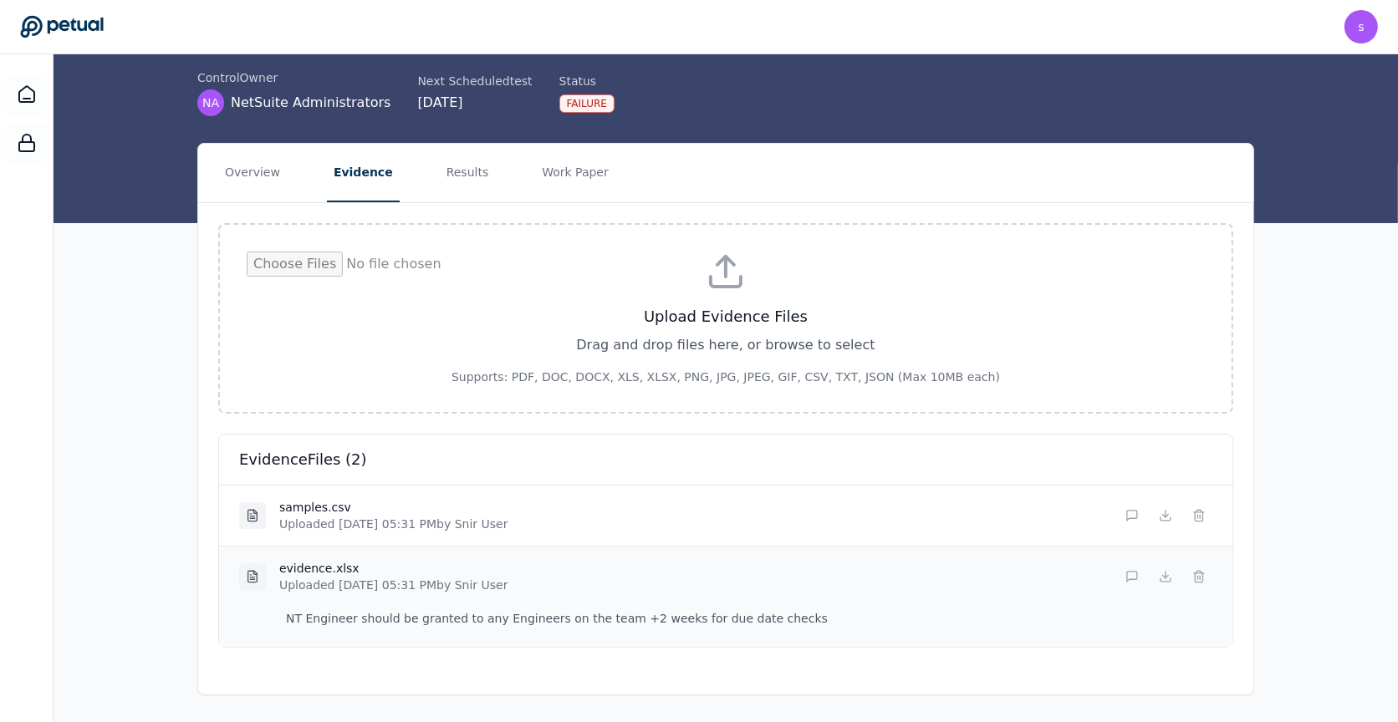
scroll to position [98, 0]
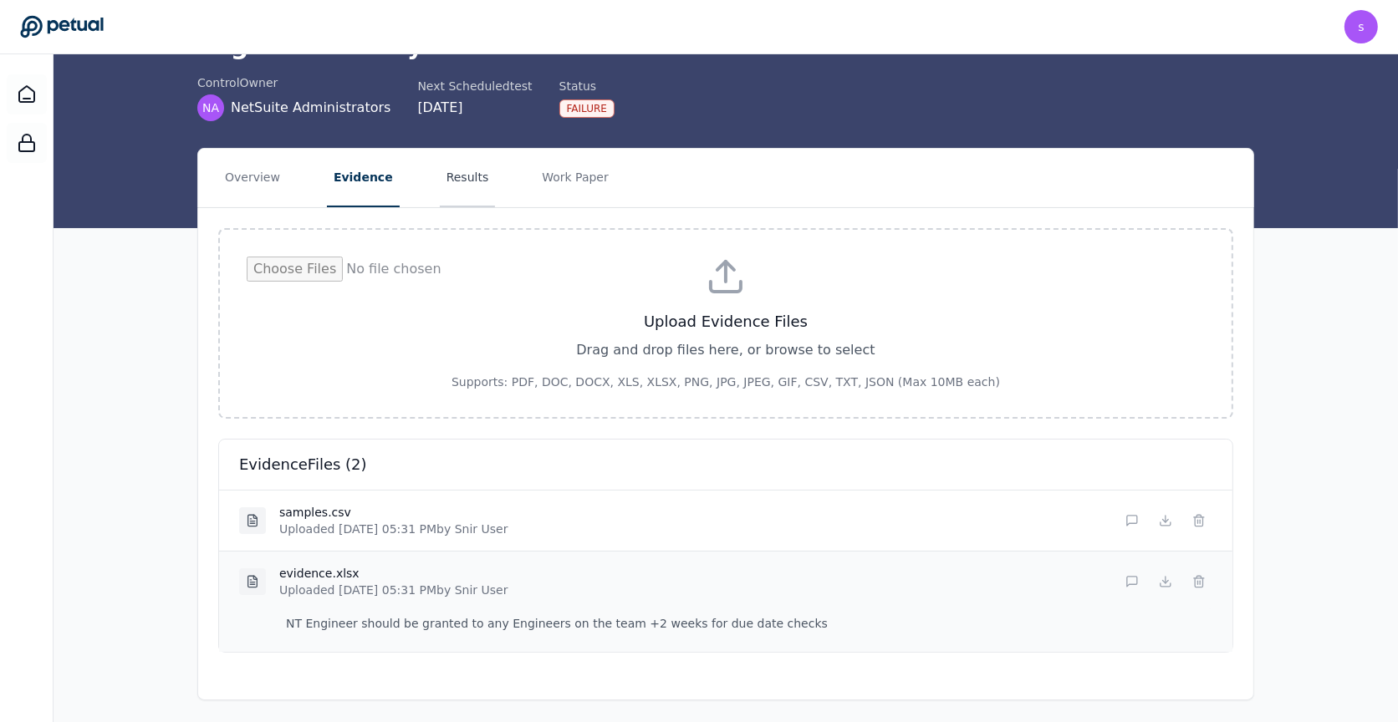
click at [440, 156] on button "Results" at bounding box center [468, 178] width 56 height 59
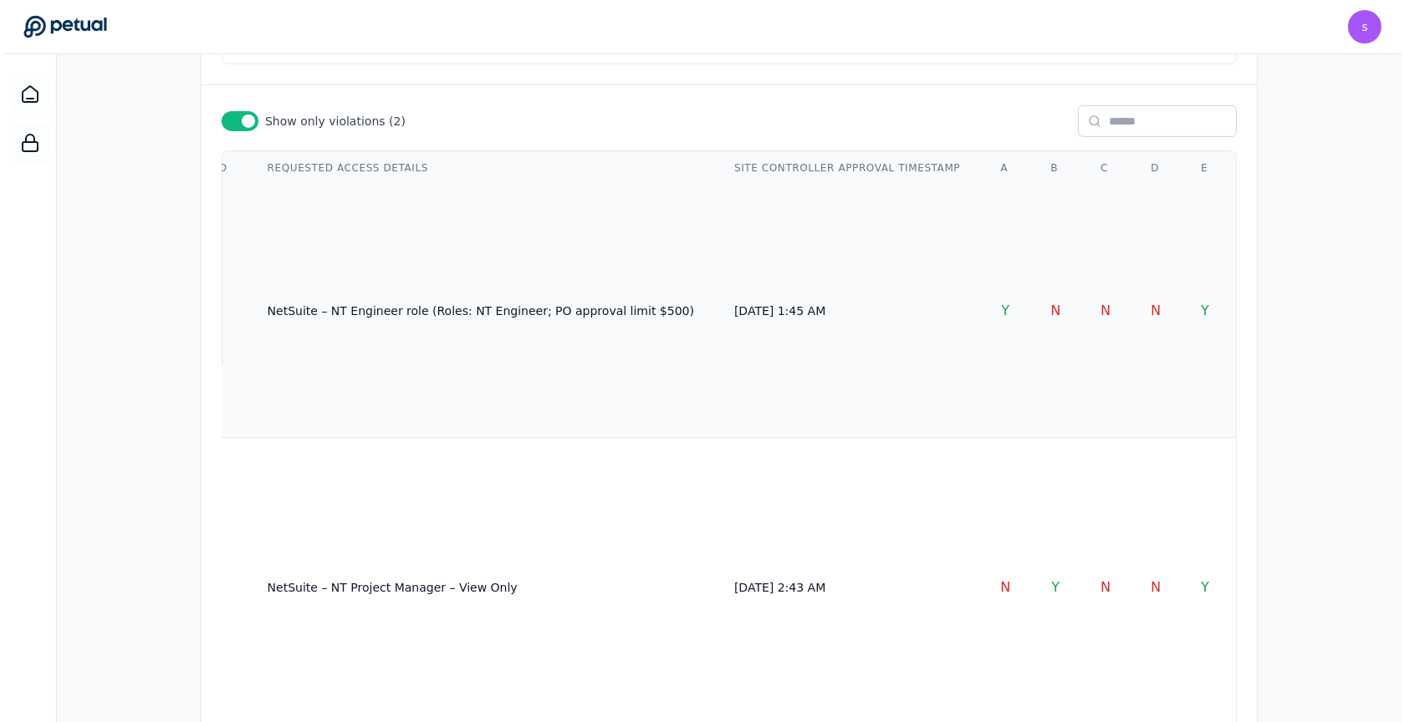
scroll to position [661, 0]
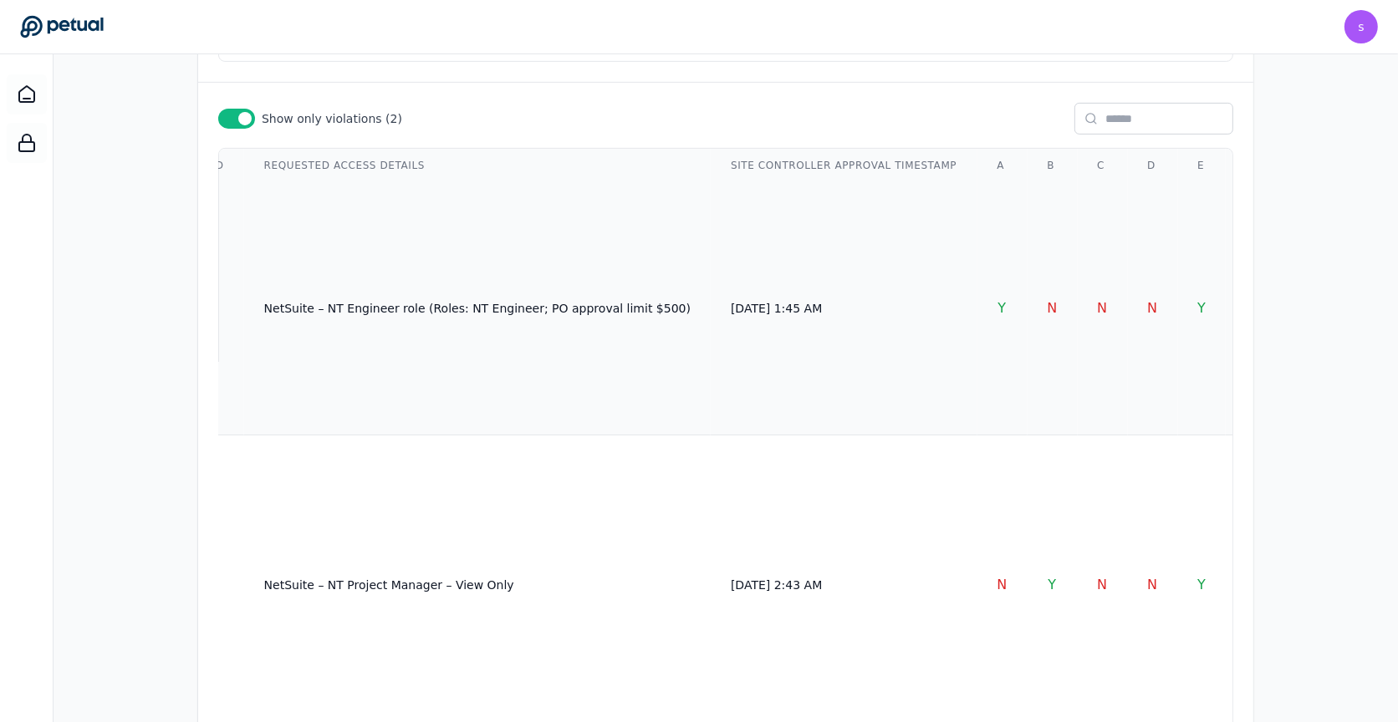
click at [711, 279] on td "[DATE] 1:45 AM" at bounding box center [844, 308] width 266 height 253
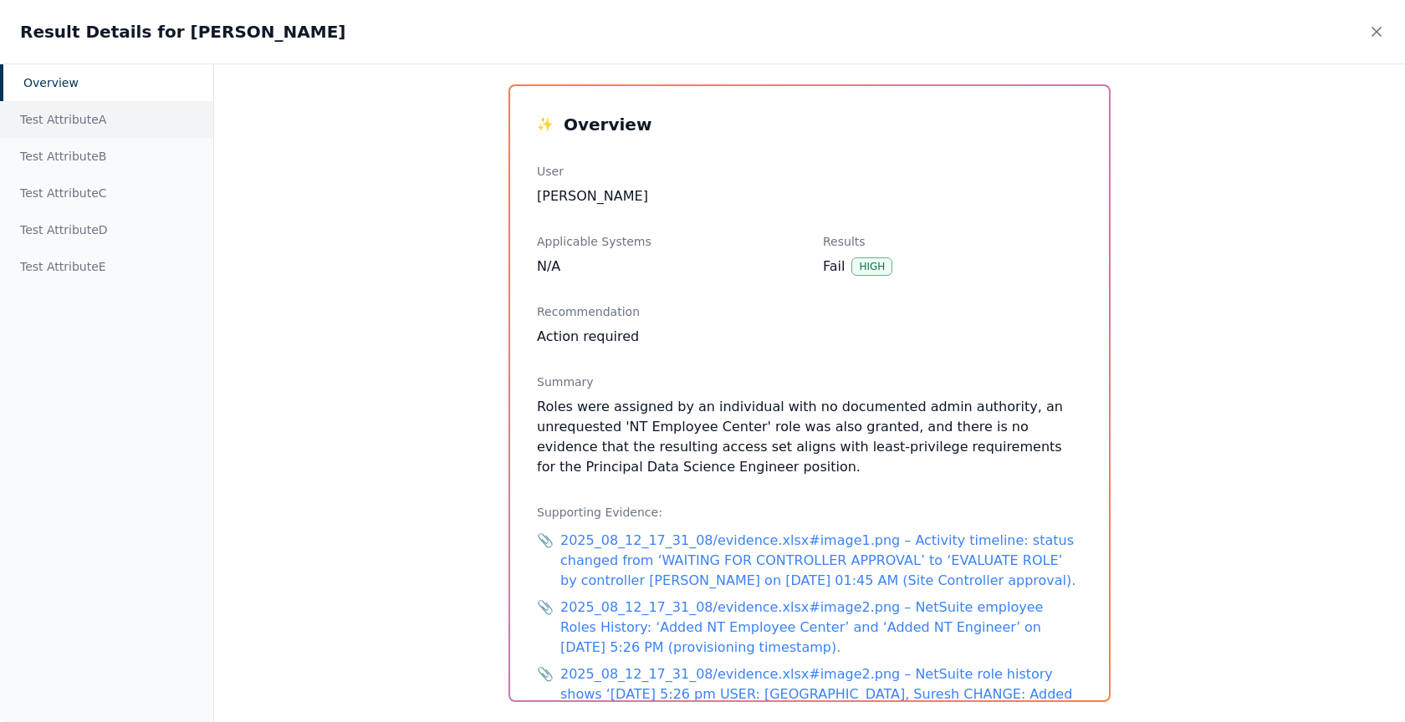
click at [89, 115] on div "Test Attribute A" at bounding box center [106, 119] width 213 height 37
